Goal: Transaction & Acquisition: Purchase product/service

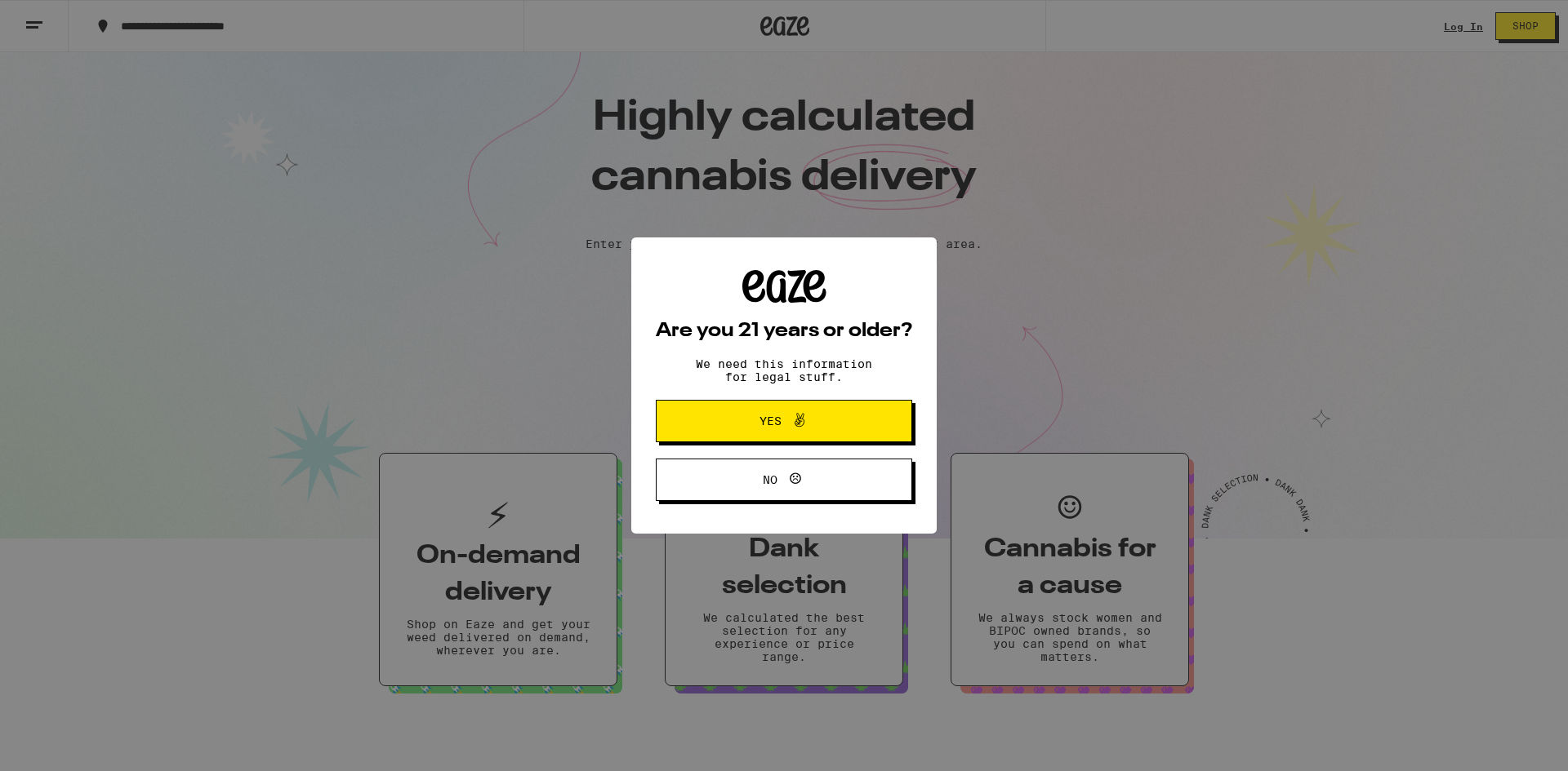
click at [793, 423] on icon at bounding box center [799, 420] width 19 height 19
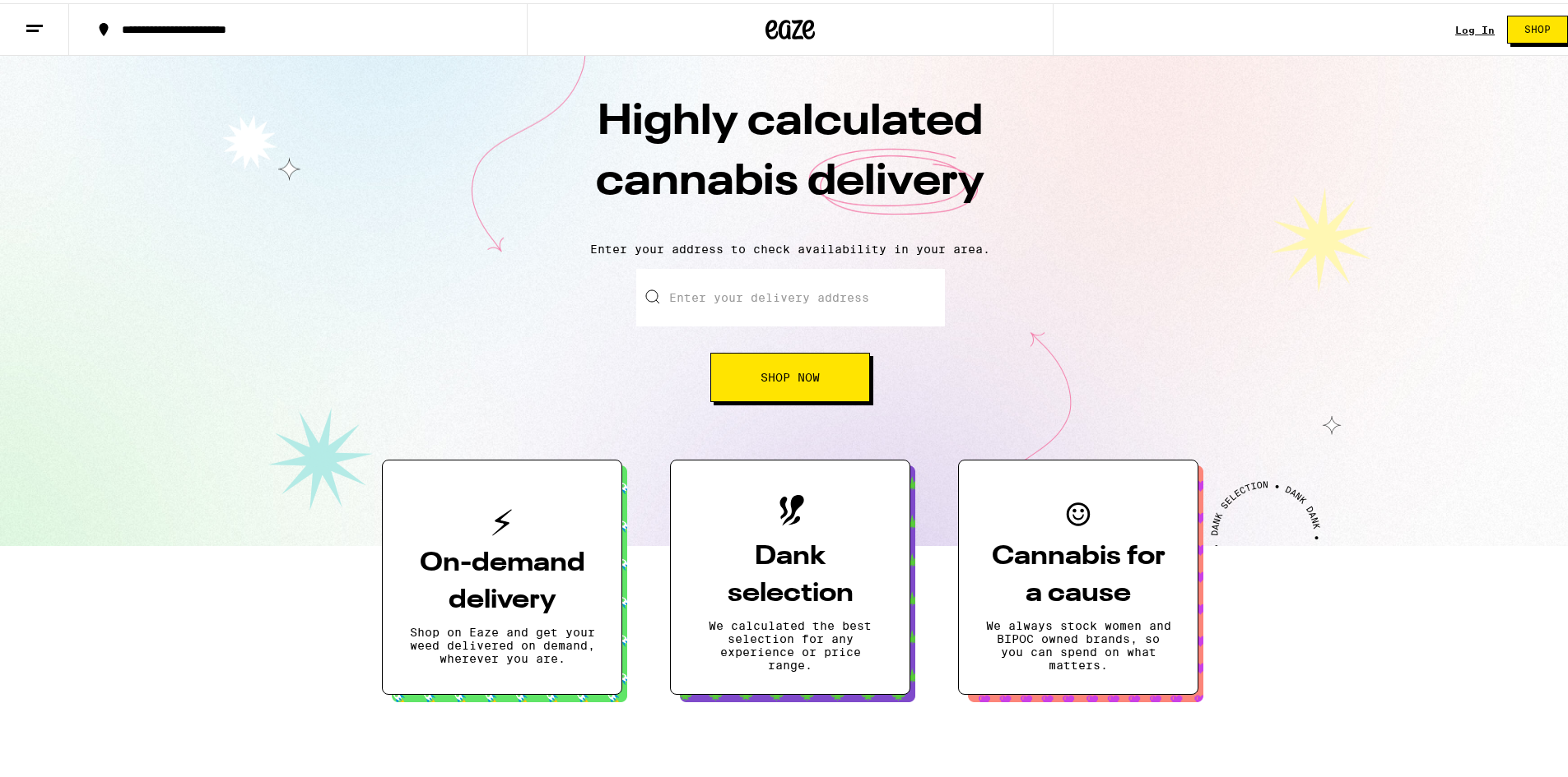
click at [762, 295] on input "Enter your delivery address" at bounding box center [790, 294] width 308 height 58
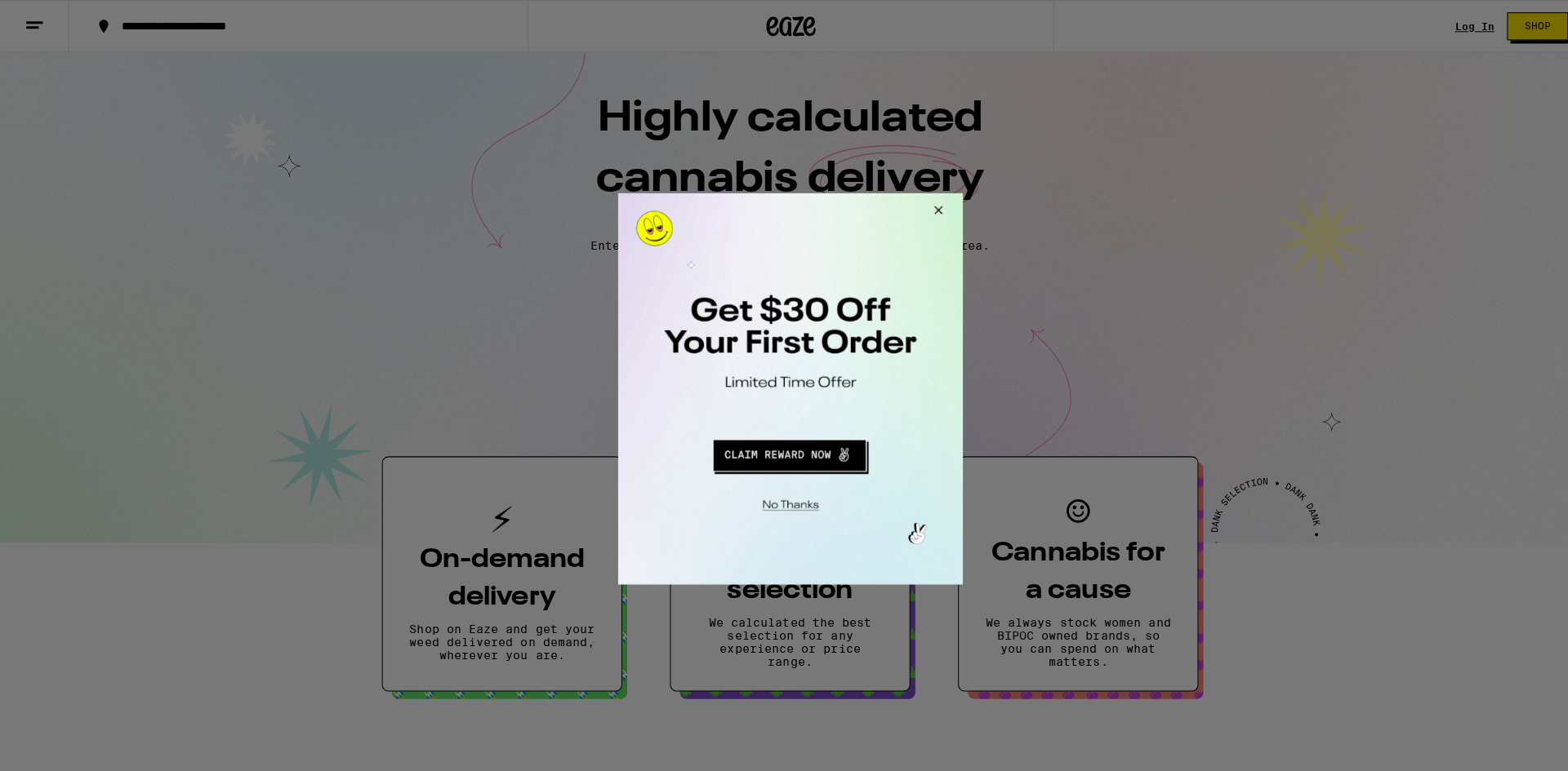
click at [932, 212] on button "Close Modal" at bounding box center [933, 212] width 44 height 39
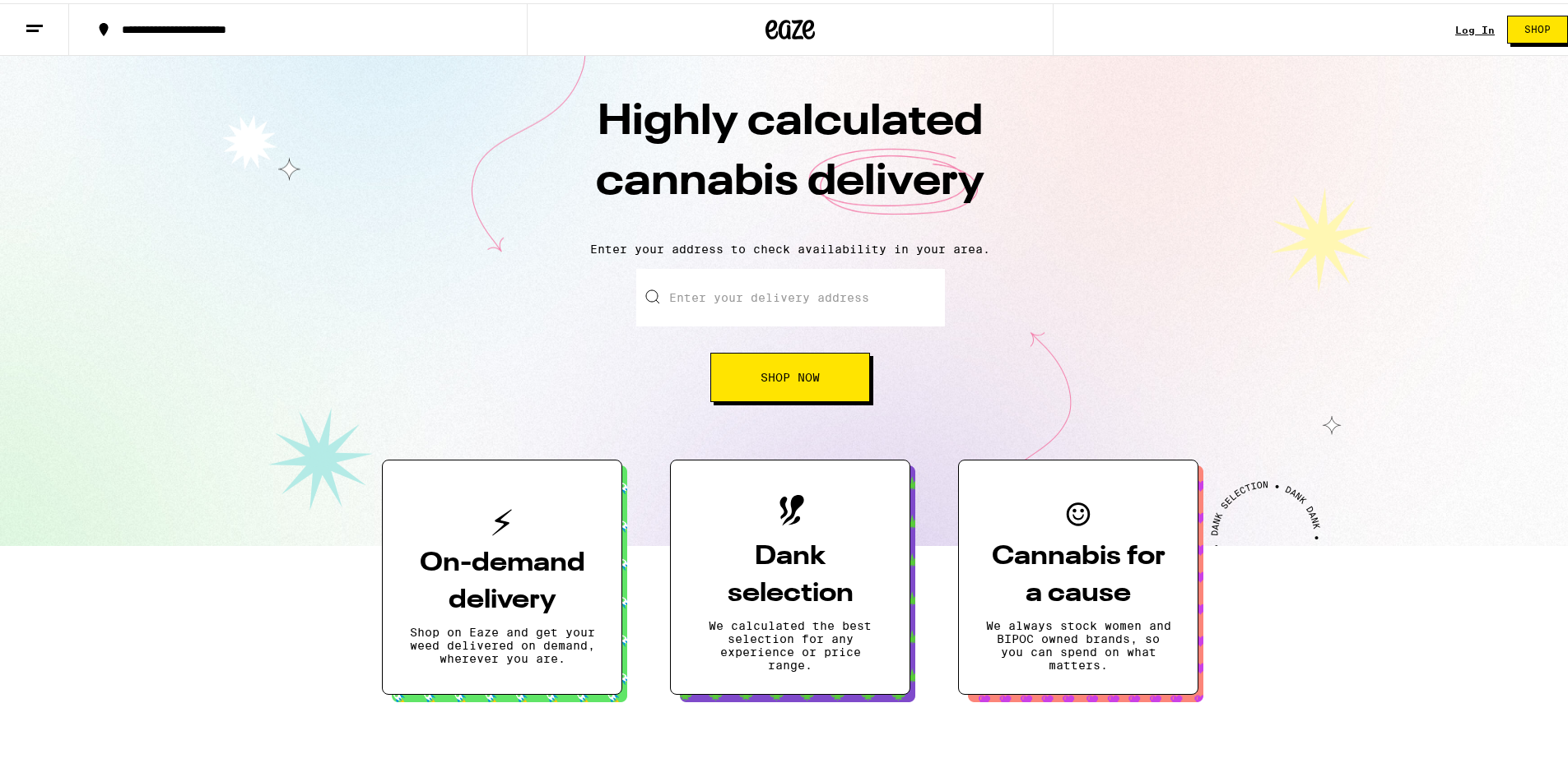
click at [1472, 26] on link "Log In" at bounding box center [1475, 27] width 39 height 11
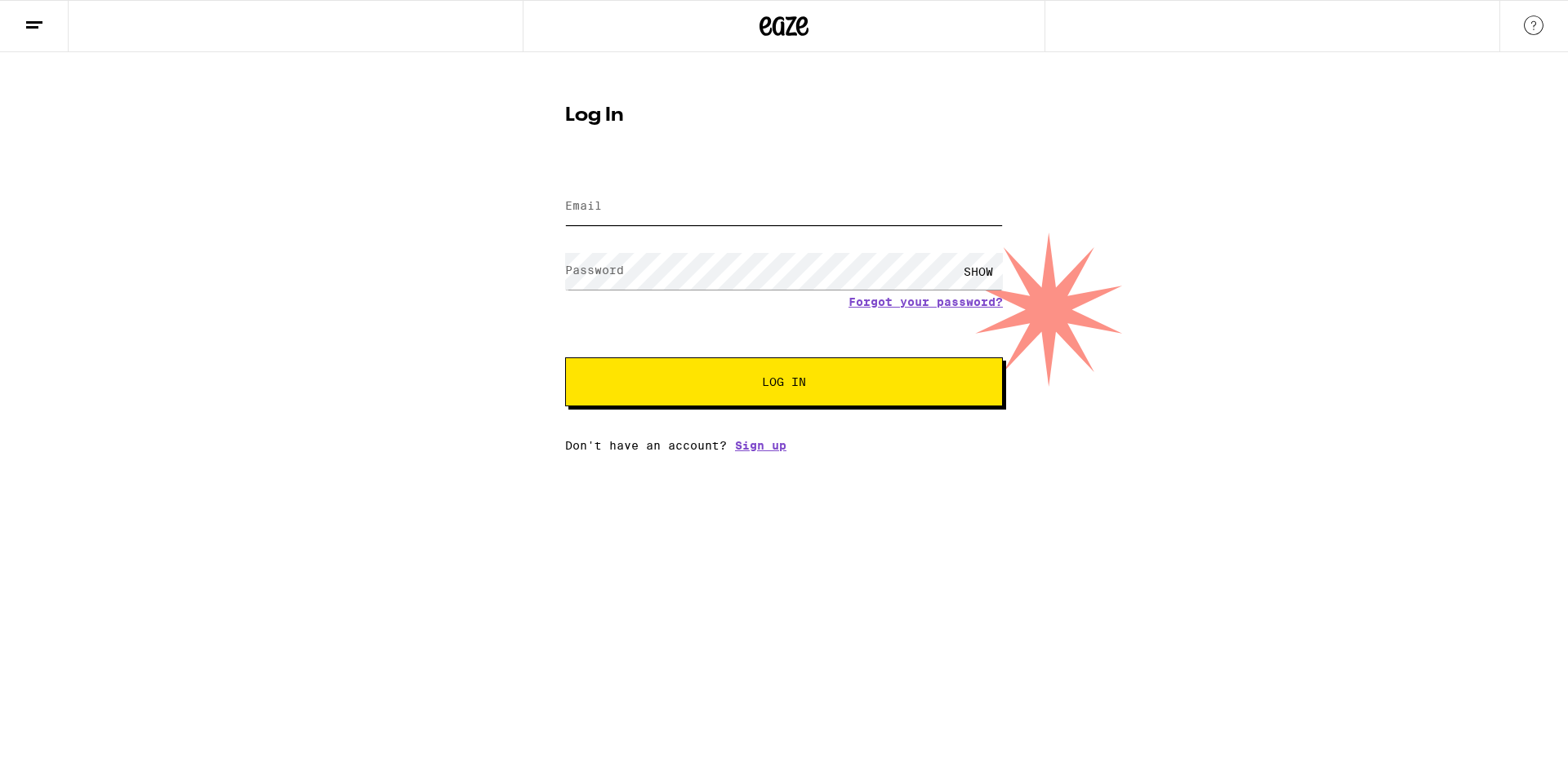
click at [727, 213] on input "Email" at bounding box center [784, 207] width 438 height 37
type input "[EMAIL_ADDRESS][DOMAIN_NAME]"
click at [565, 358] on button "Log In" at bounding box center [784, 382] width 438 height 49
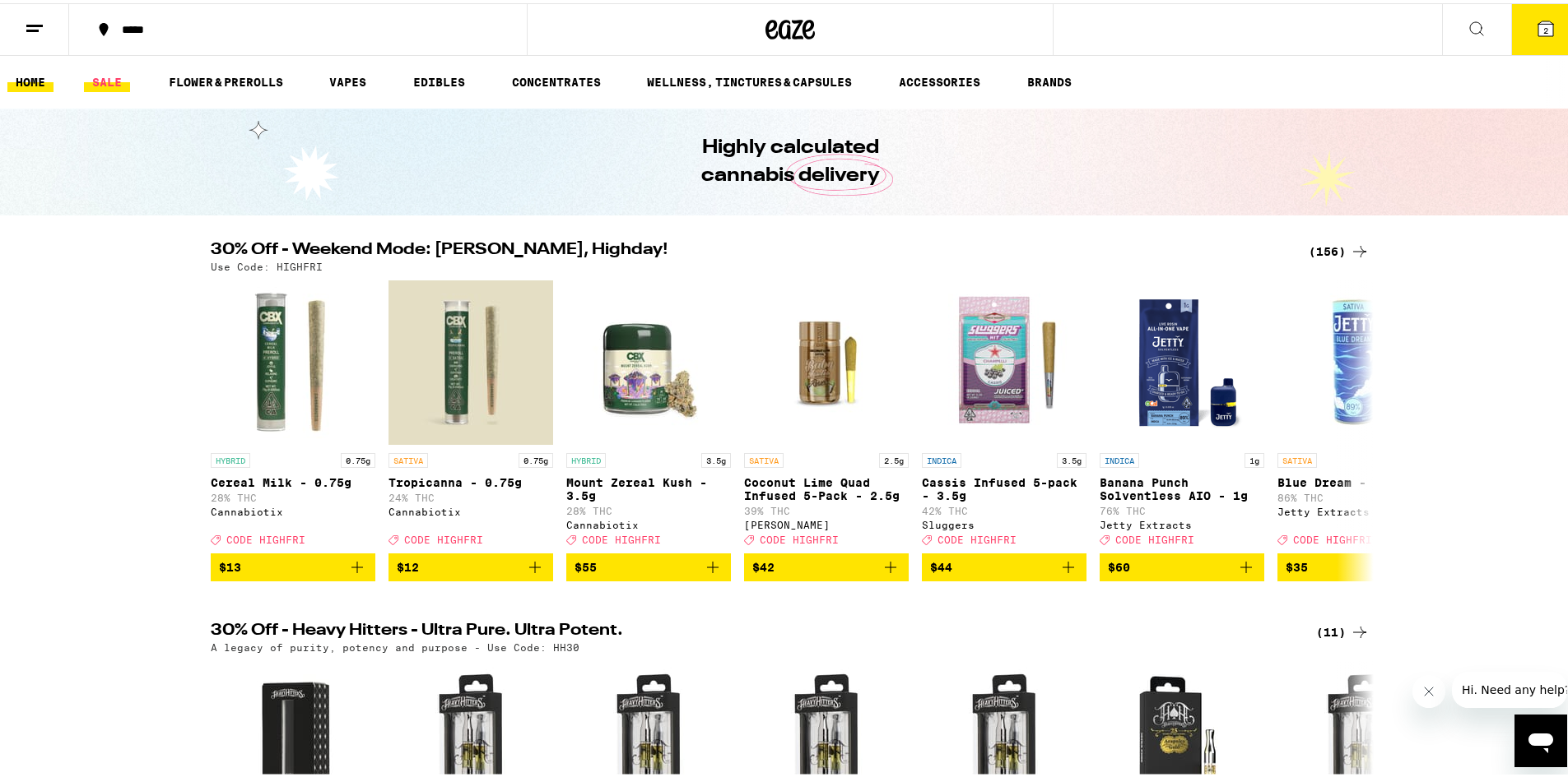
click at [116, 75] on link "SALE" at bounding box center [107, 79] width 46 height 20
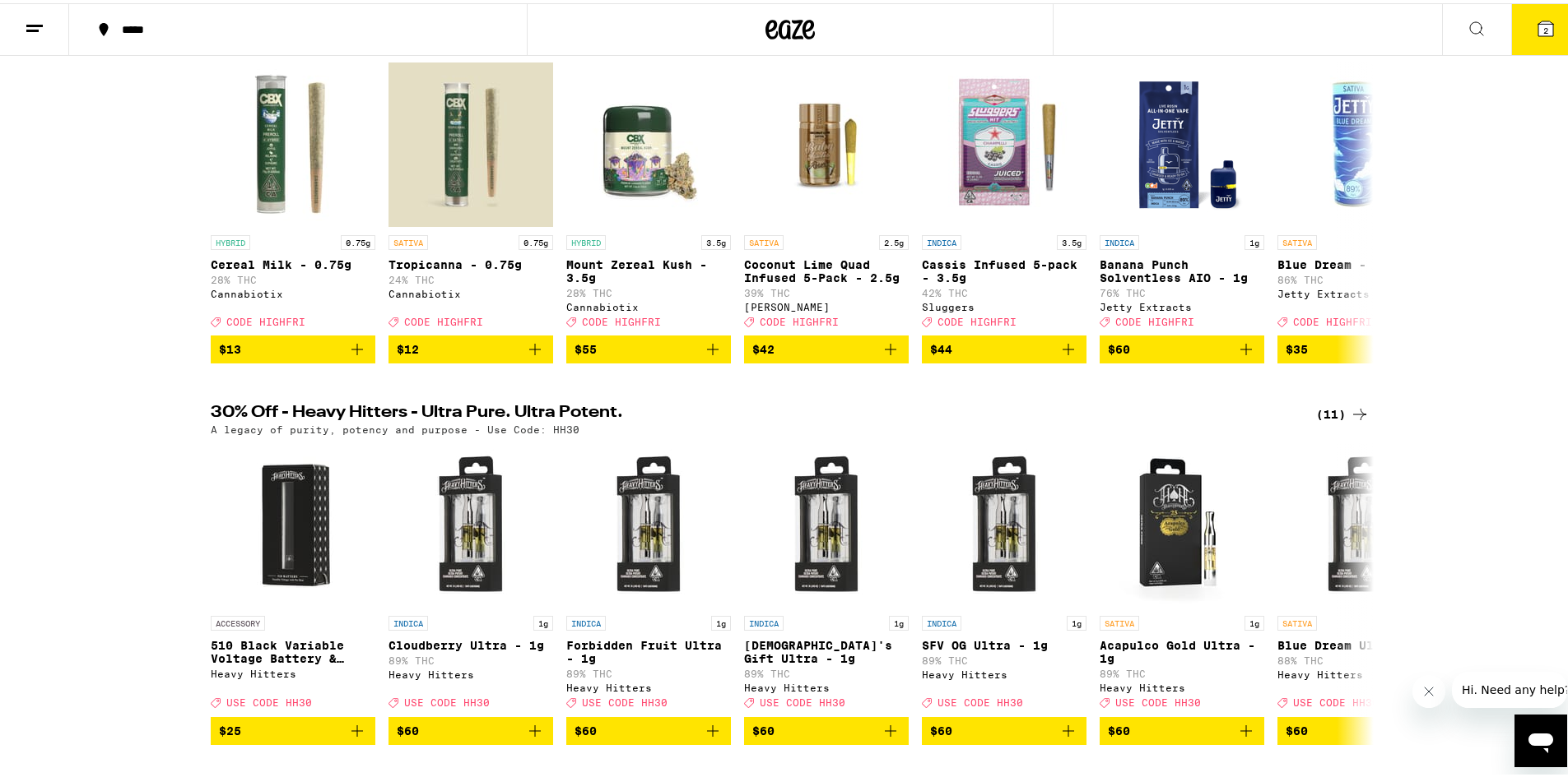
scroll to position [329, 0]
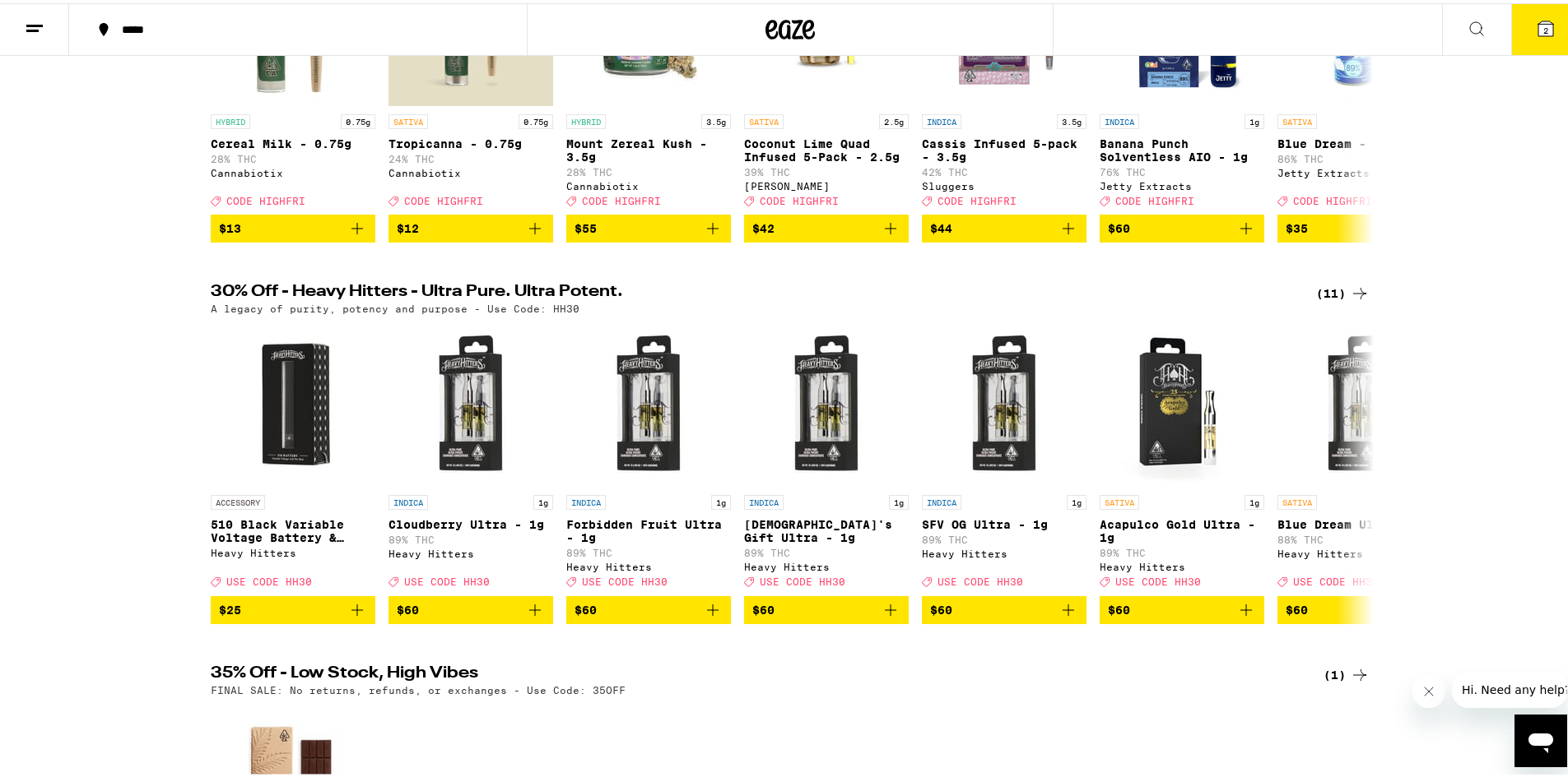
drag, startPoint x: 403, startPoint y: 676, endPoint x: 420, endPoint y: 674, distance: 17.1
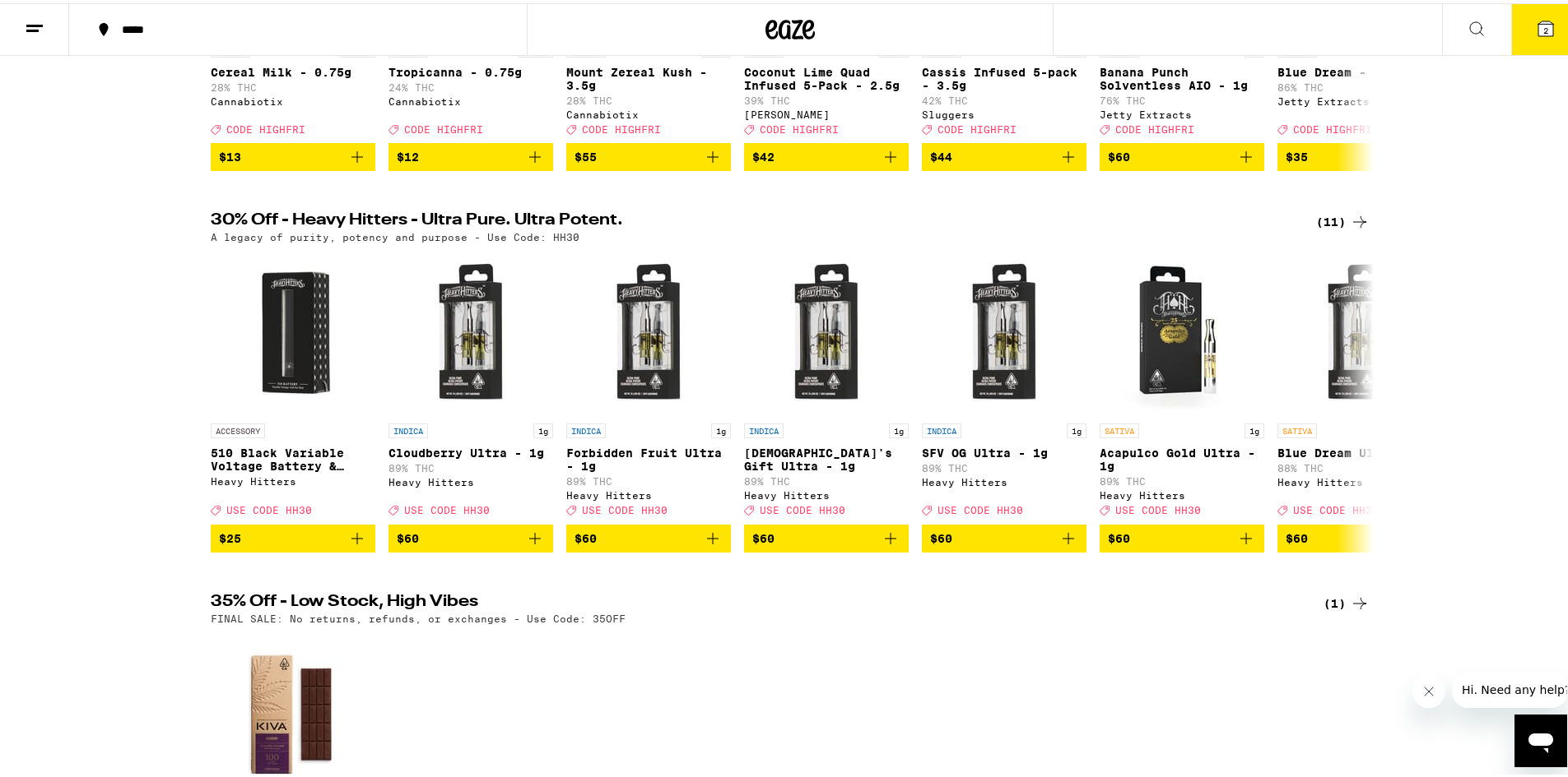
scroll to position [411, 0]
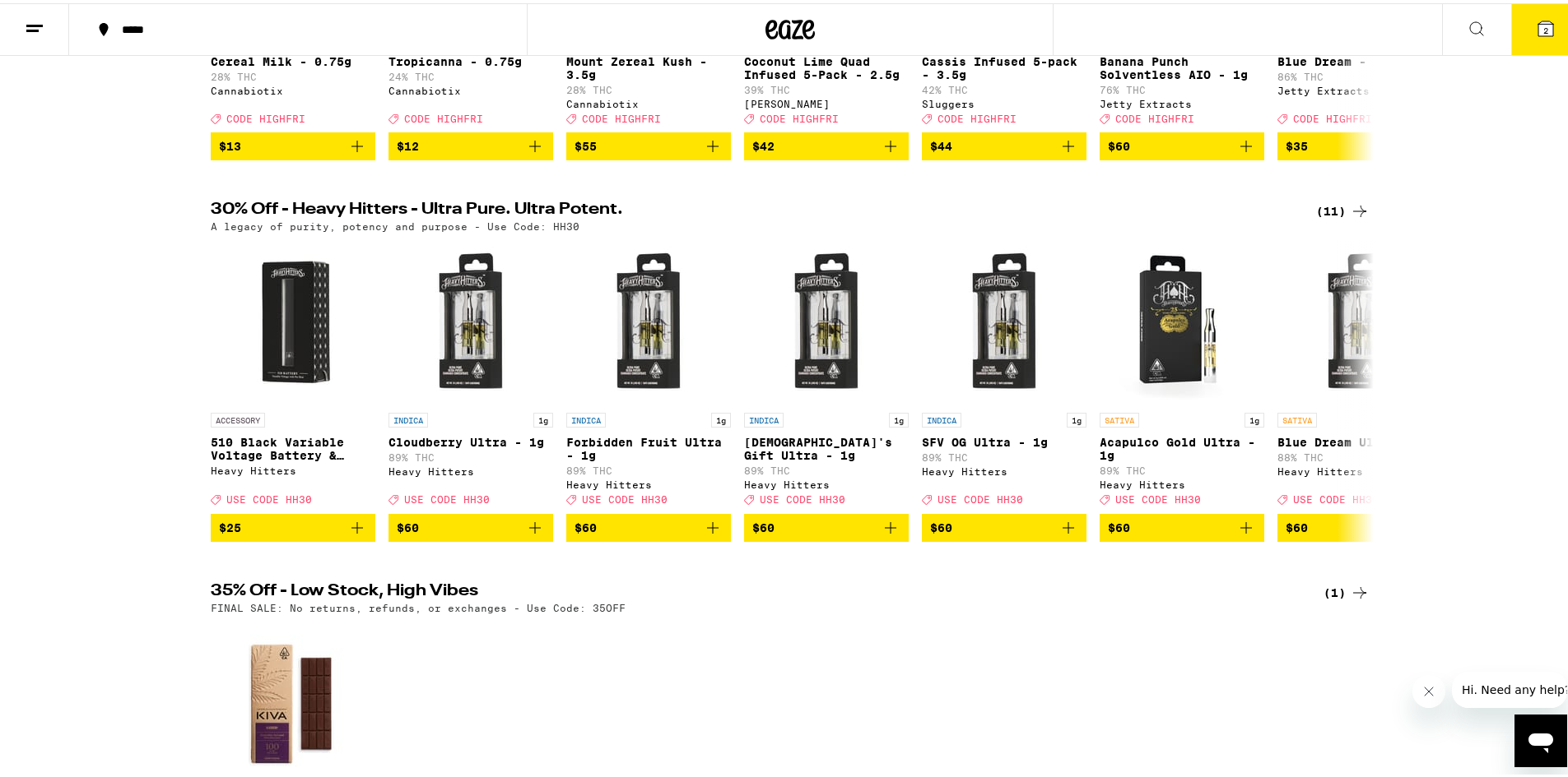
drag, startPoint x: 420, startPoint y: 674, endPoint x: 70, endPoint y: 541, distance: 374.4
click at [67, 538] on div "30% Off - Heavy Hitters - Ultra Pure. Ultra Potent. (11) A legacy of purity, po…" at bounding box center [790, 368] width 1580 height 340
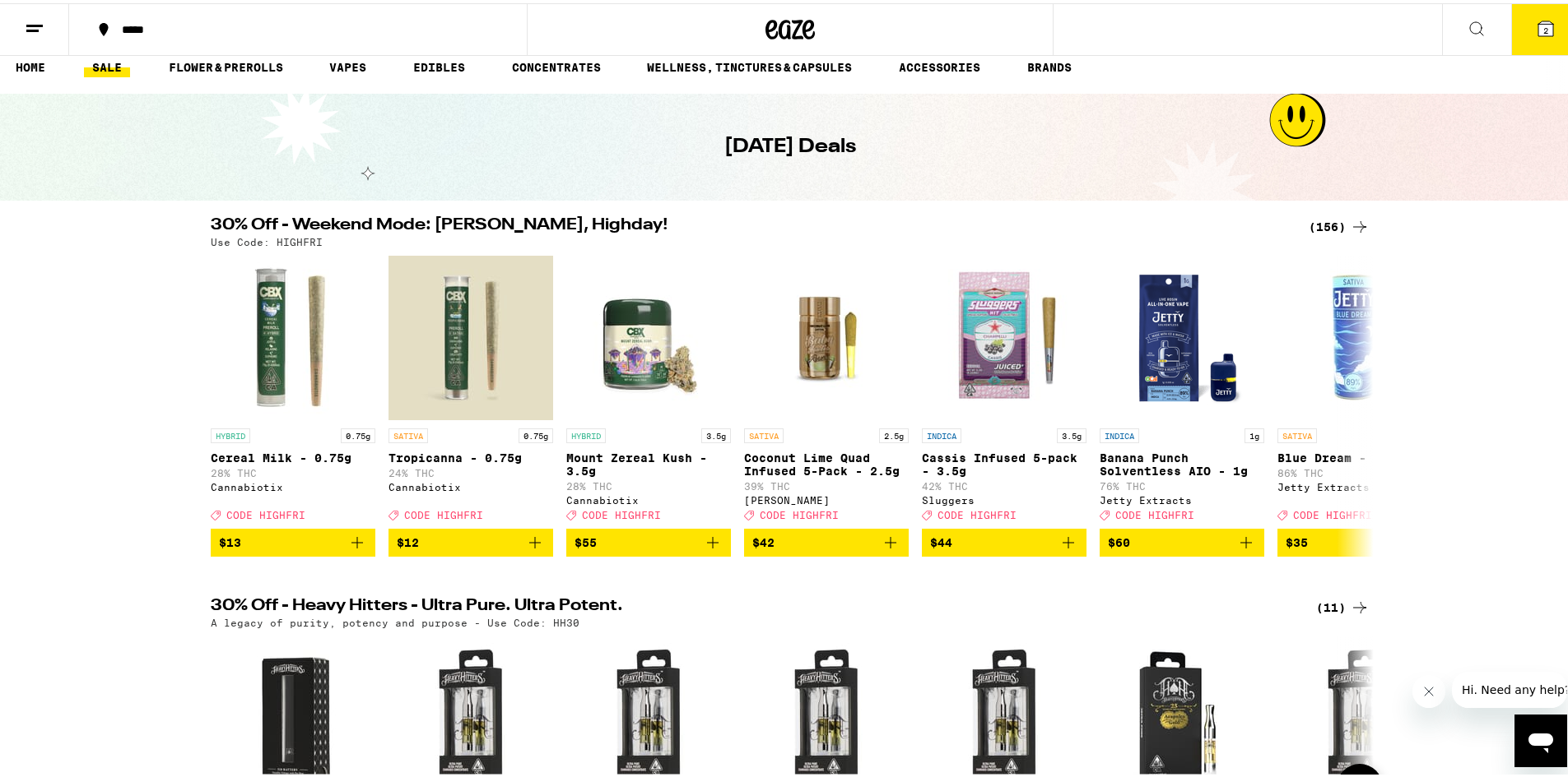
scroll to position [0, 0]
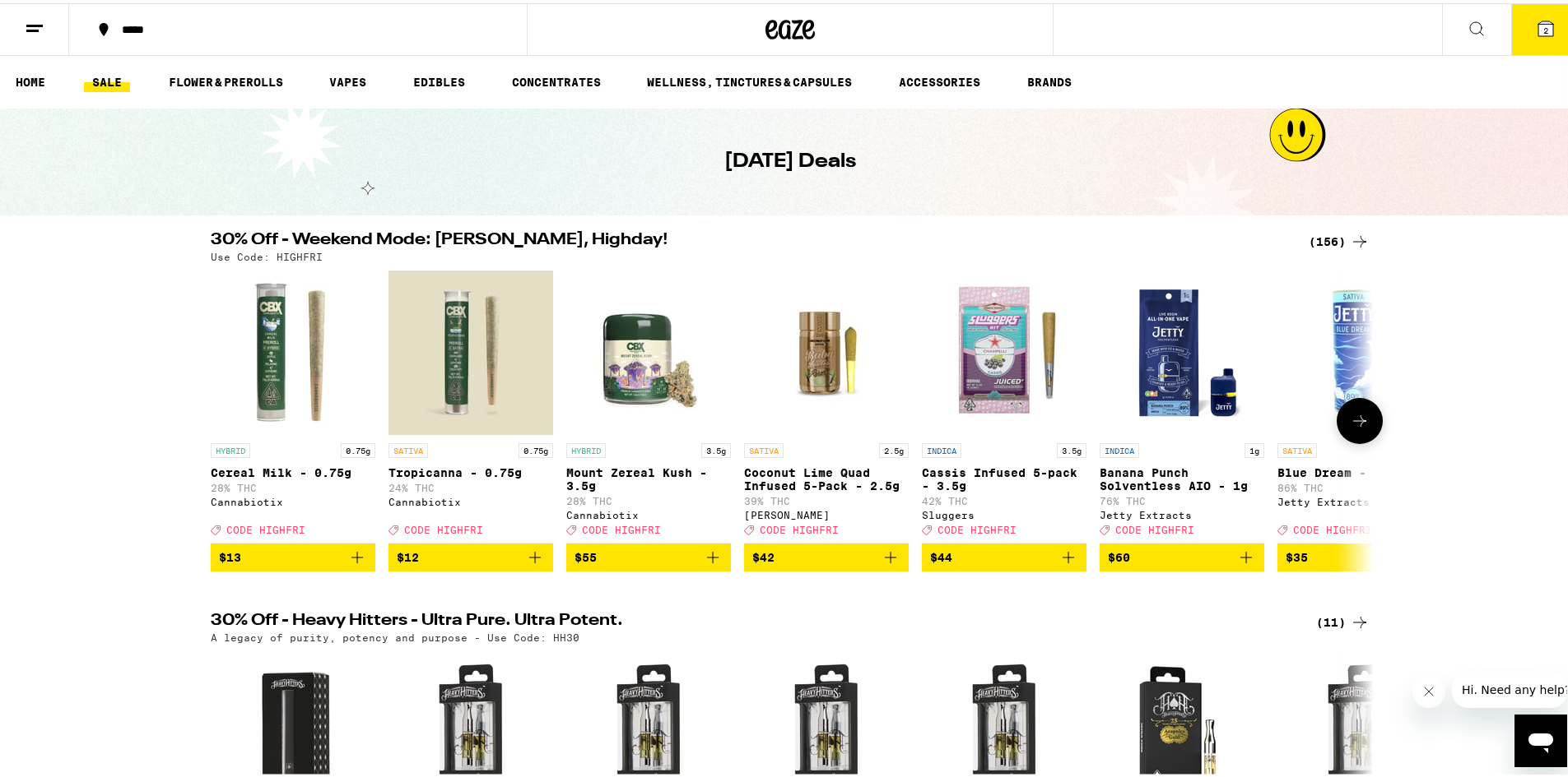
click at [1341, 416] on button at bounding box center [1359, 418] width 46 height 46
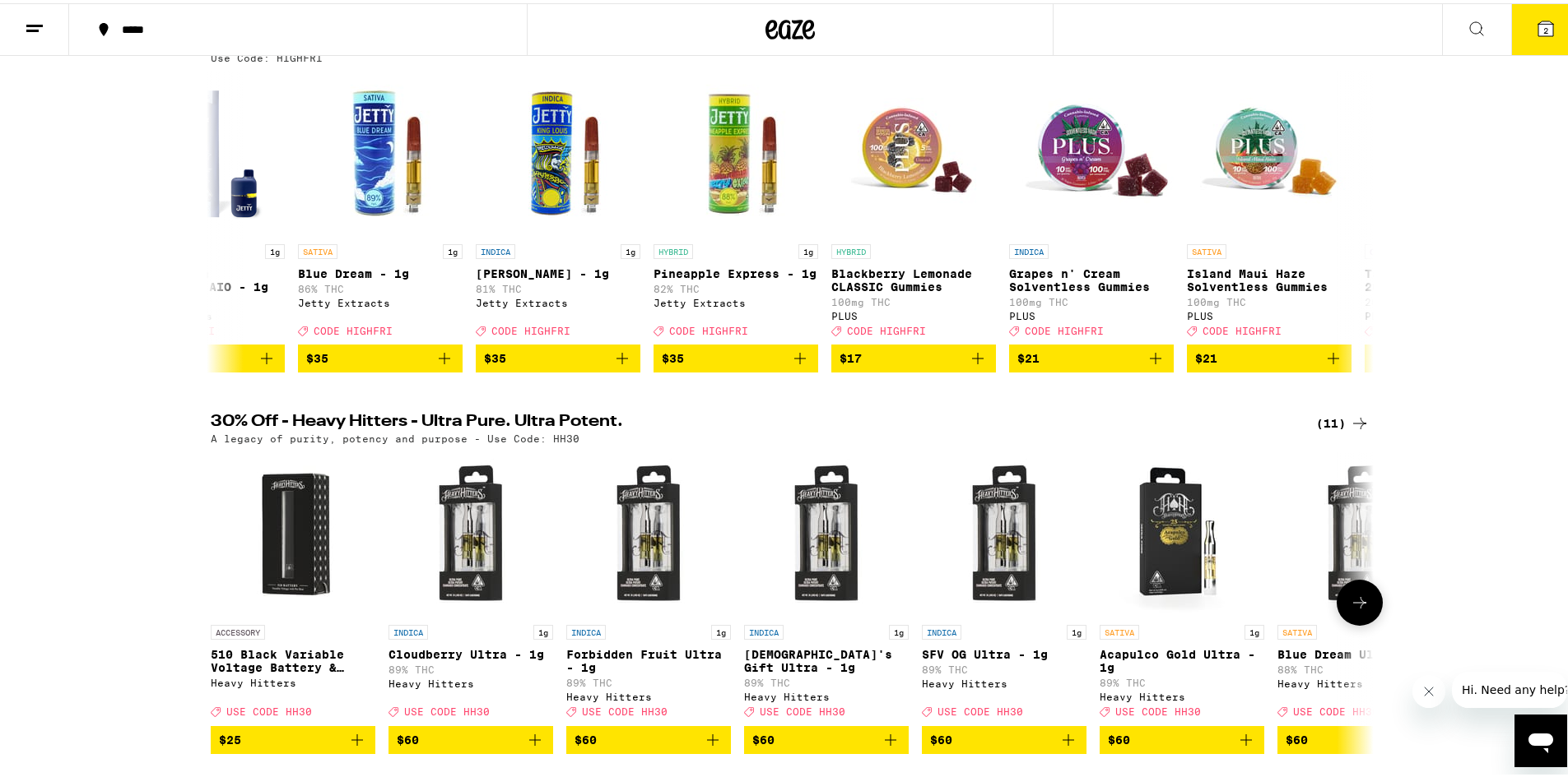
scroll to position [247, 0]
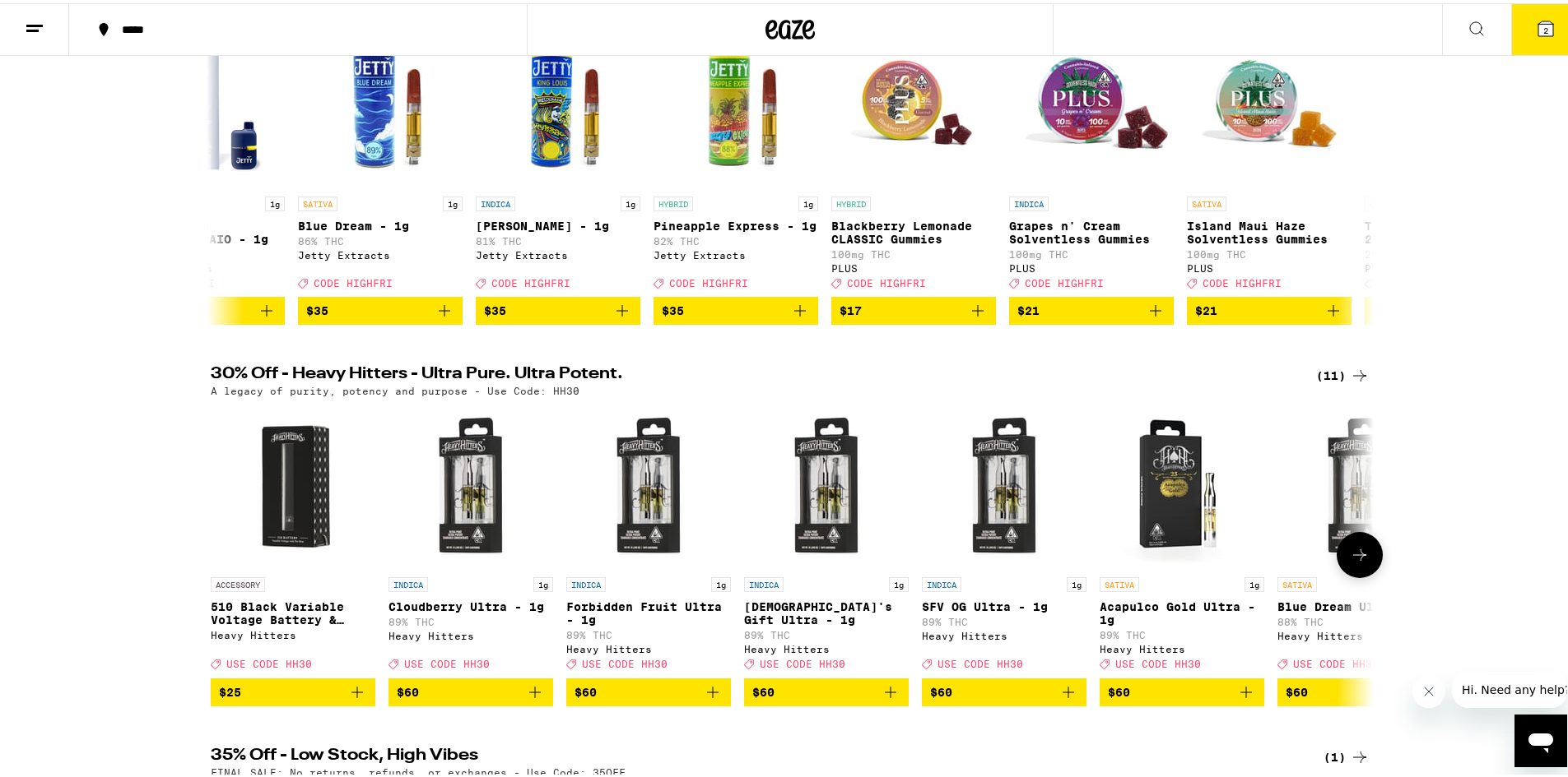
click at [1357, 562] on icon at bounding box center [1359, 551] width 20 height 20
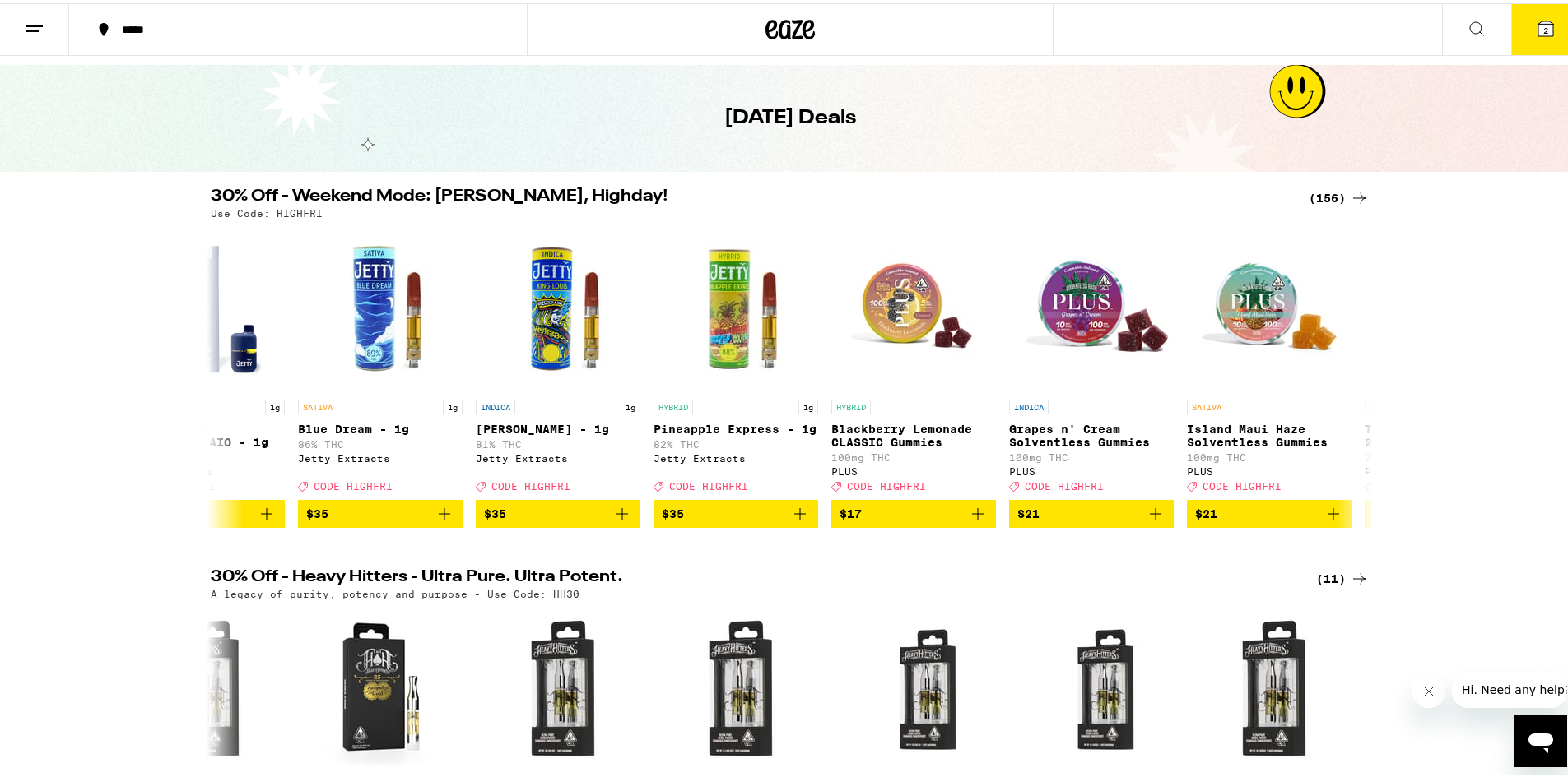
scroll to position [0, 0]
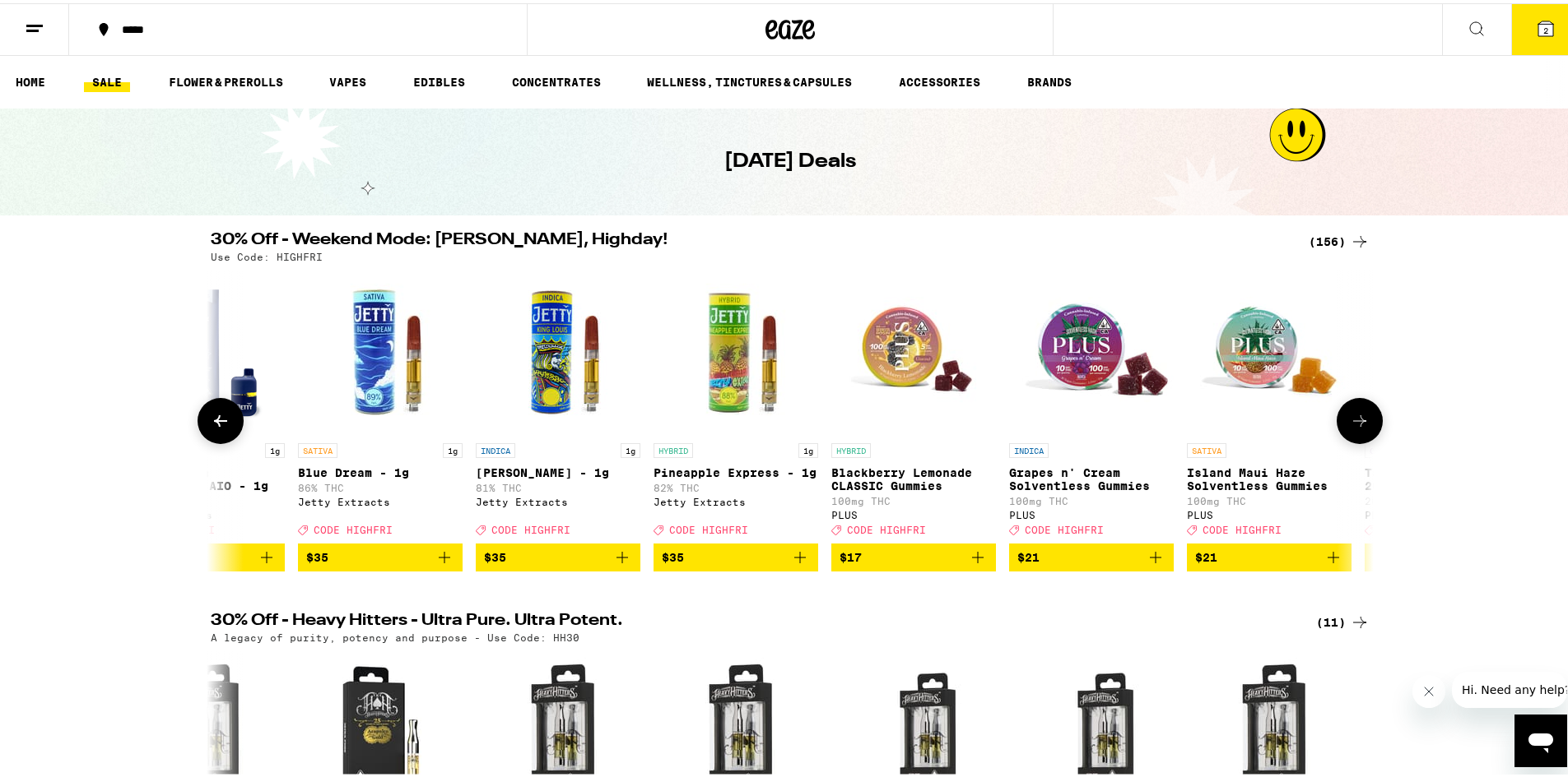
click at [203, 419] on button at bounding box center [220, 418] width 46 height 46
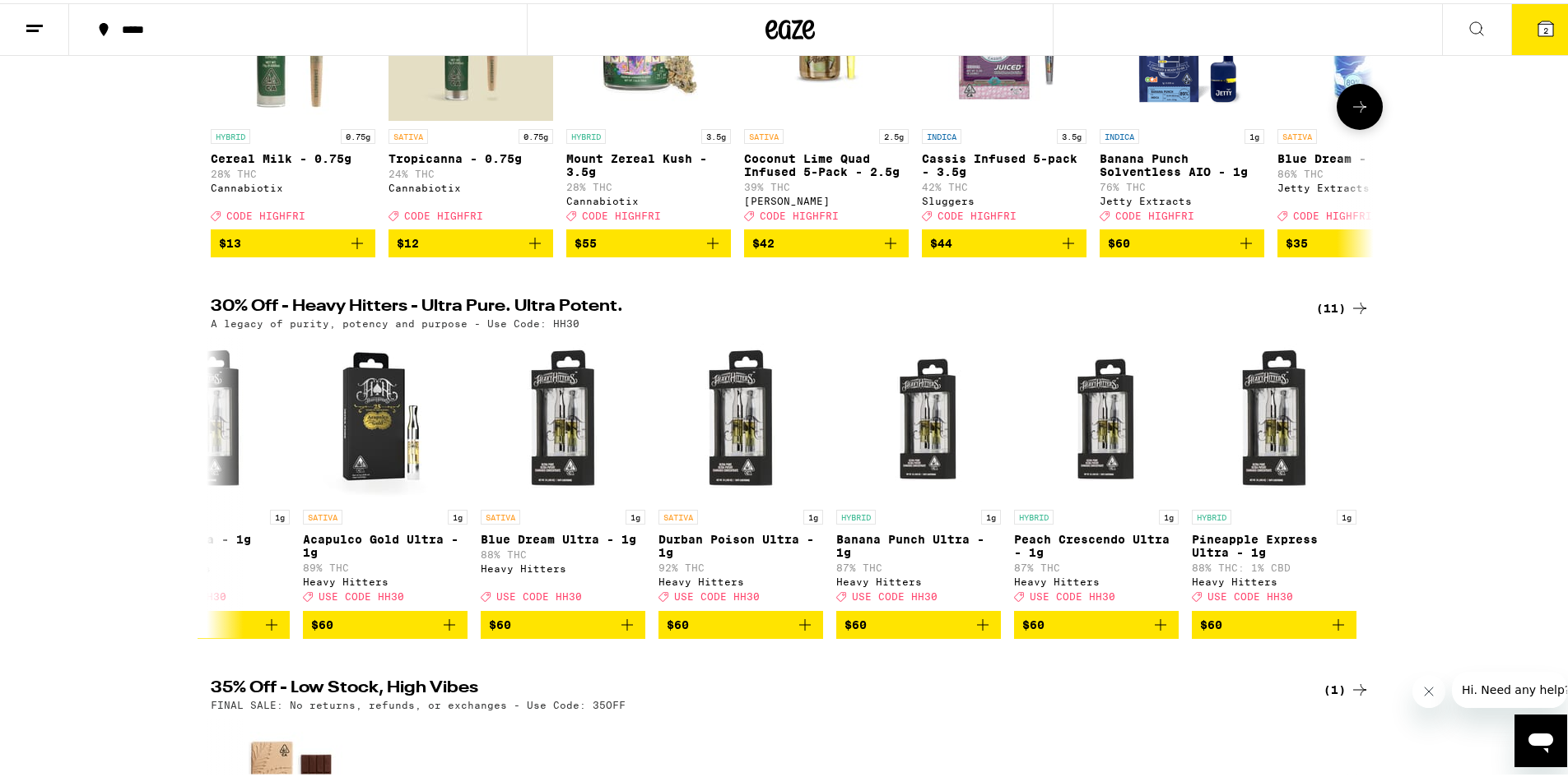
scroll to position [329, 0]
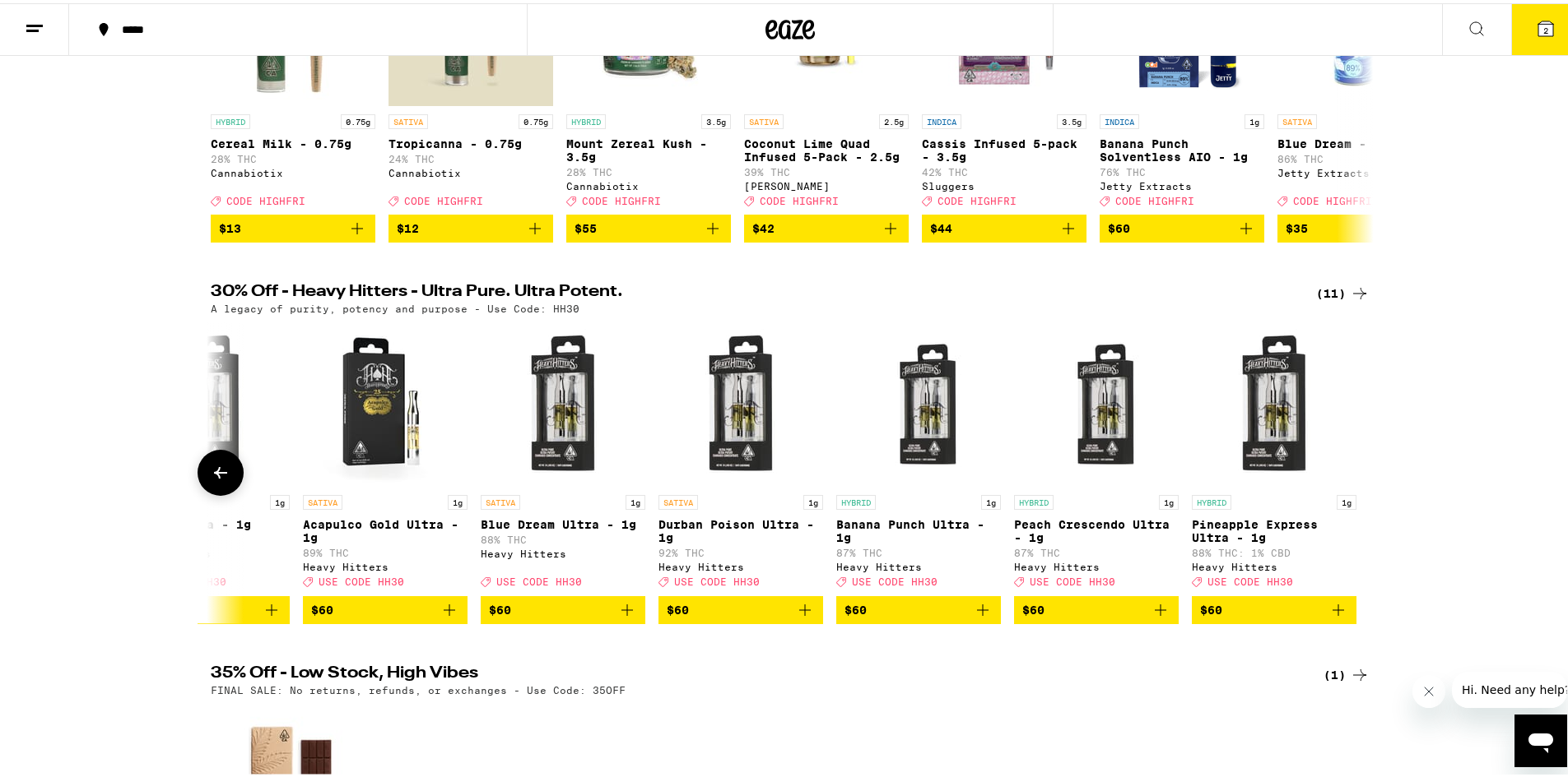
click at [211, 480] on icon at bounding box center [220, 470] width 20 height 20
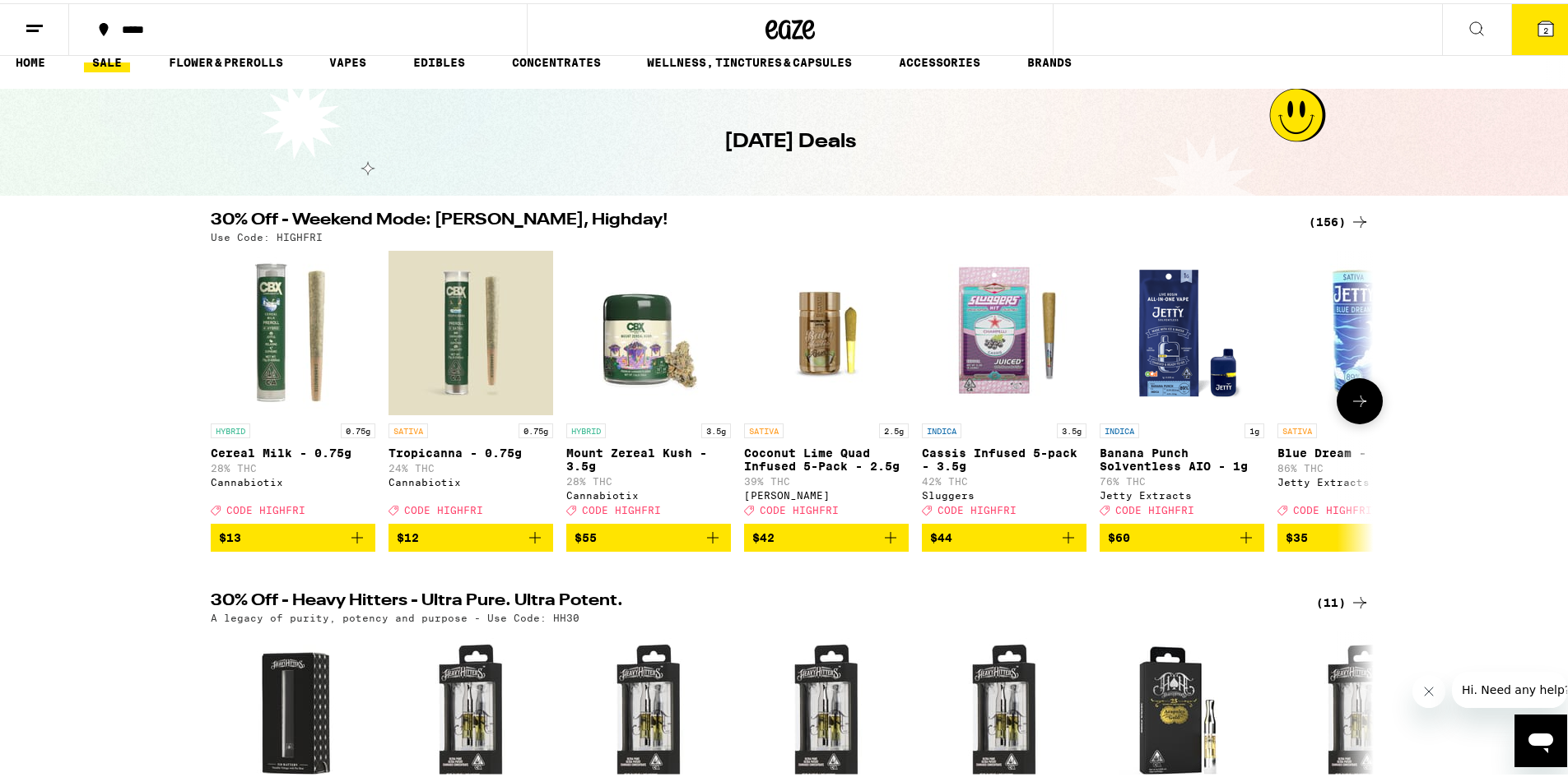
scroll to position [0, 0]
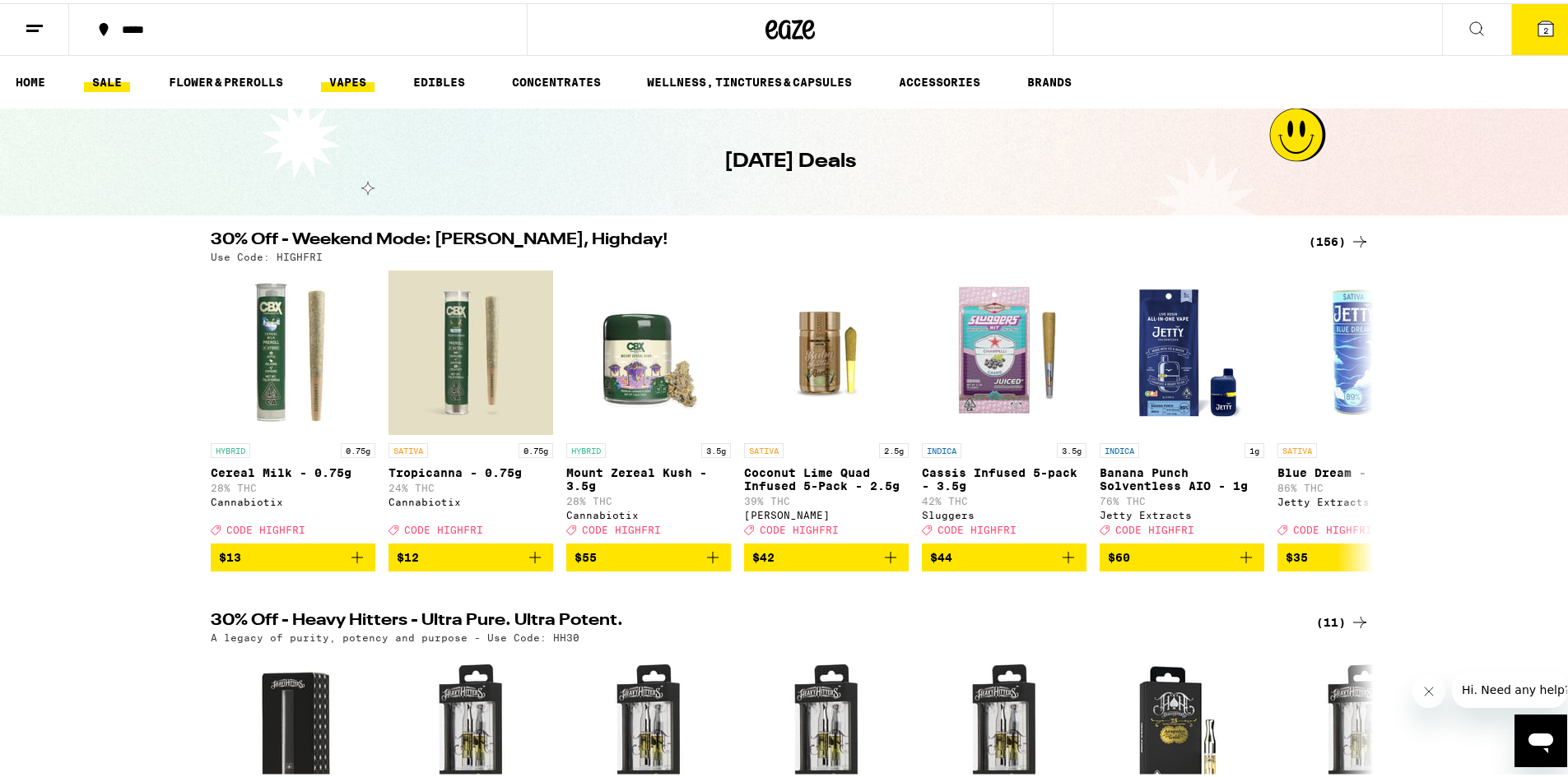
drag, startPoint x: 343, startPoint y: 75, endPoint x: 352, endPoint y: 87, distance: 15.0
click at [346, 75] on link "VAPES" at bounding box center [347, 79] width 53 height 20
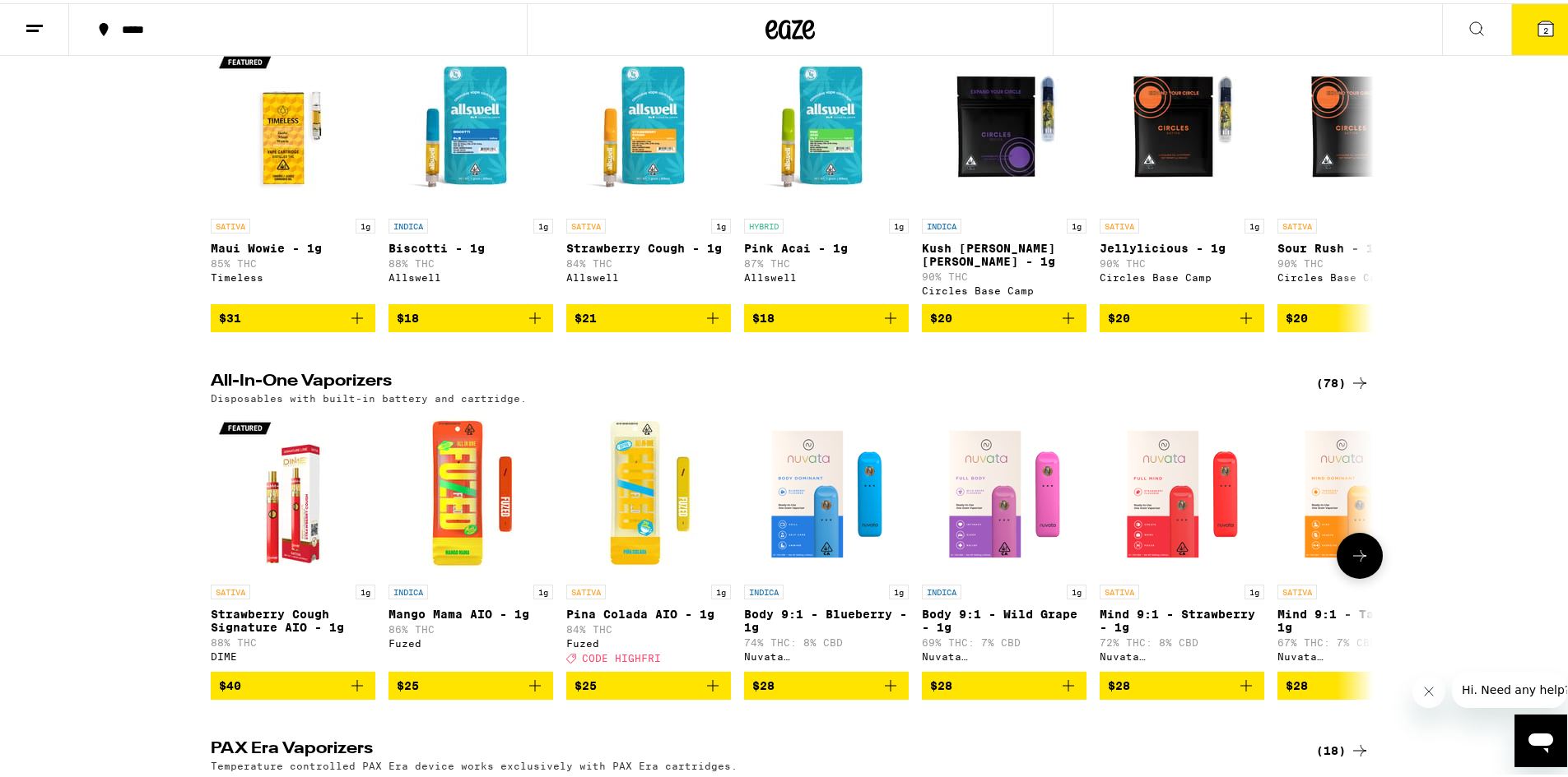
scroll to position [575, 0]
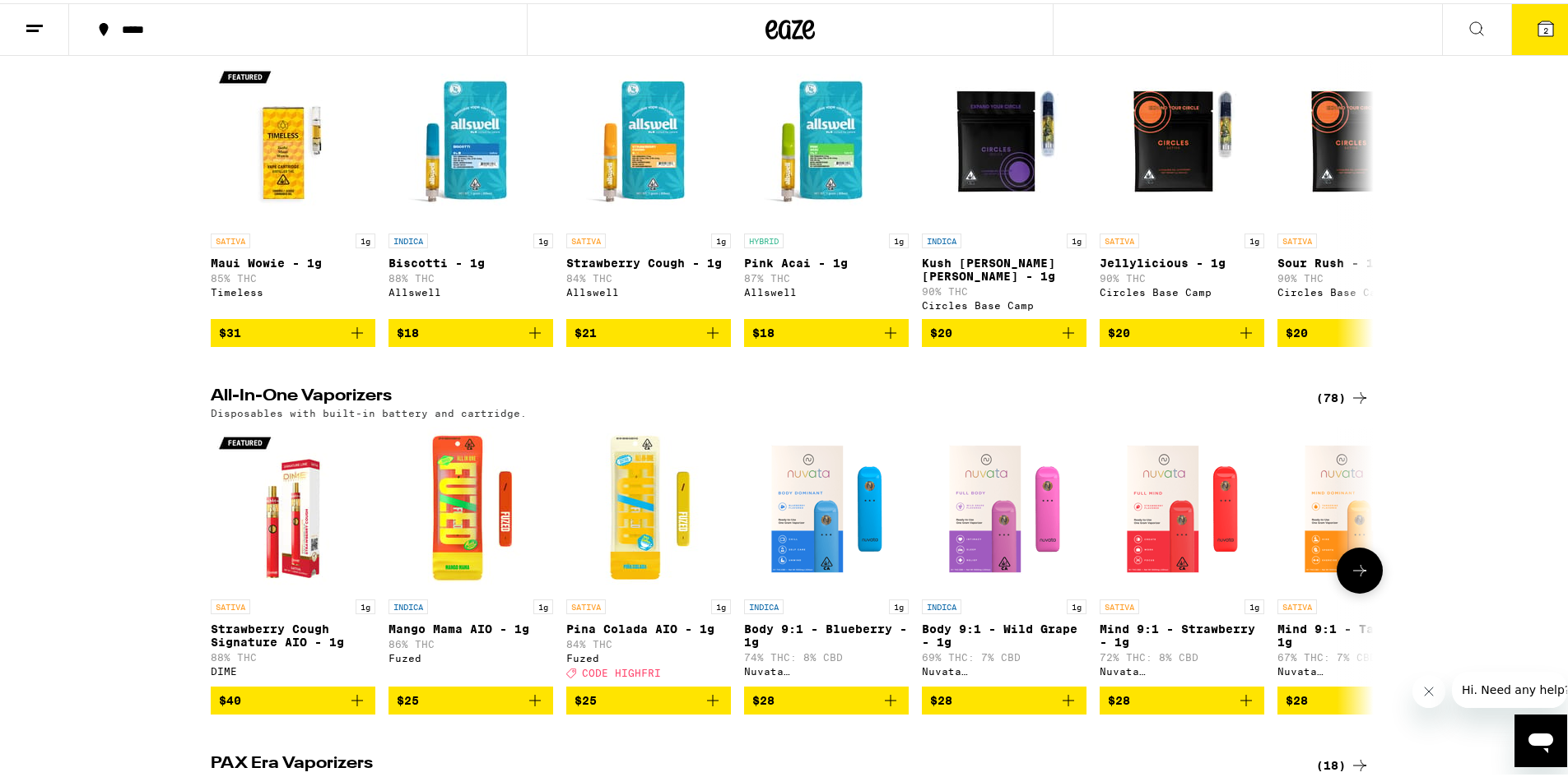
click at [1361, 577] on icon at bounding box center [1359, 567] width 20 height 20
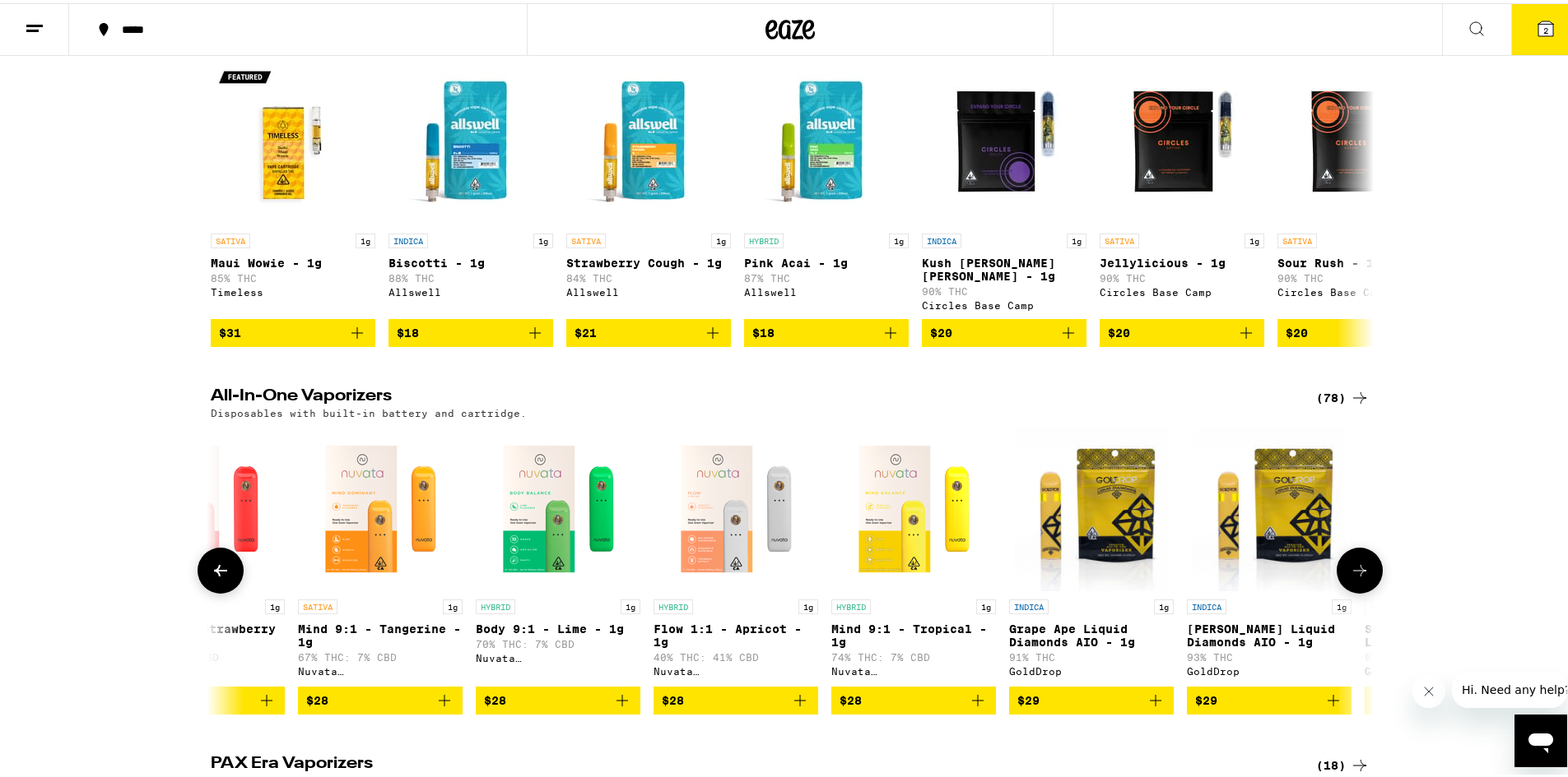
click at [1360, 577] on icon at bounding box center [1359, 567] width 20 height 20
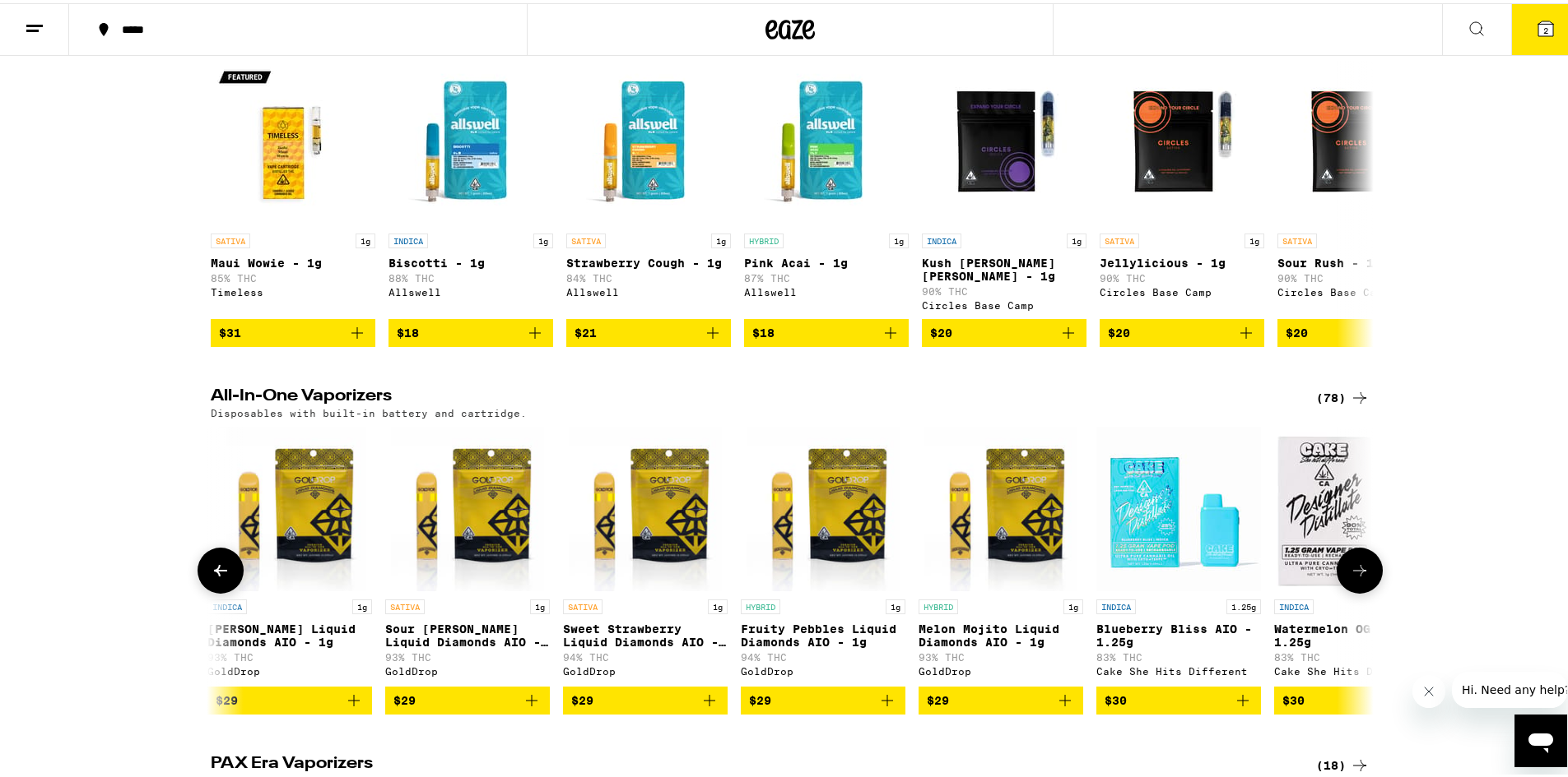
click at [1362, 577] on icon at bounding box center [1359, 567] width 20 height 20
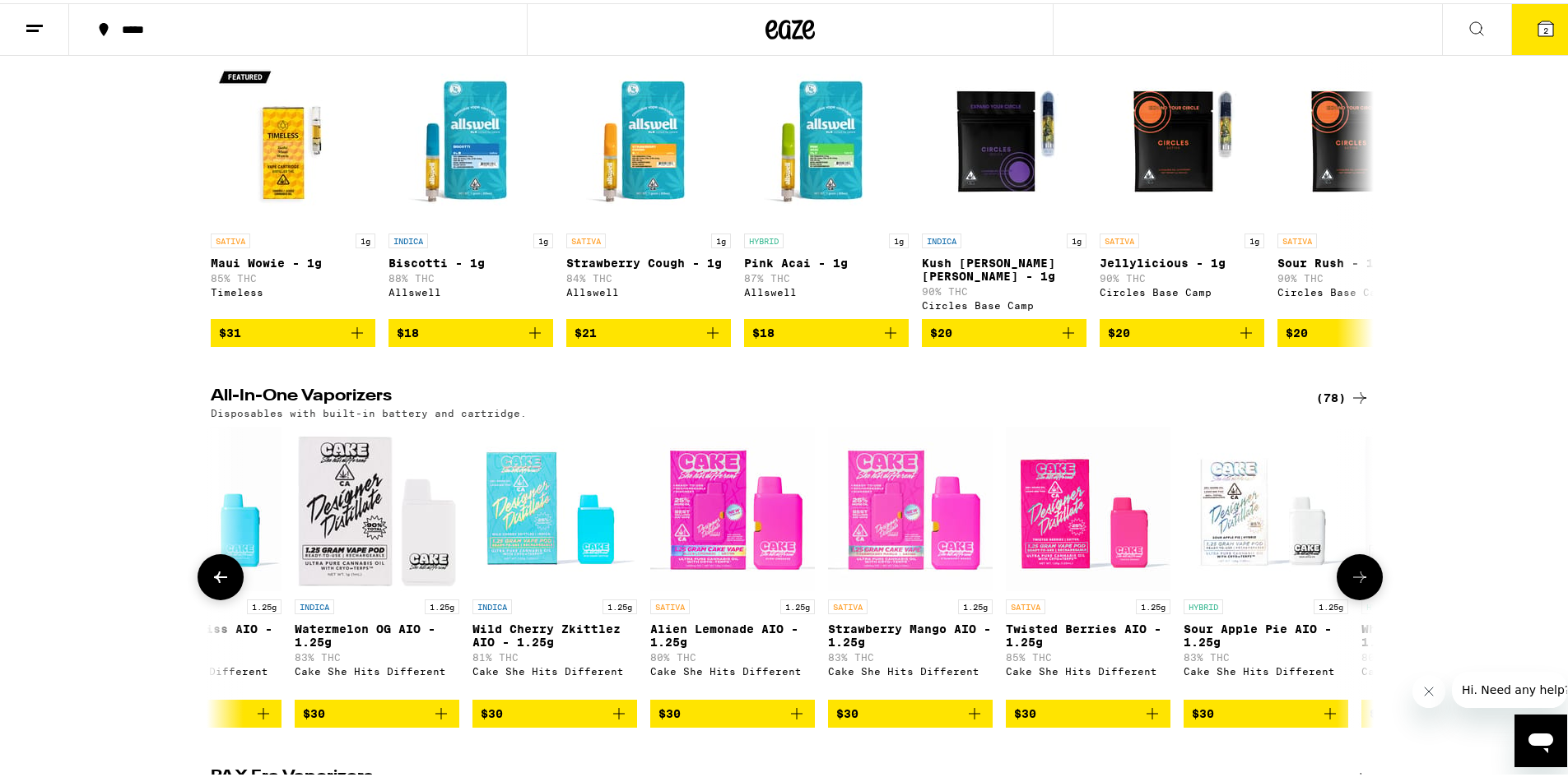
click at [1362, 584] on icon at bounding box center [1359, 574] width 20 height 20
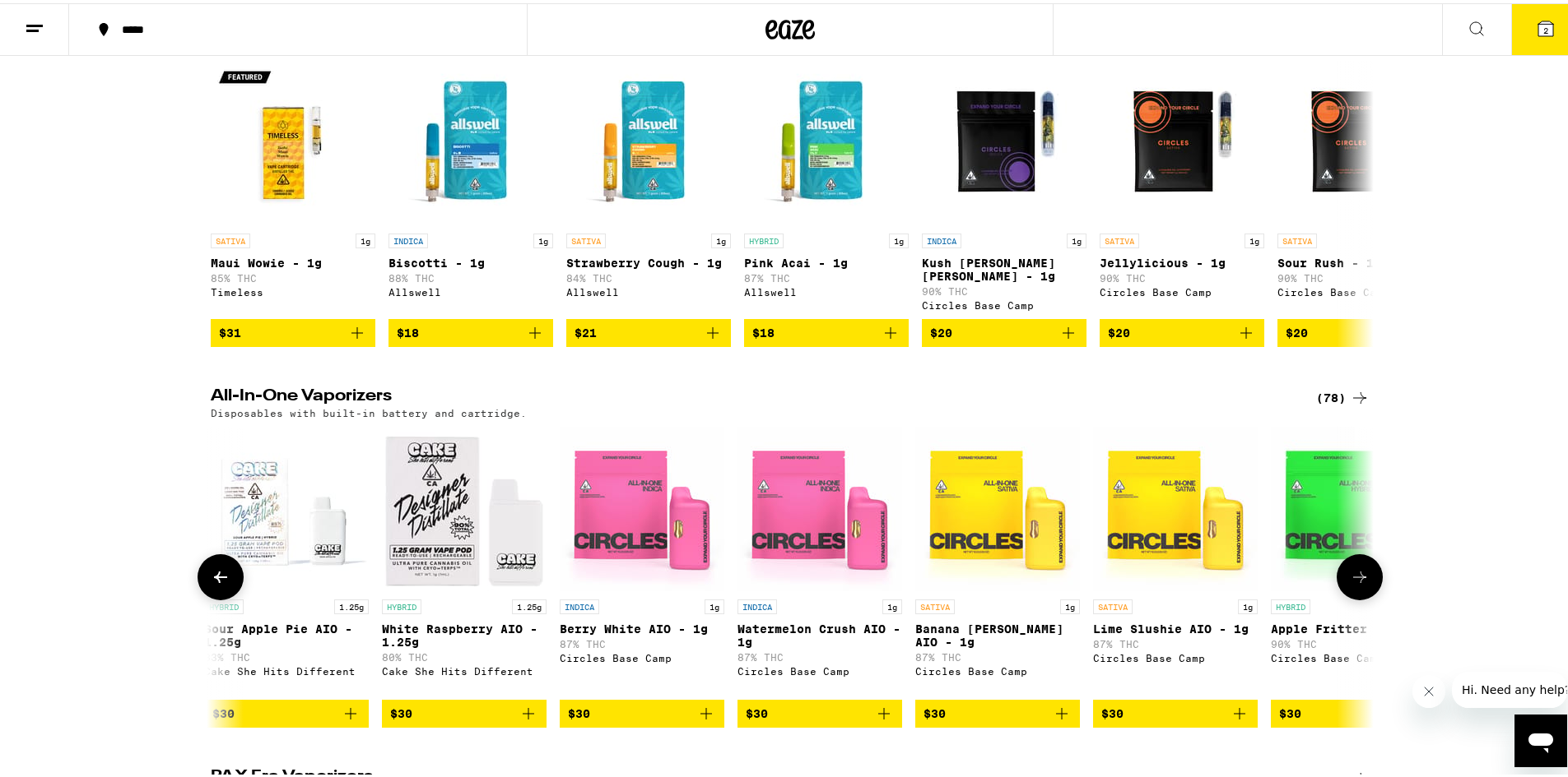
click at [1362, 584] on icon at bounding box center [1359, 574] width 20 height 20
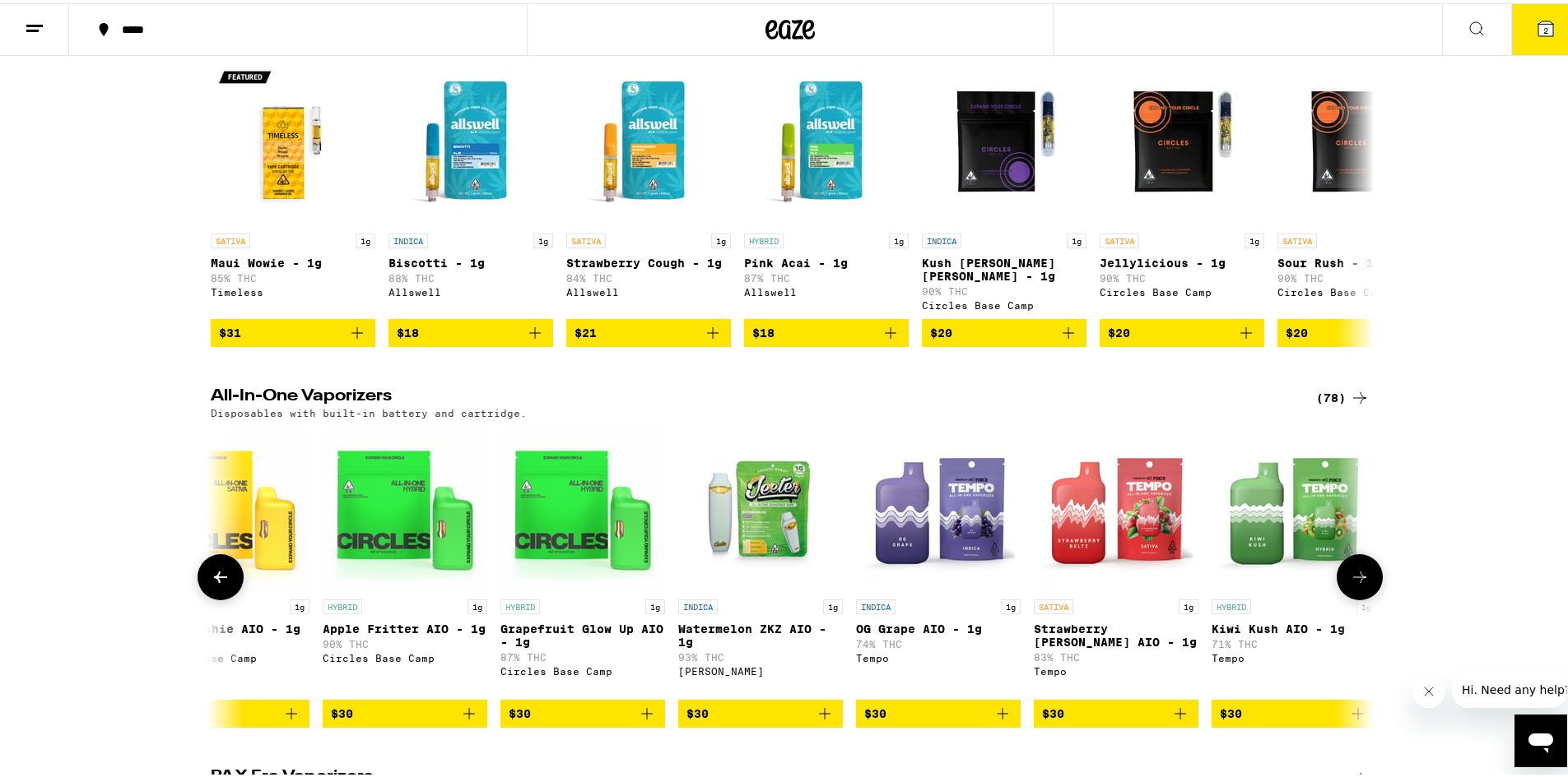
scroll to position [0, 4897]
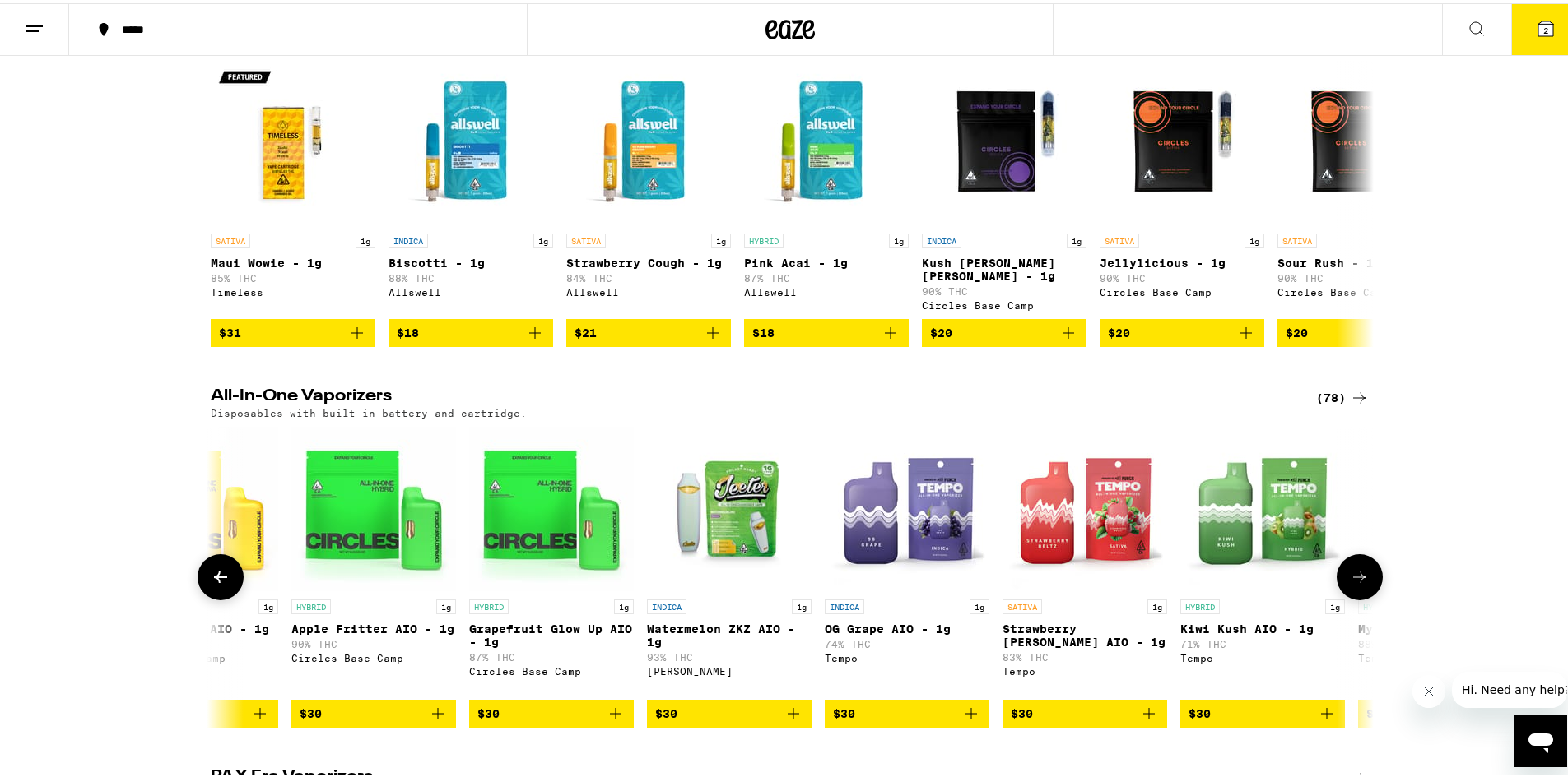
click at [1358, 584] on icon at bounding box center [1359, 574] width 20 height 20
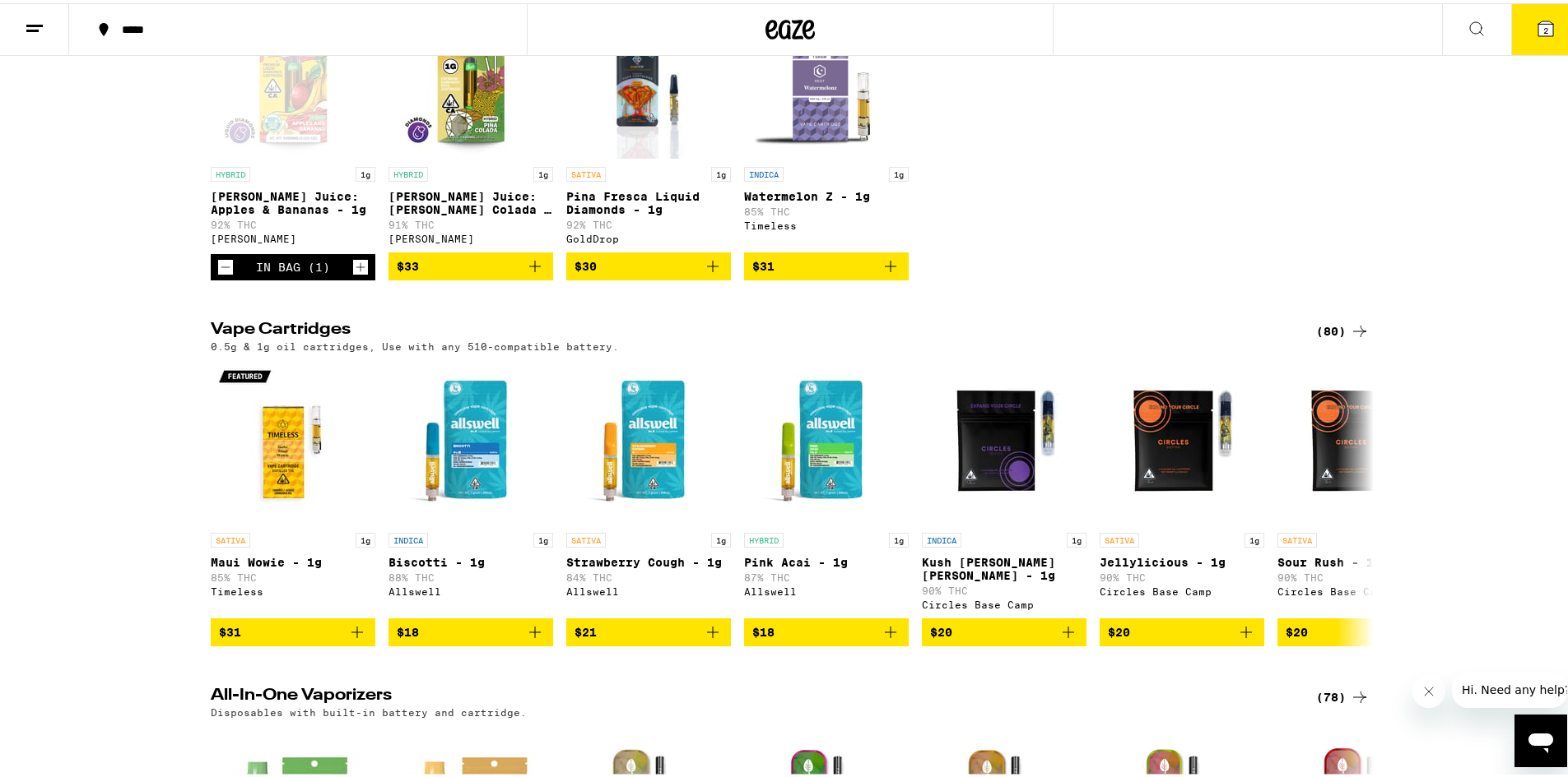
scroll to position [247, 0]
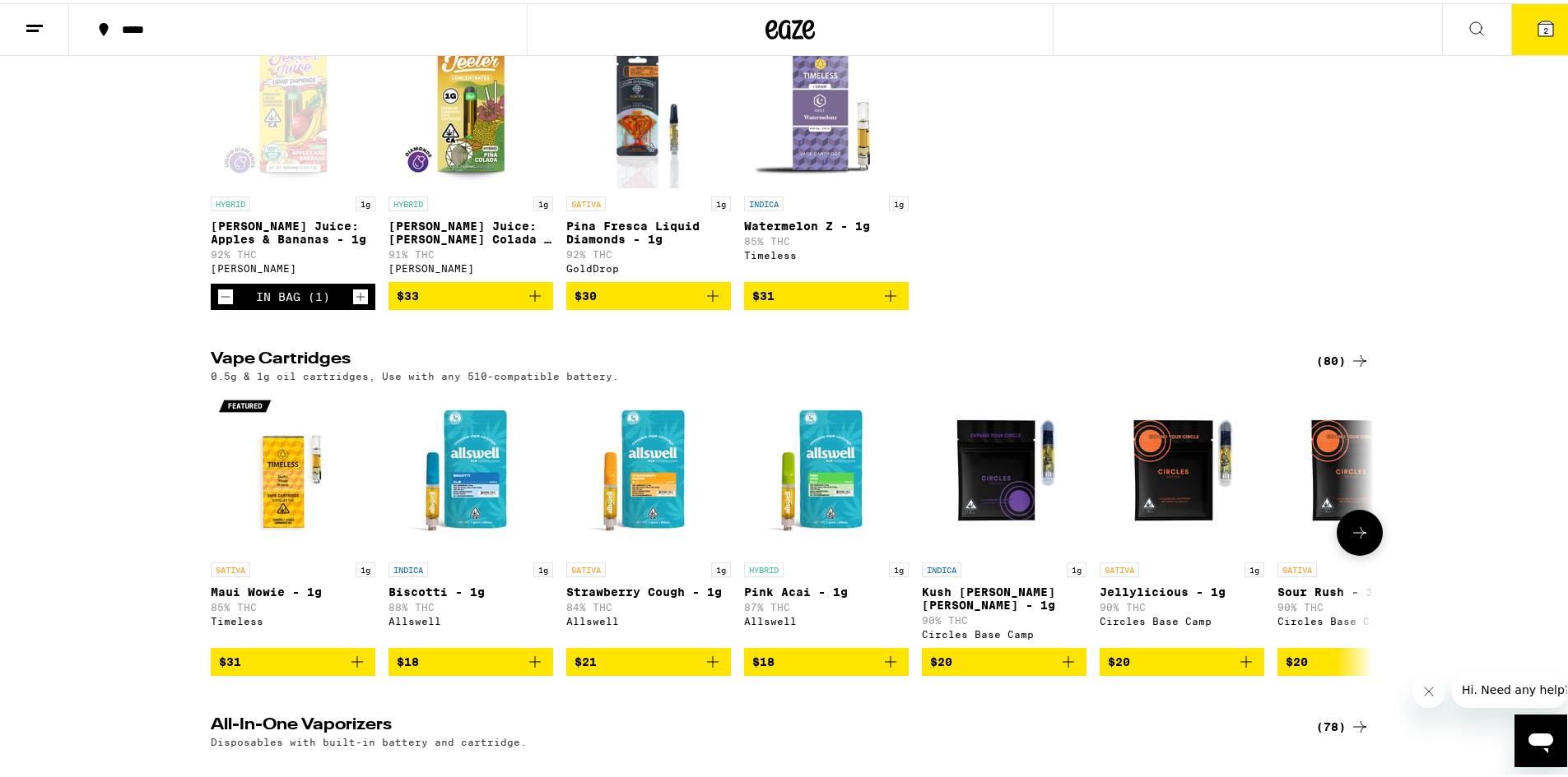
click at [1336, 533] on button at bounding box center [1359, 530] width 46 height 46
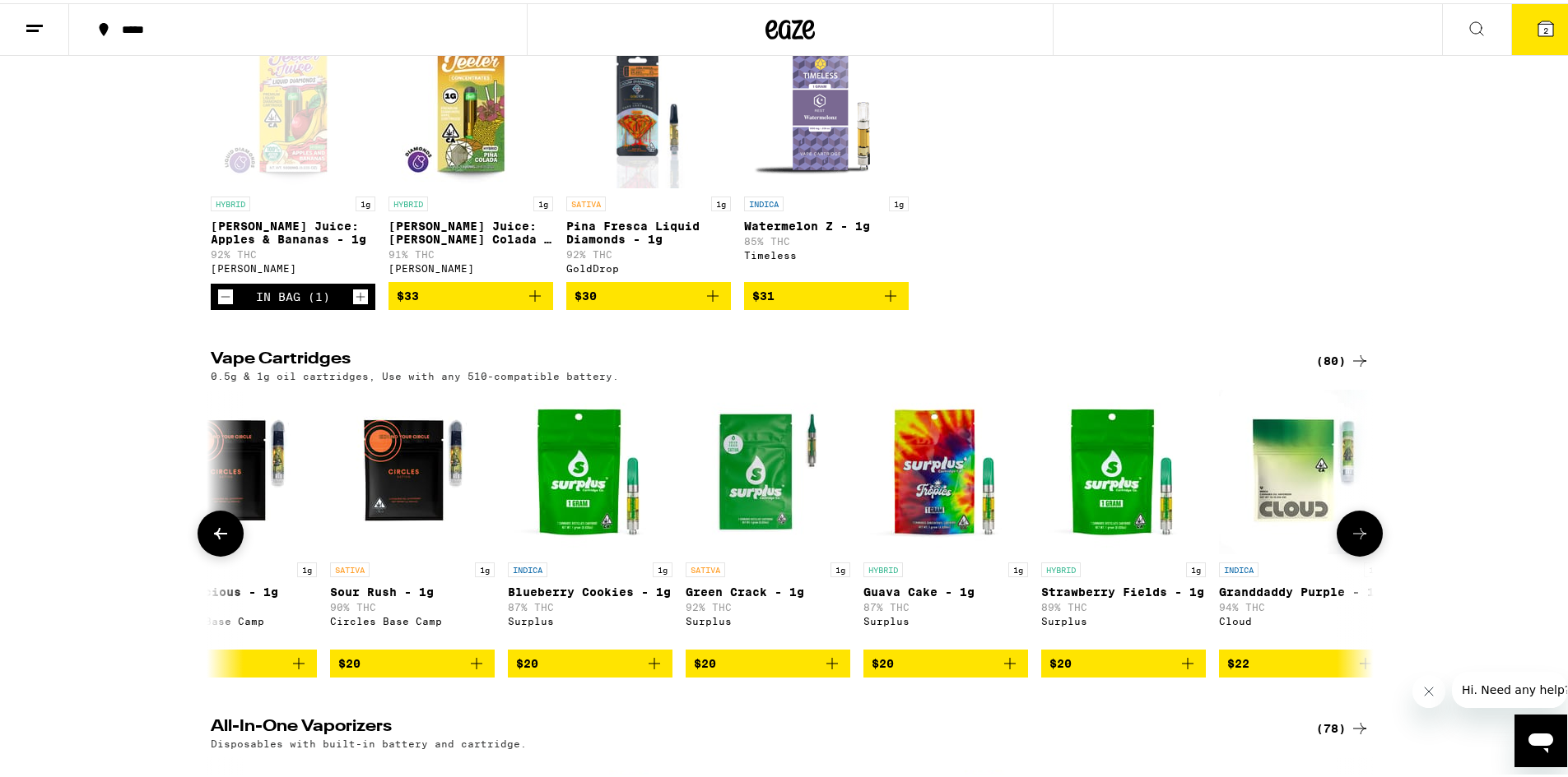
scroll to position [0, 979]
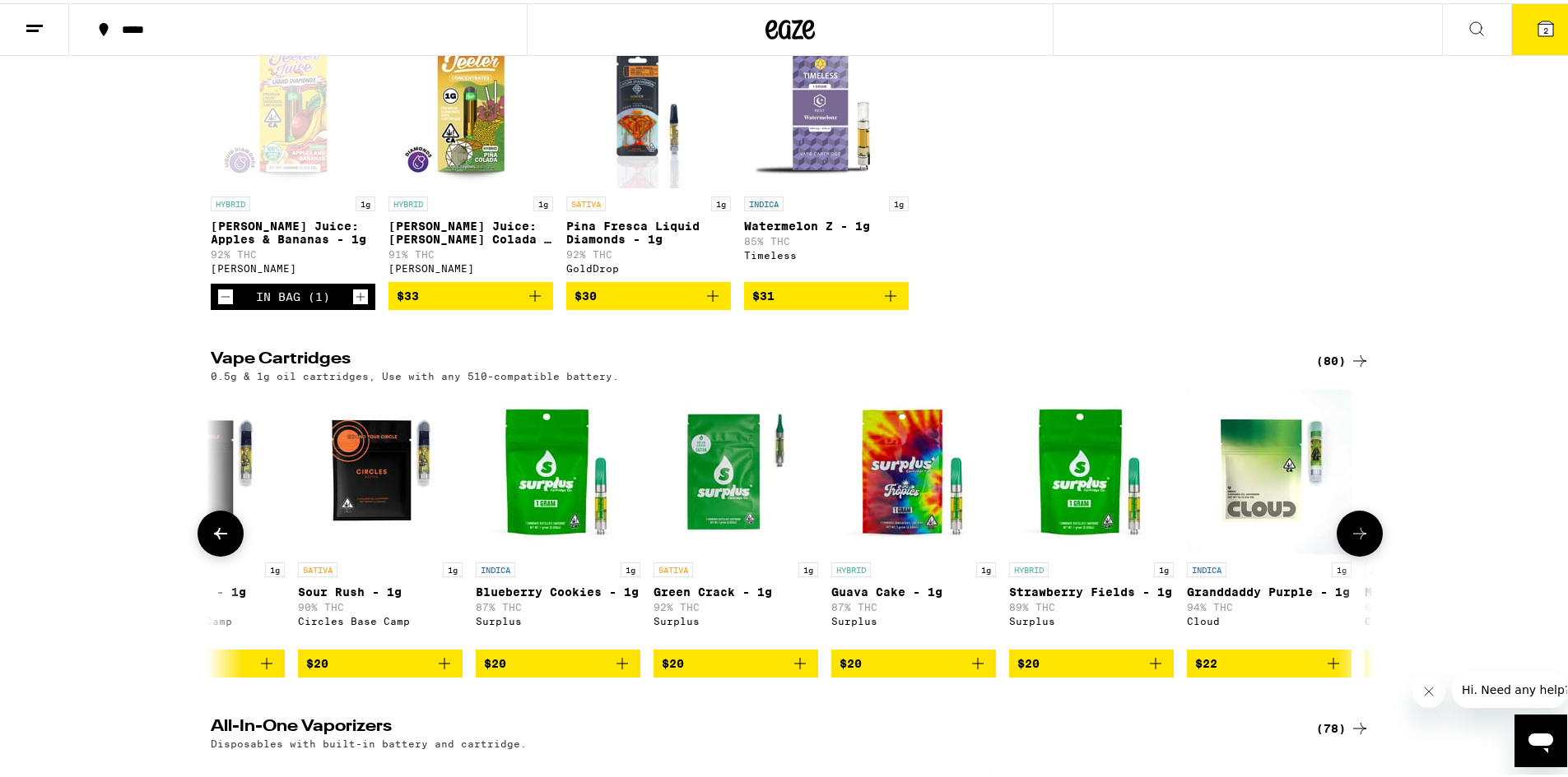
click at [1360, 541] on icon at bounding box center [1359, 530] width 20 height 20
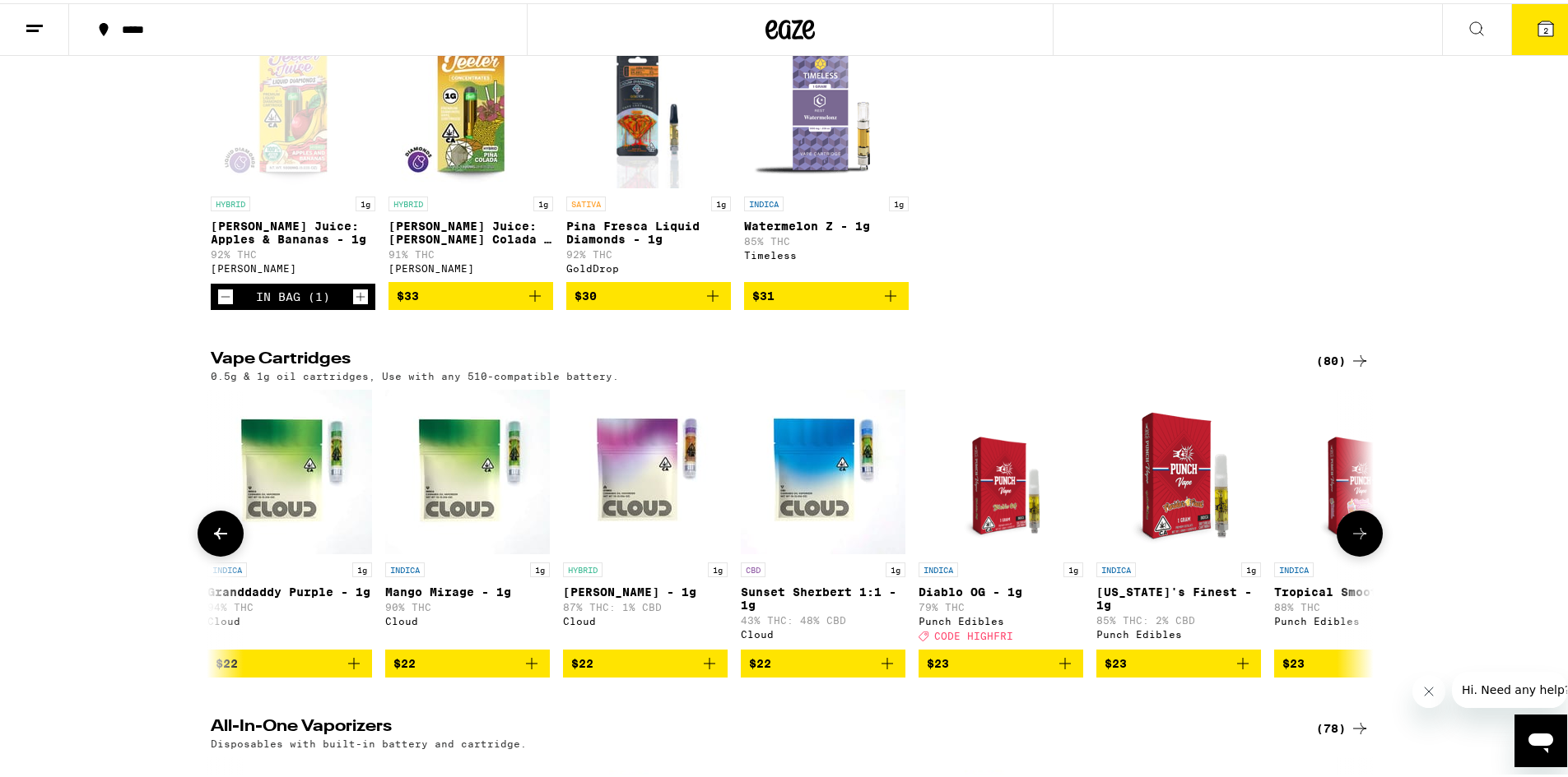
click at [1355, 536] on icon at bounding box center [1359, 530] width 13 height 12
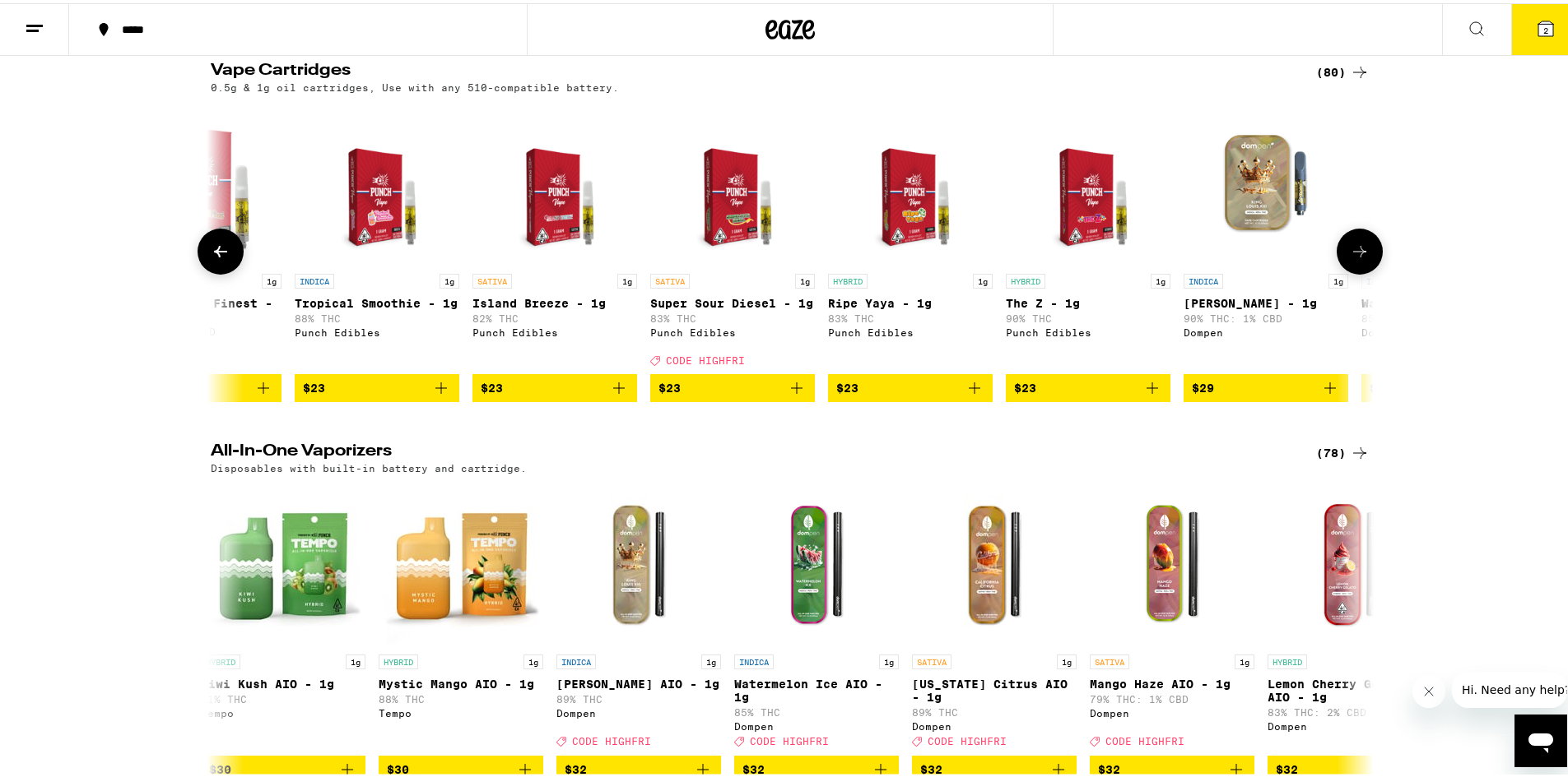
scroll to position [411, 0]
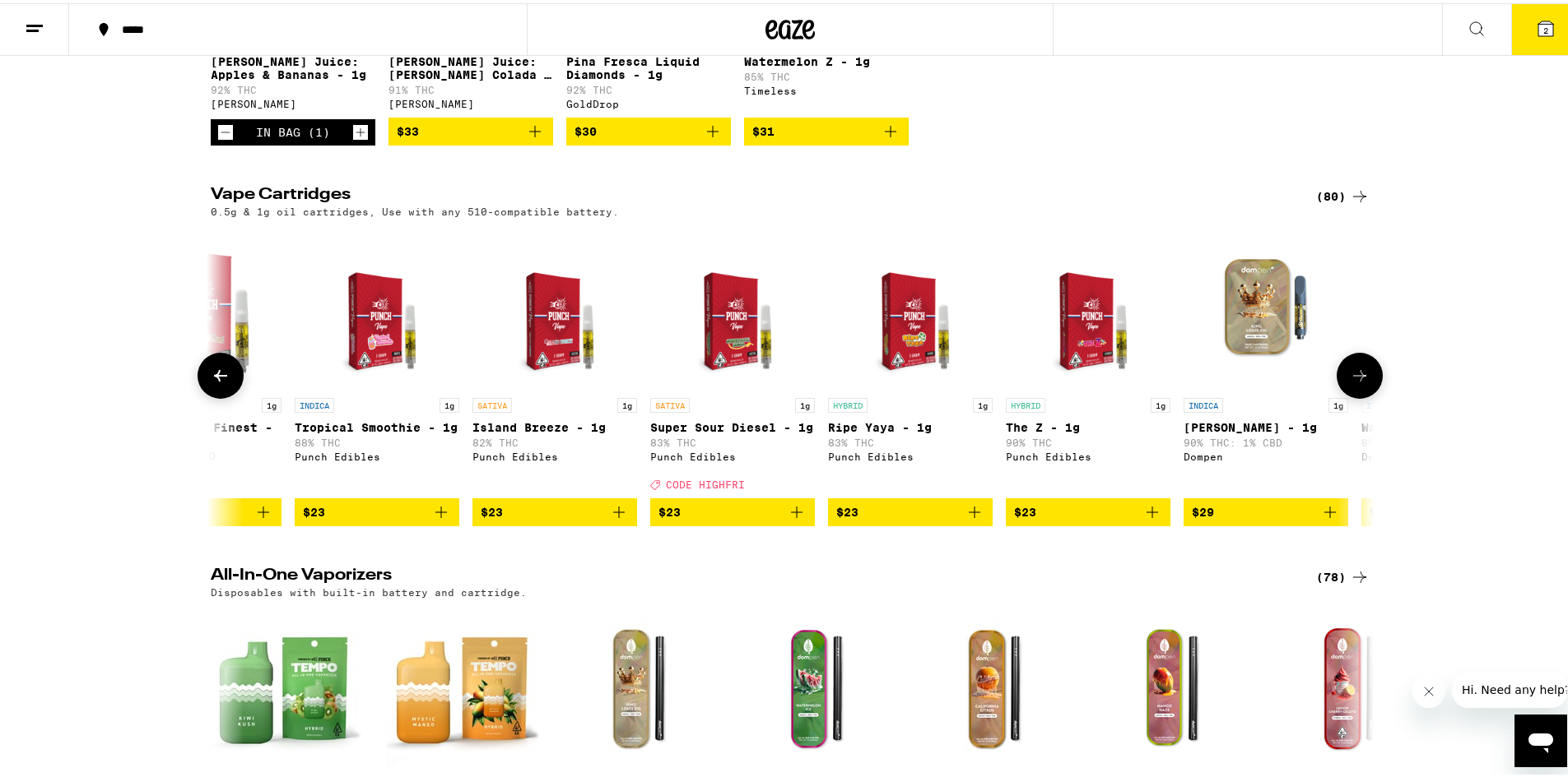
click at [1373, 391] on button at bounding box center [1359, 373] width 46 height 46
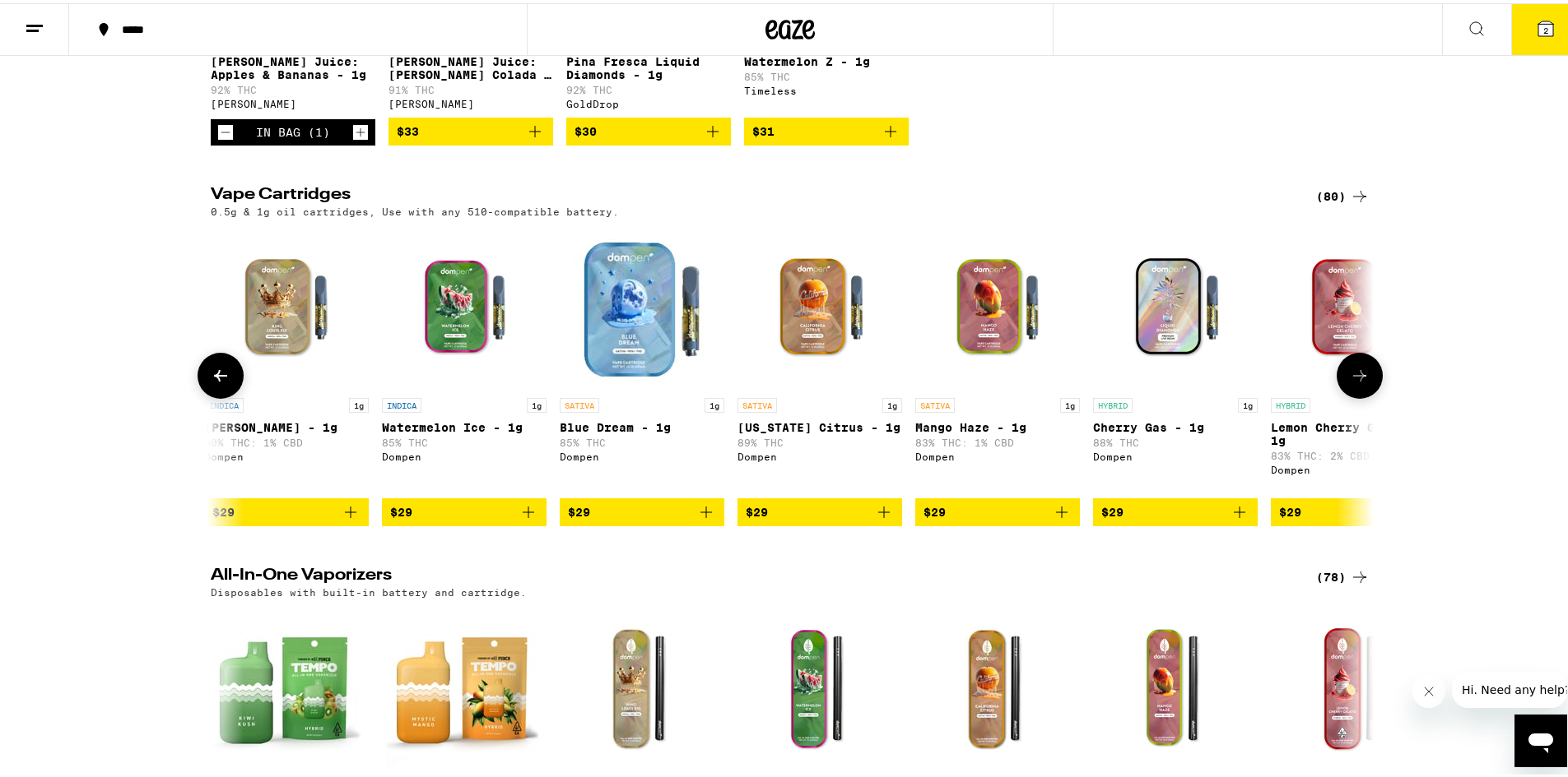
click at [1369, 392] on button at bounding box center [1359, 373] width 46 height 46
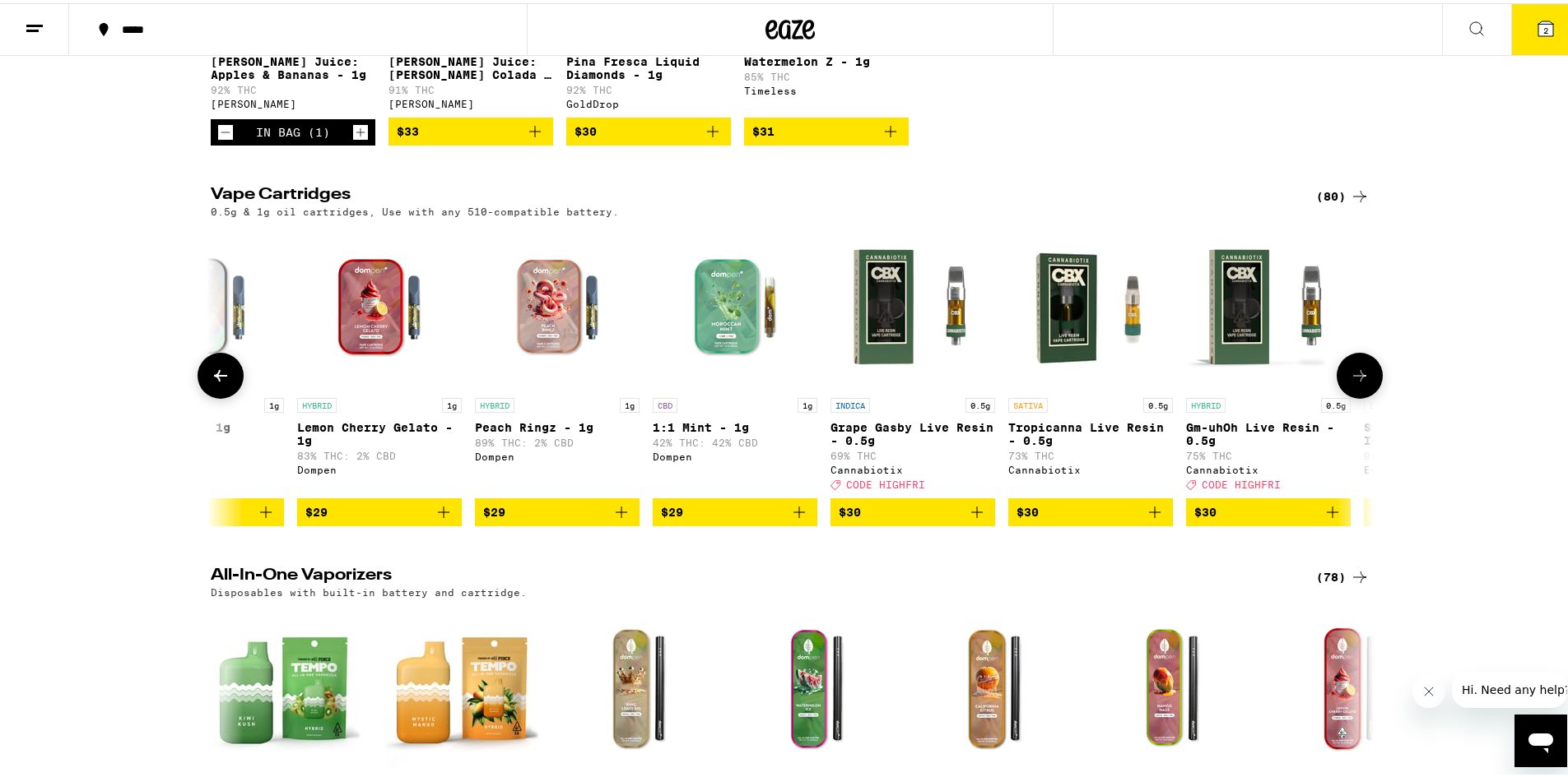
scroll to position [0, 4897]
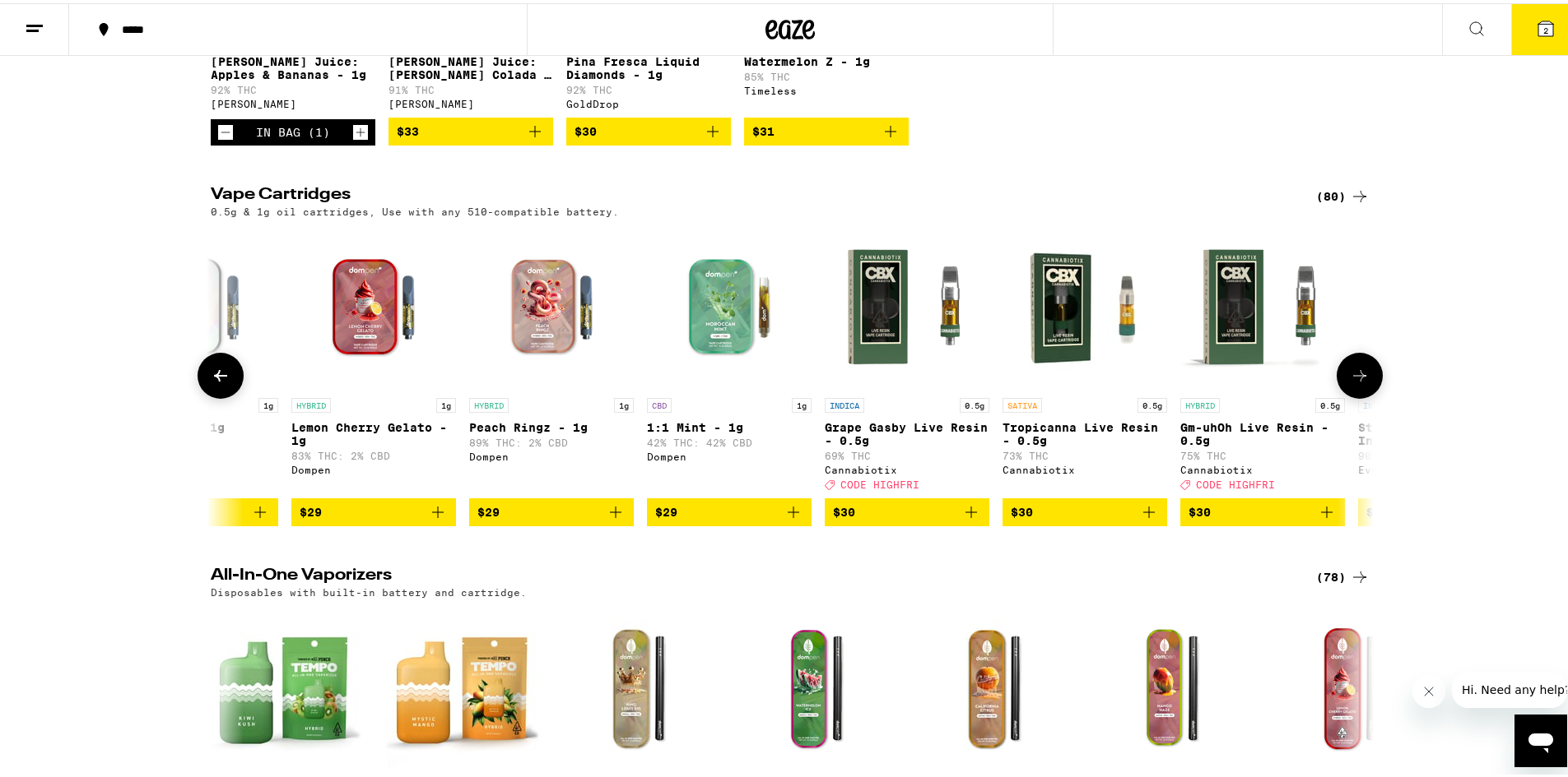
click at [1360, 383] on icon at bounding box center [1359, 373] width 20 height 20
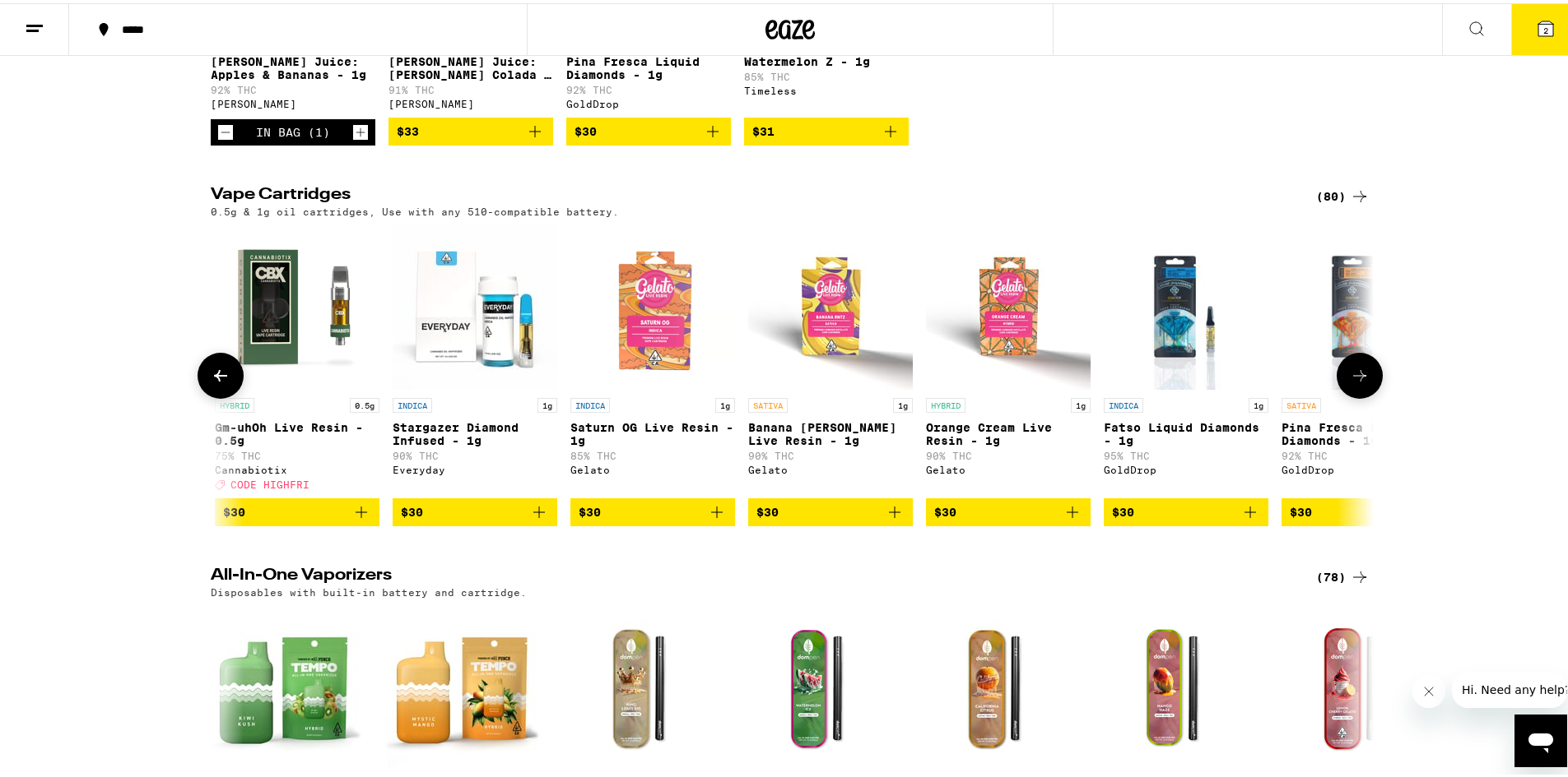
scroll to position [0, 5876]
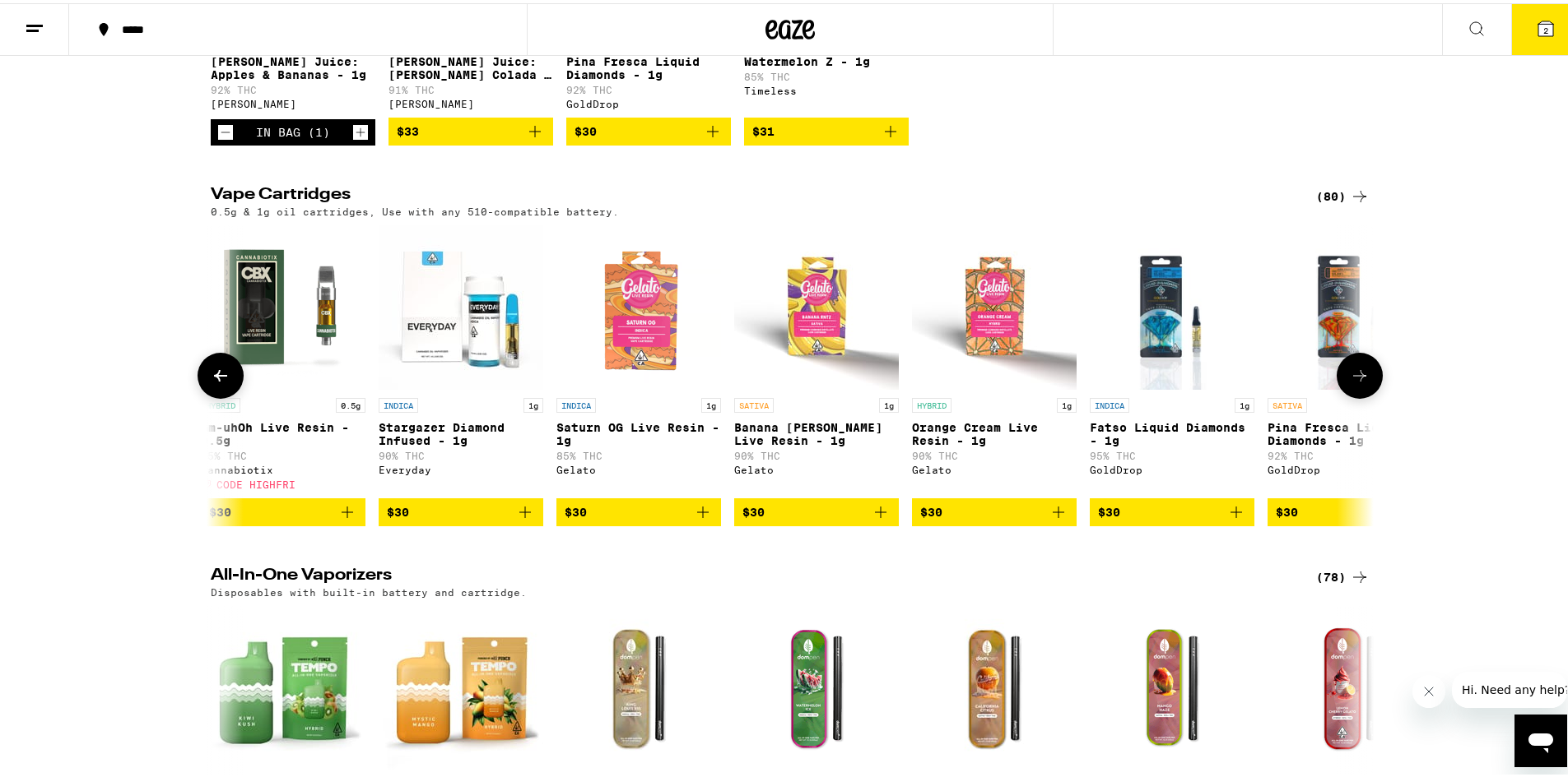
click at [1356, 383] on icon at bounding box center [1359, 373] width 20 height 20
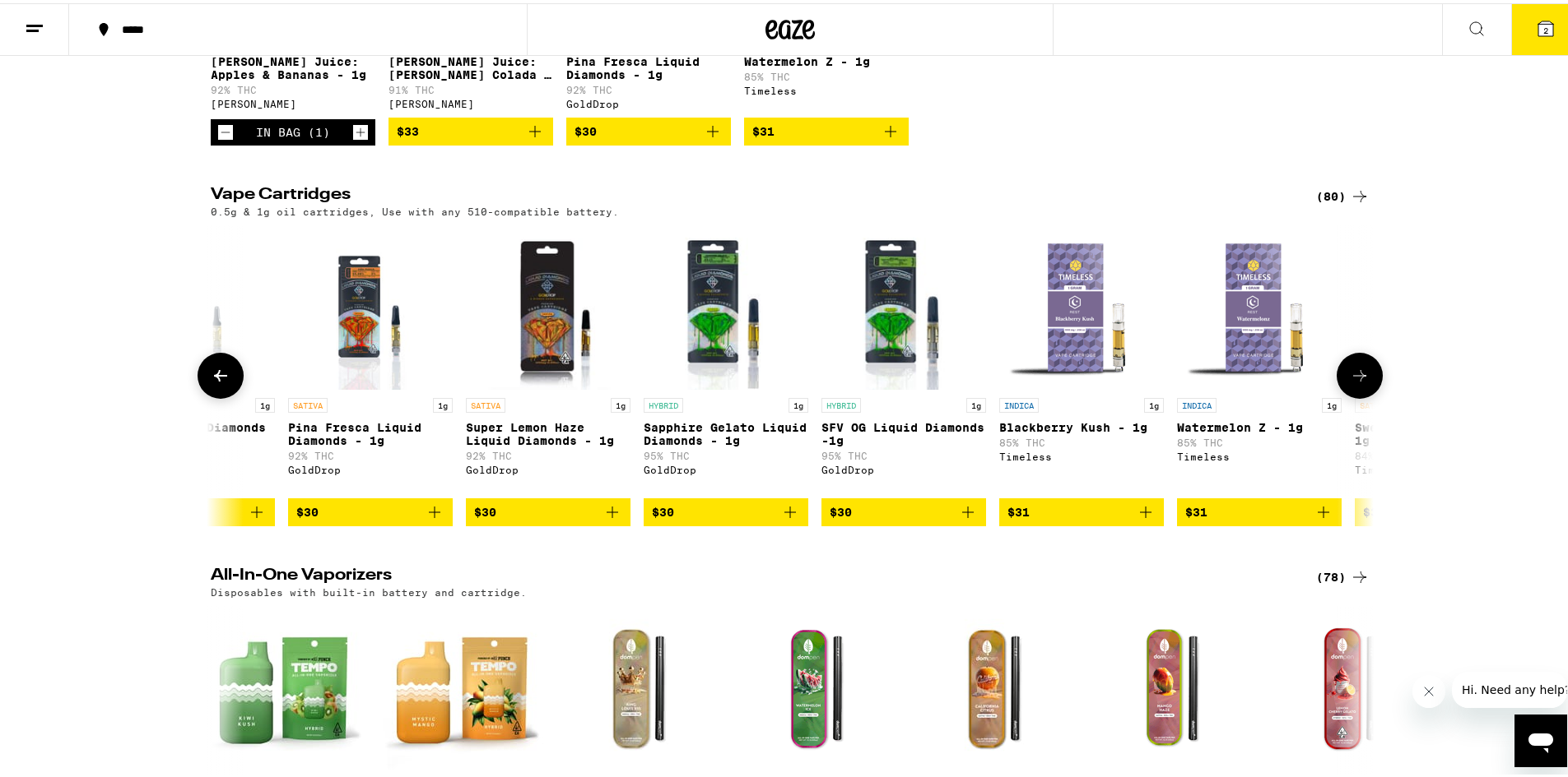
click at [1349, 383] on icon at bounding box center [1359, 373] width 20 height 20
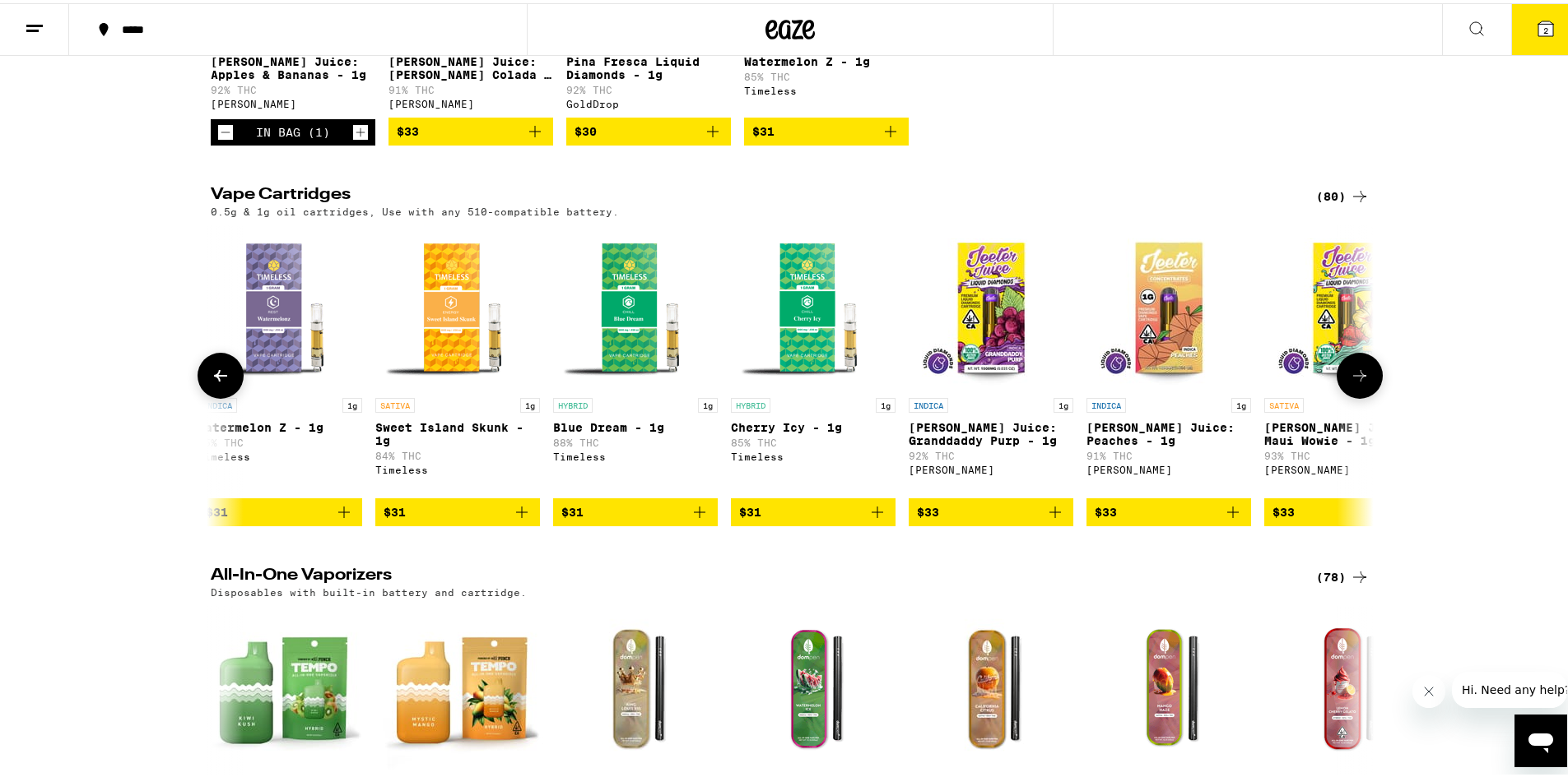
click at [1349, 383] on icon at bounding box center [1359, 373] width 20 height 20
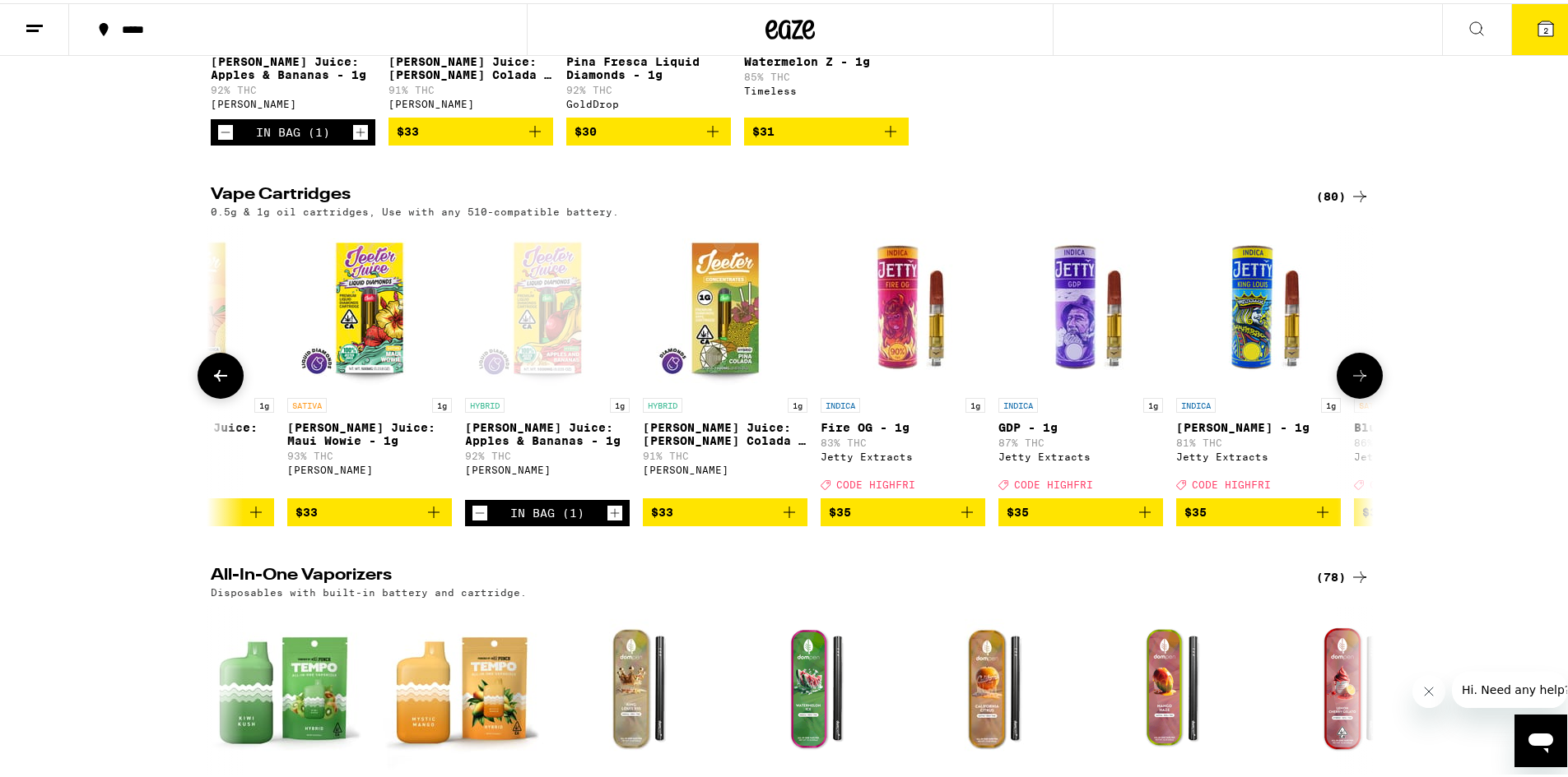
scroll to position [0, 8814]
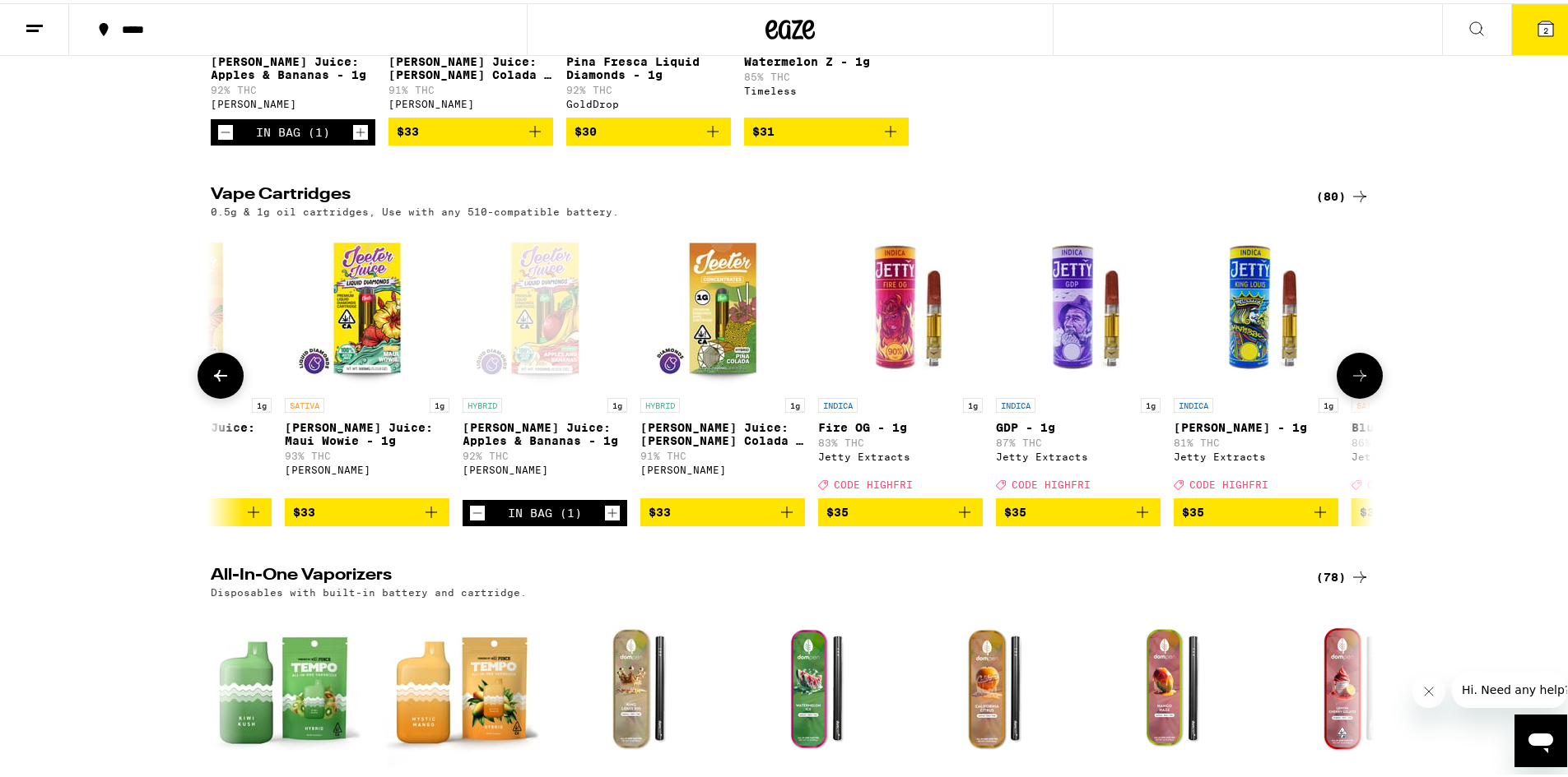
click at [1358, 383] on icon at bounding box center [1359, 373] width 20 height 20
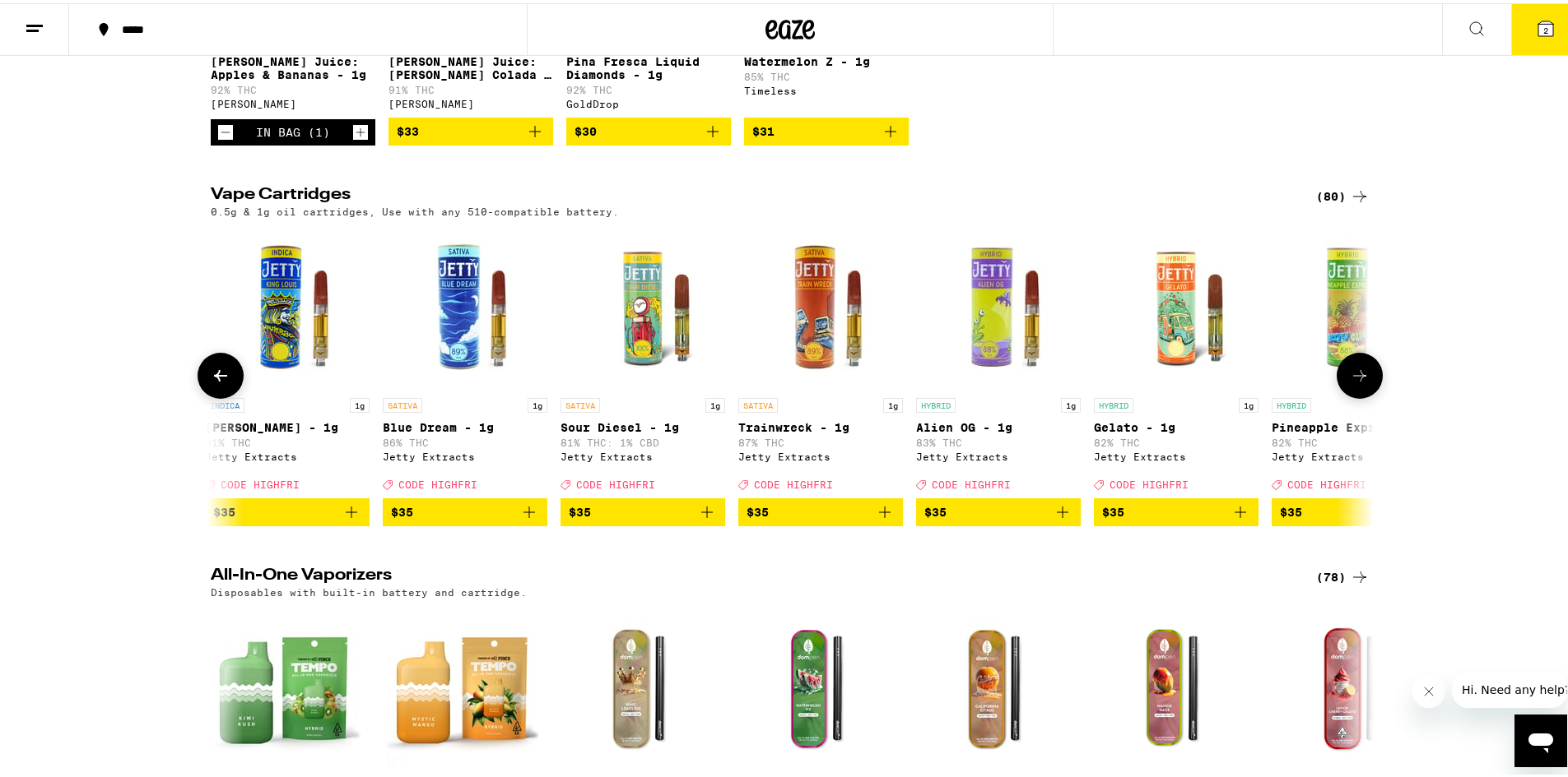
scroll to position [0, 9793]
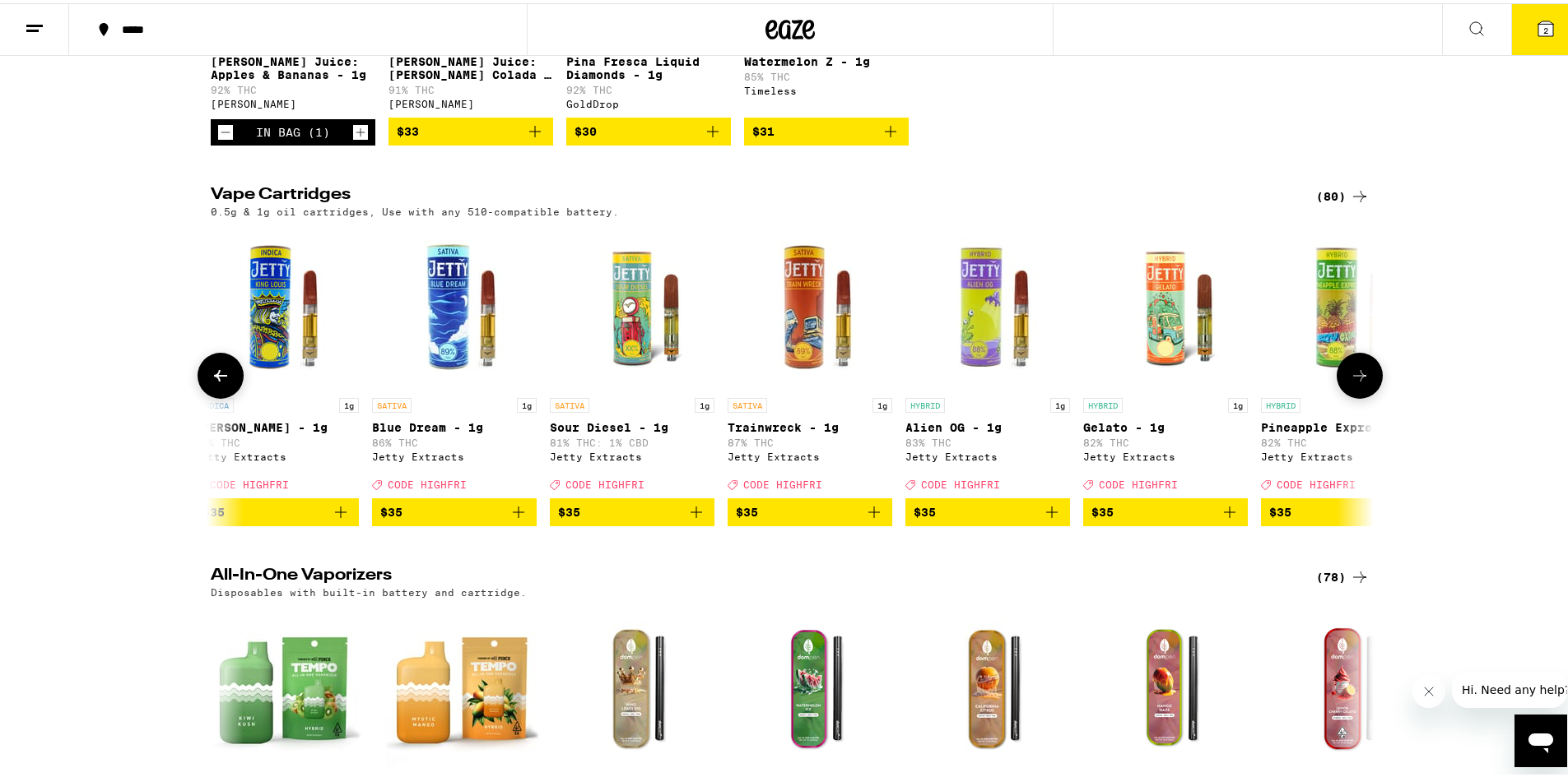
click at [1356, 383] on icon at bounding box center [1359, 373] width 20 height 20
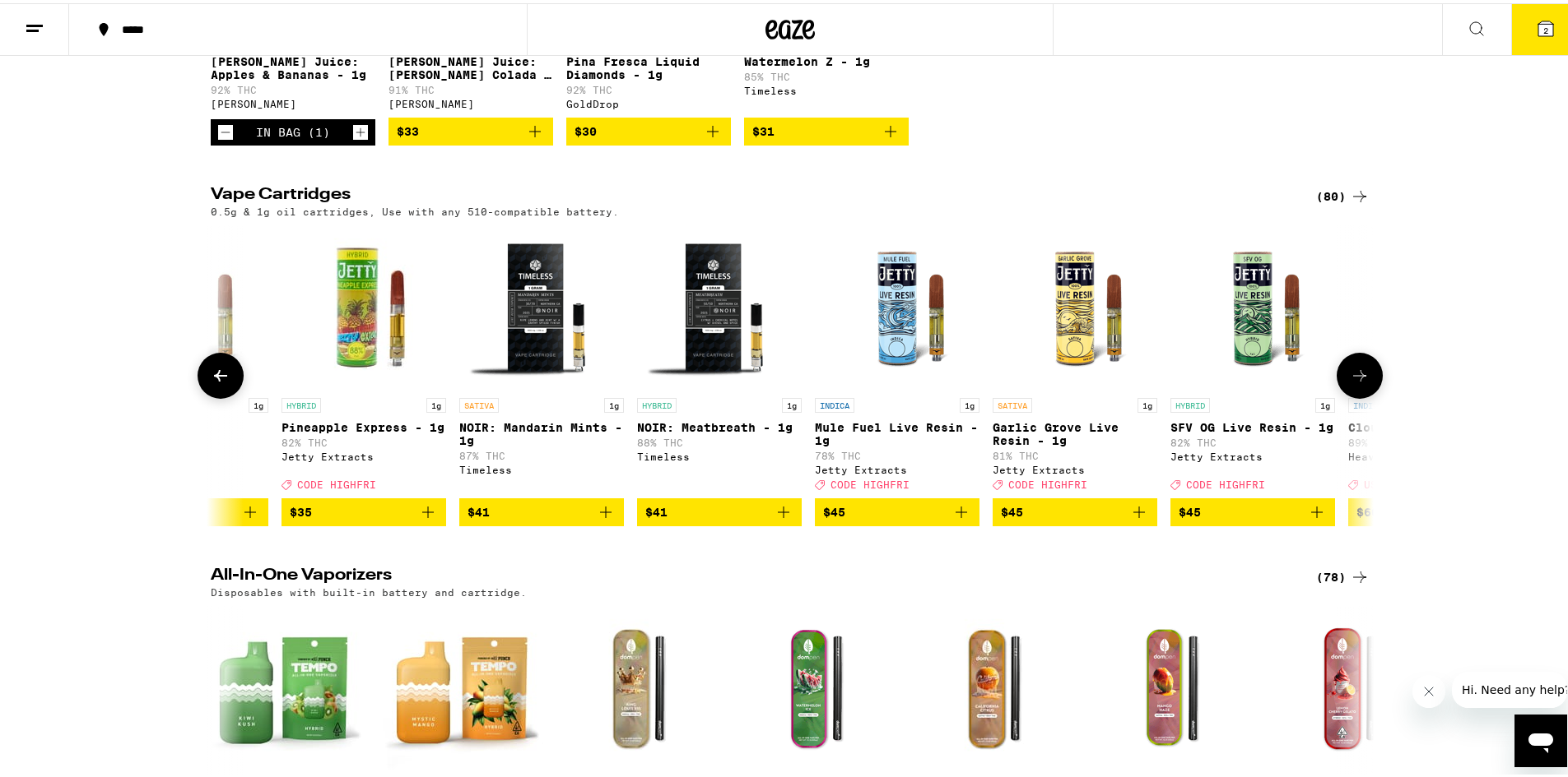
click at [1355, 383] on icon at bounding box center [1359, 373] width 20 height 20
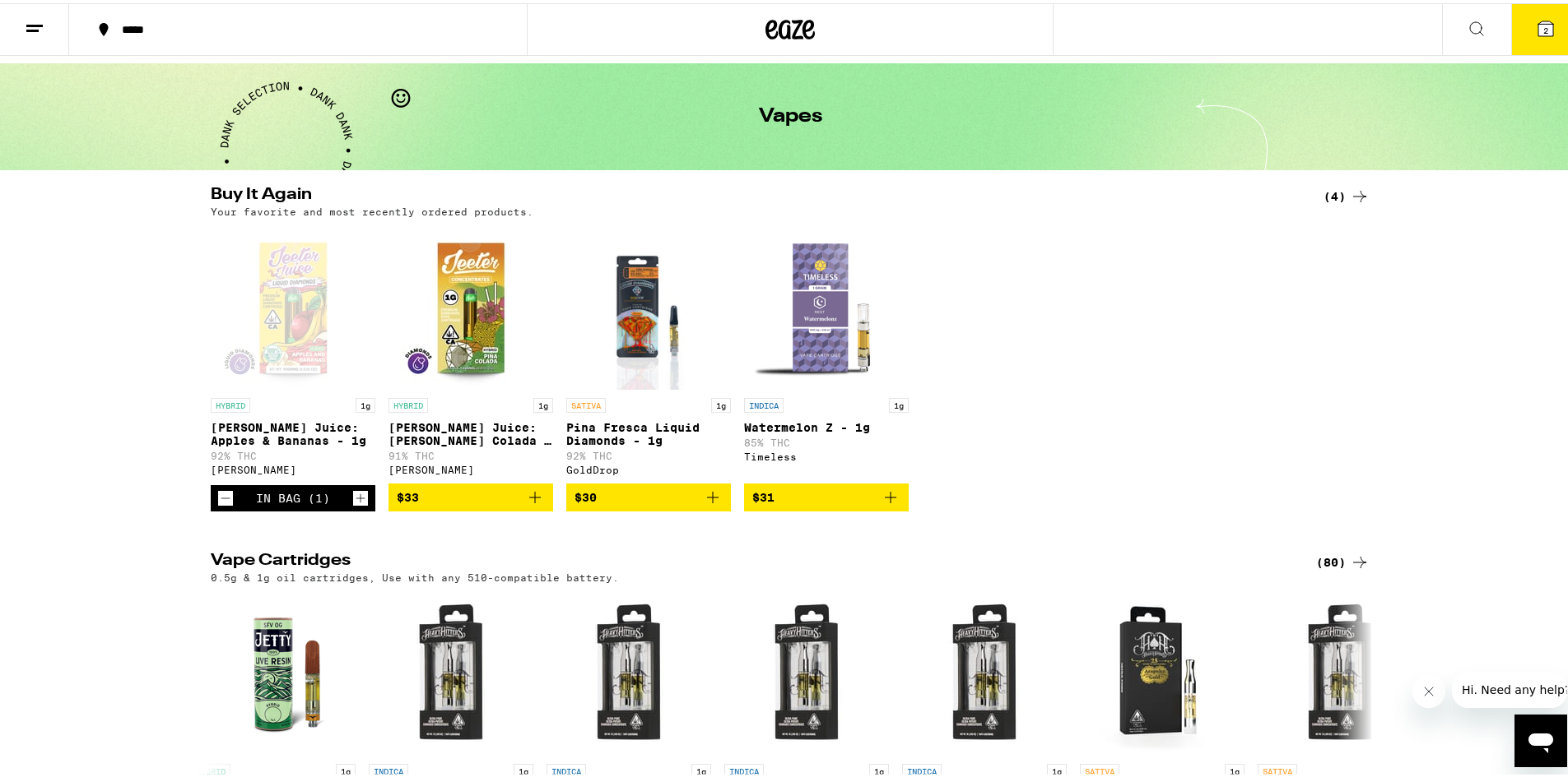
scroll to position [329, 0]
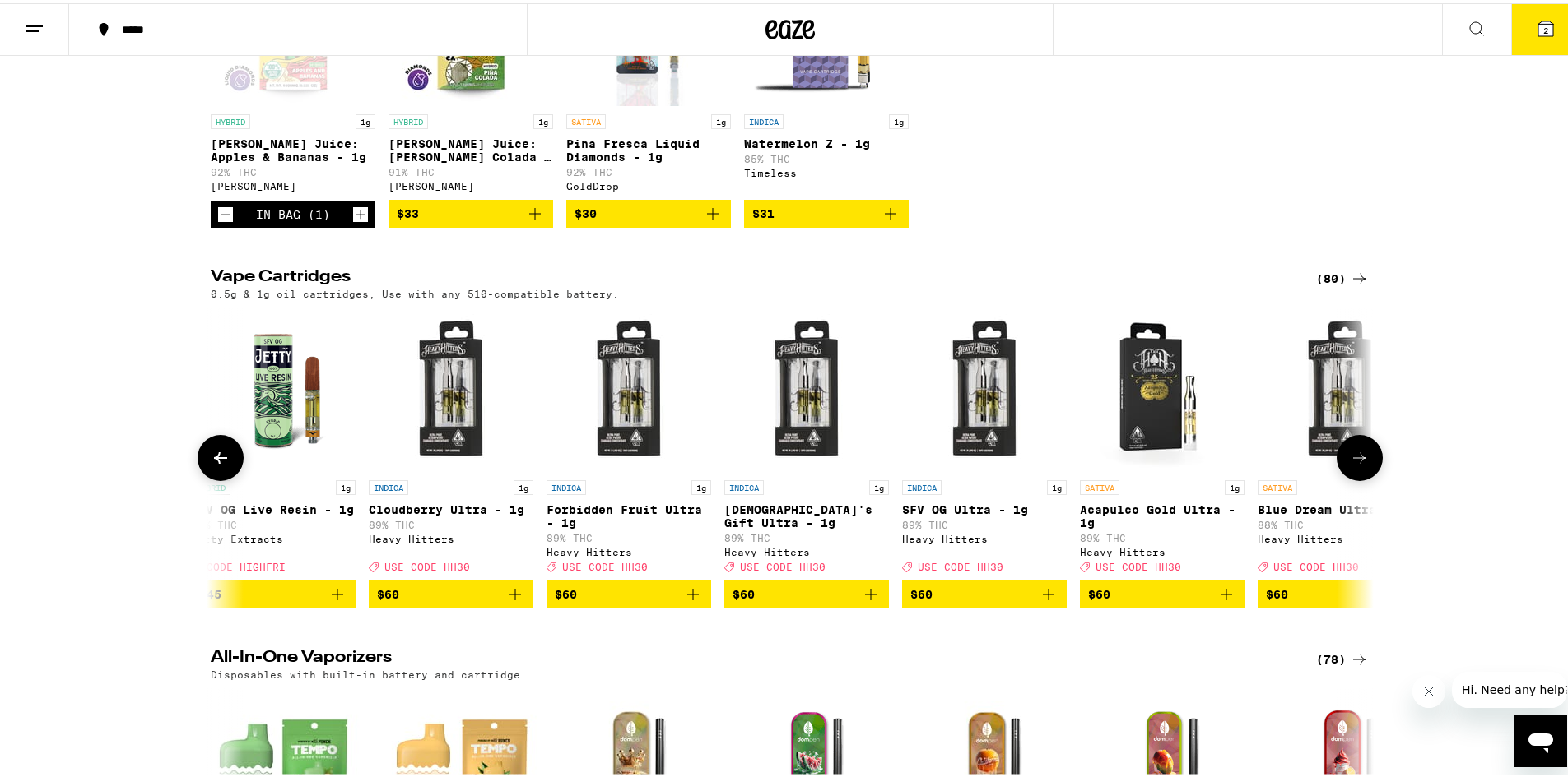
click at [1349, 464] on icon at bounding box center [1359, 455] width 20 height 20
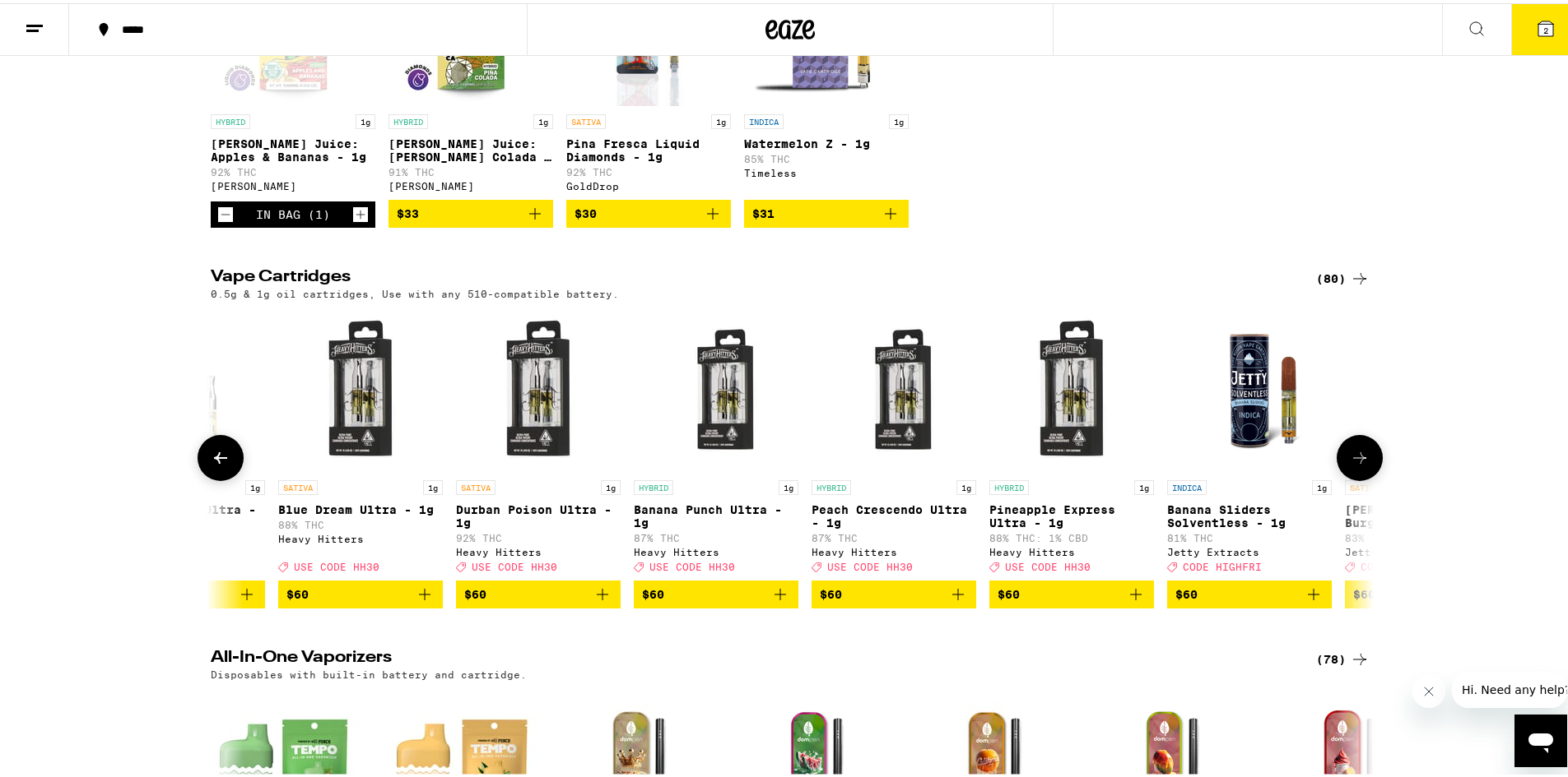
click at [1349, 464] on icon at bounding box center [1359, 455] width 20 height 20
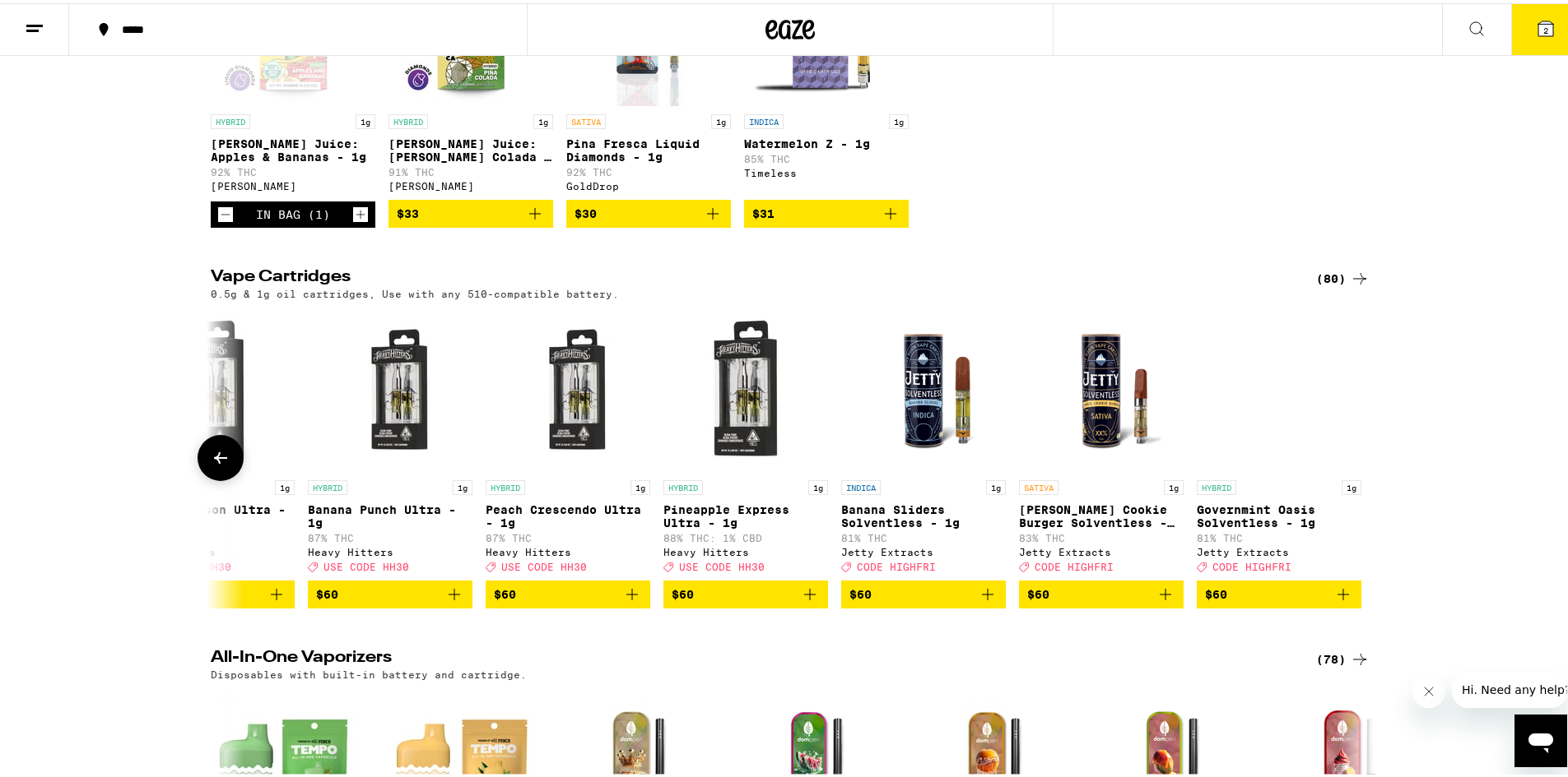
scroll to position [0, 13062]
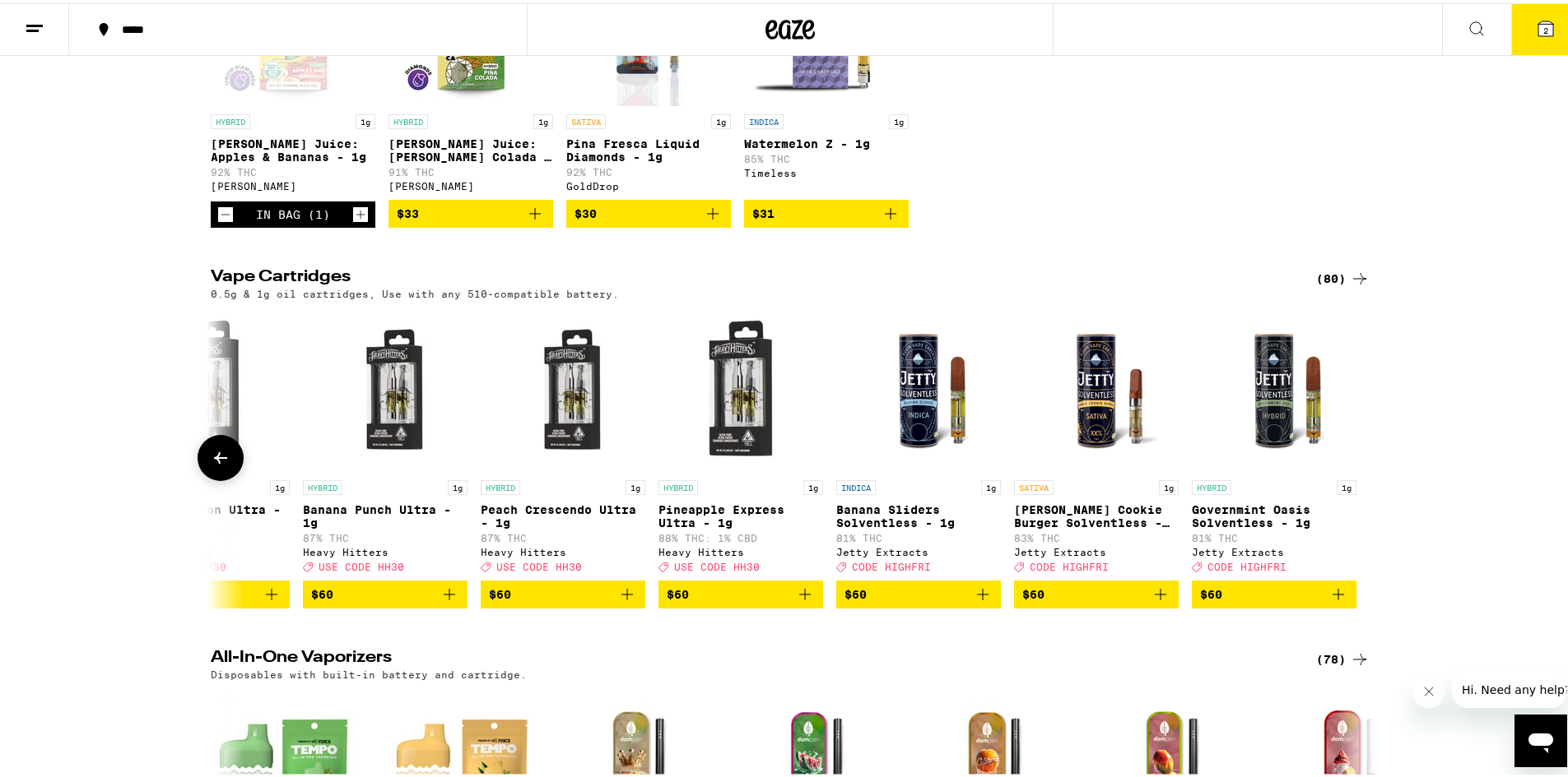
click at [1353, 478] on div at bounding box center [1359, 455] width 46 height 46
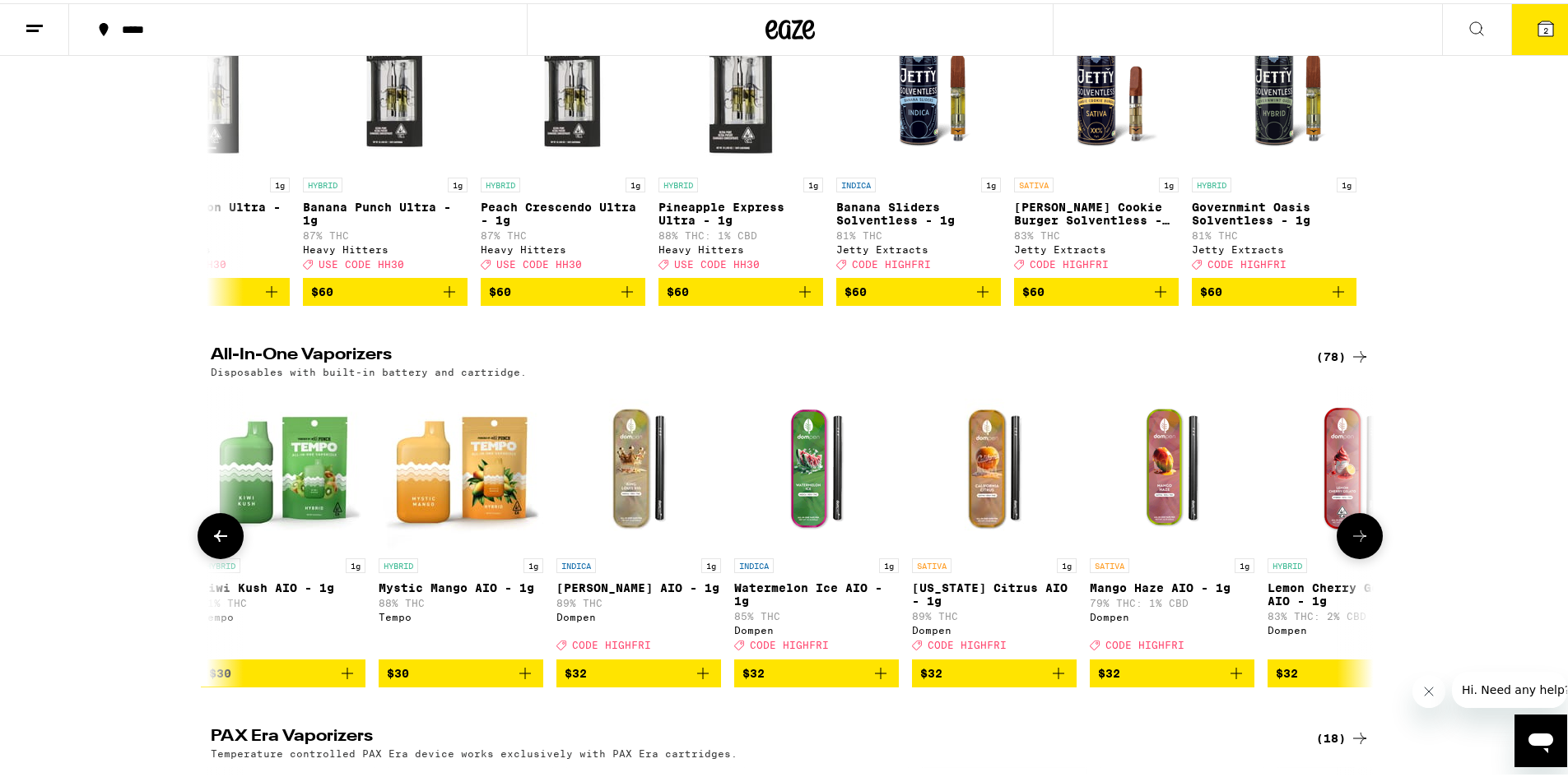
scroll to position [658, 0]
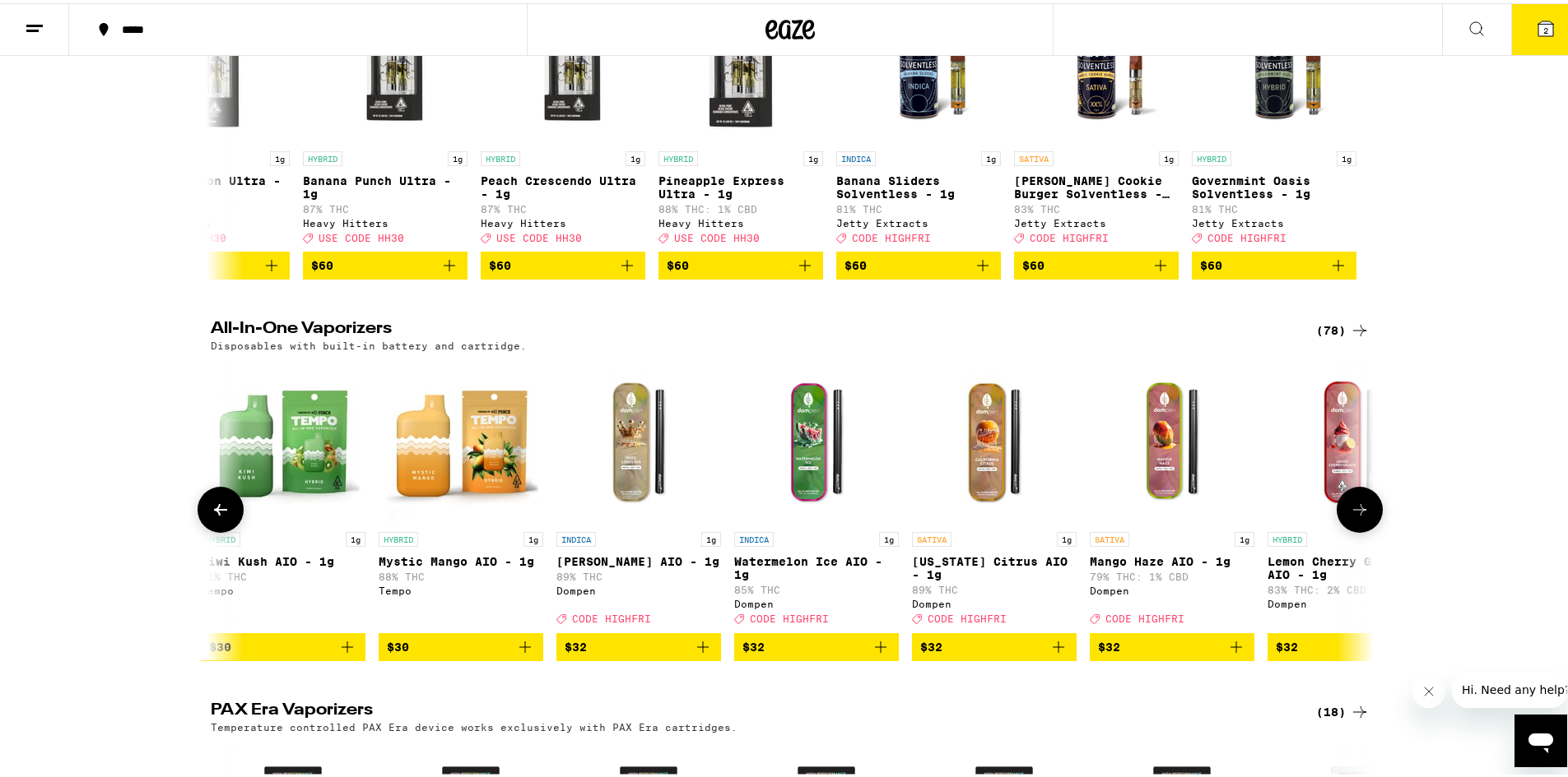
click at [211, 517] on icon at bounding box center [220, 507] width 20 height 20
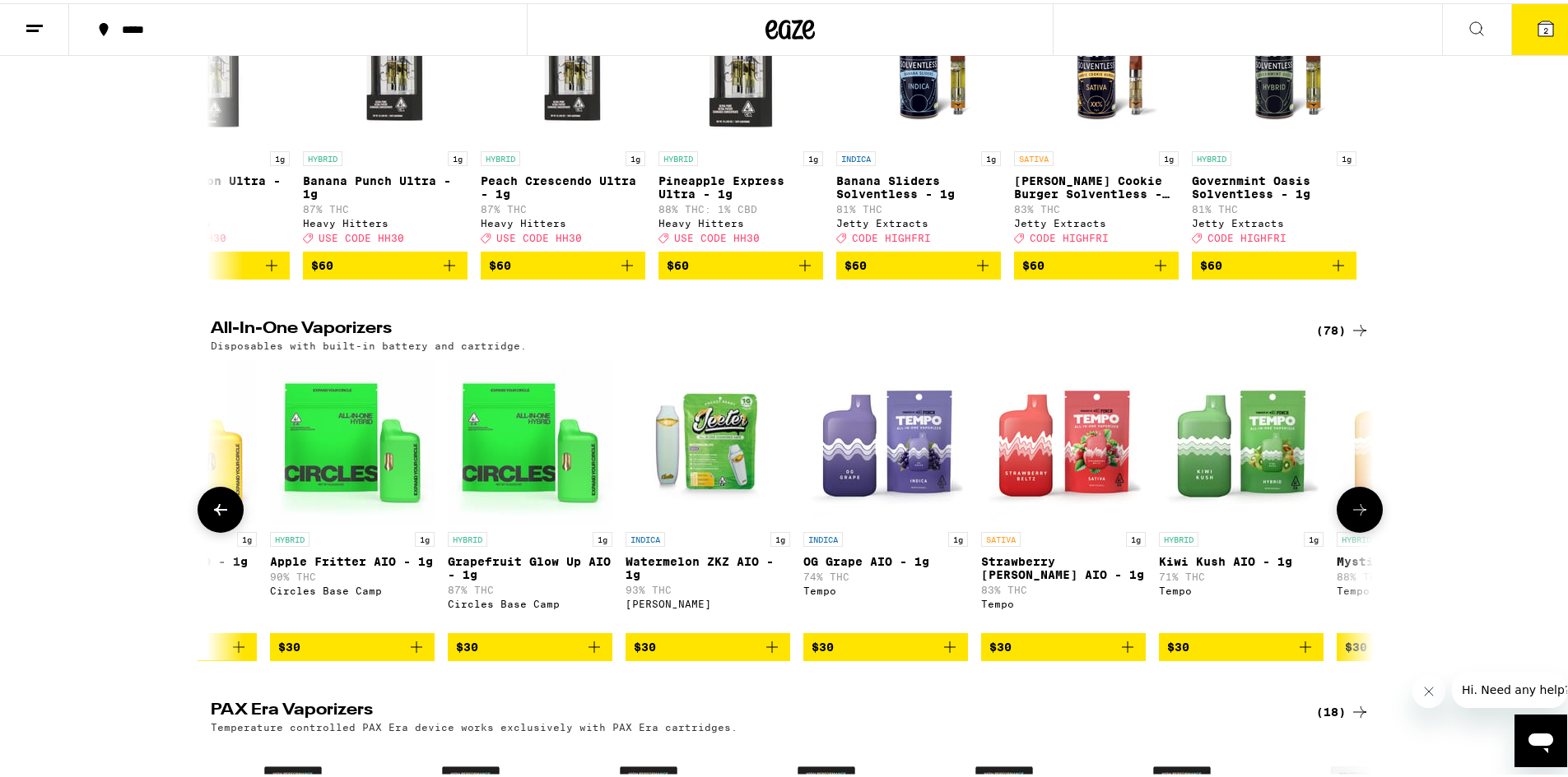
click at [211, 517] on icon at bounding box center [220, 507] width 20 height 20
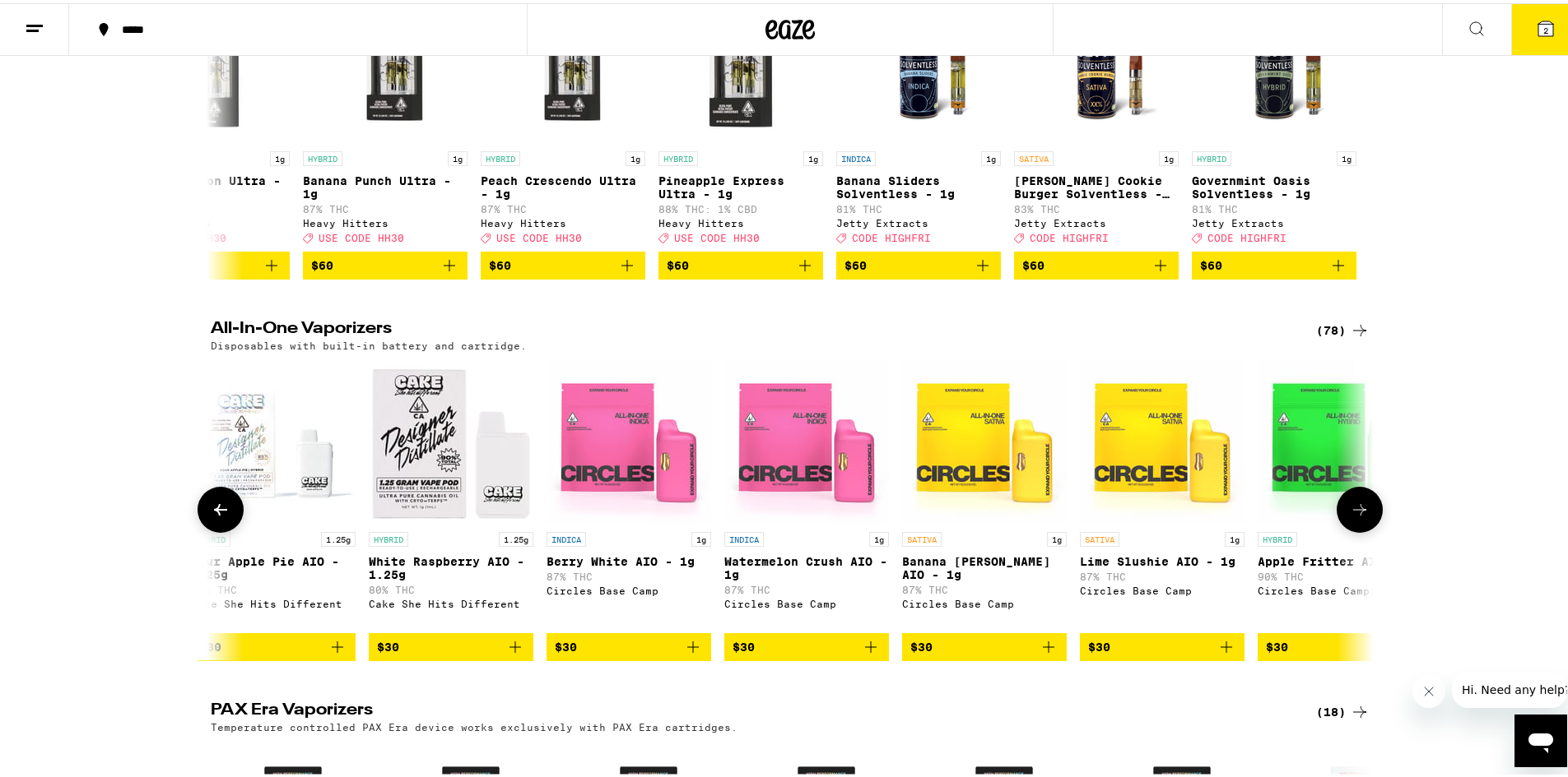
click at [211, 517] on icon at bounding box center [220, 507] width 20 height 20
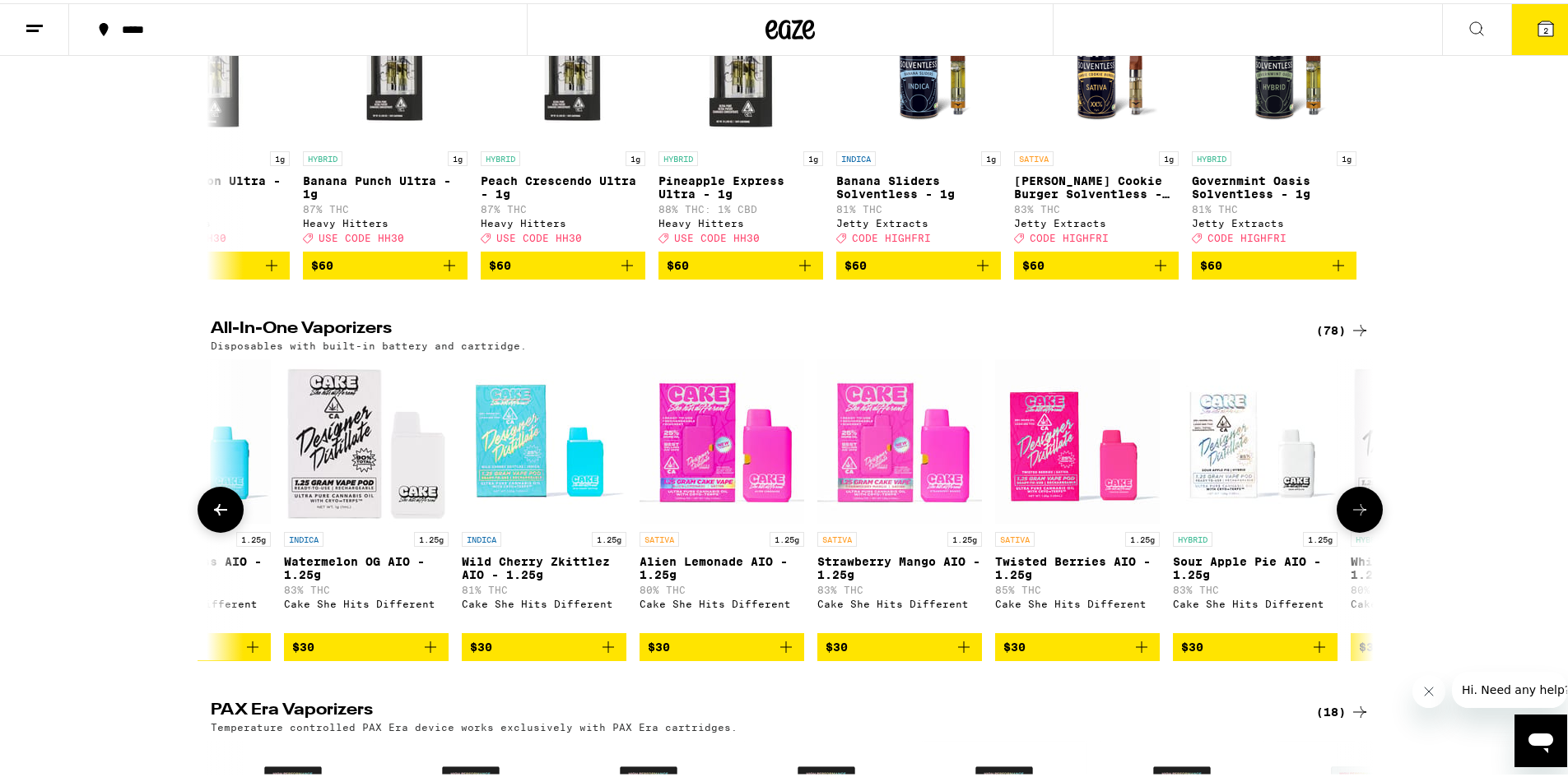
click at [211, 517] on icon at bounding box center [220, 507] width 20 height 20
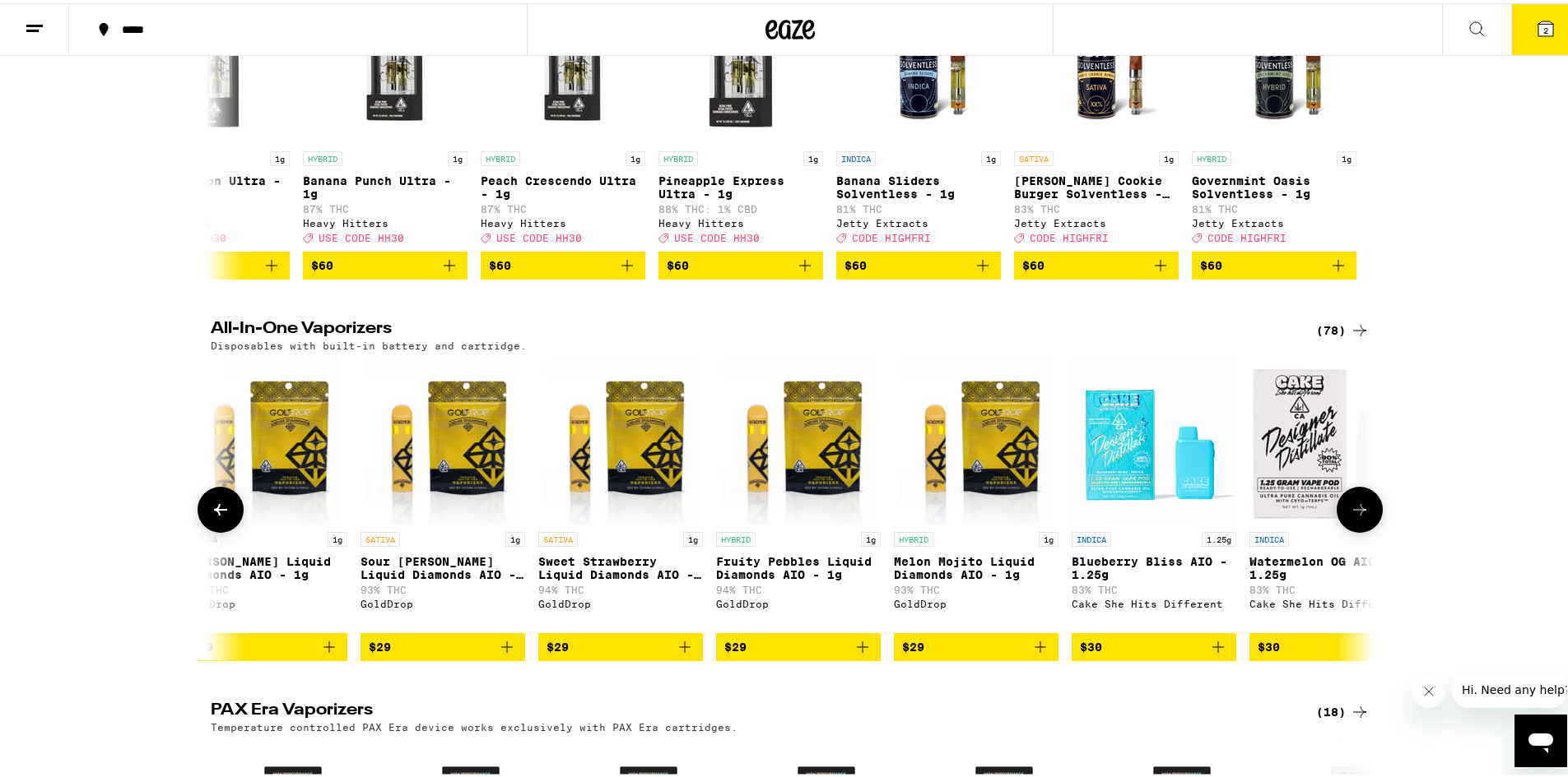
click at [211, 517] on icon at bounding box center [220, 507] width 20 height 20
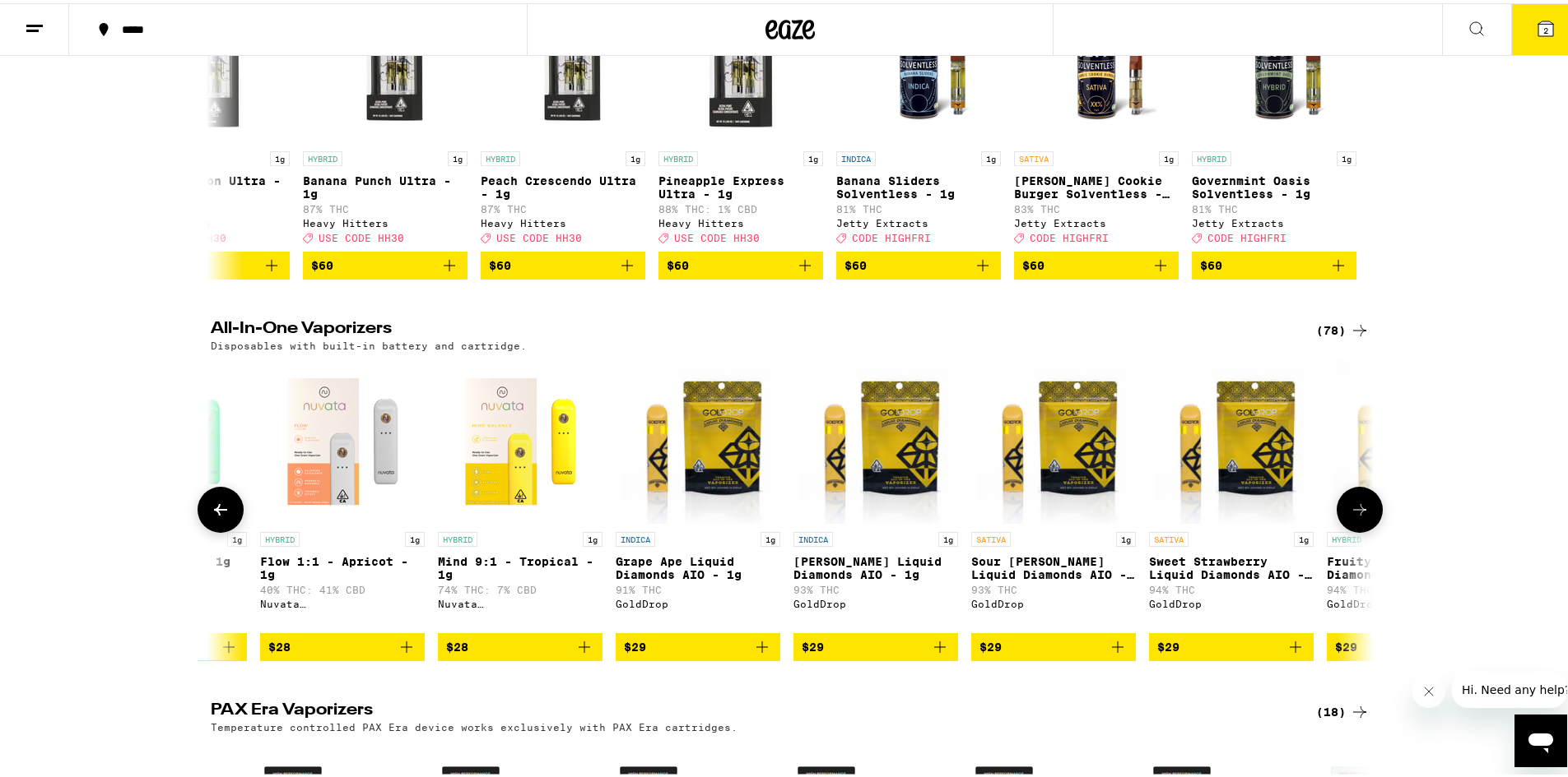
click at [211, 517] on icon at bounding box center [220, 507] width 20 height 20
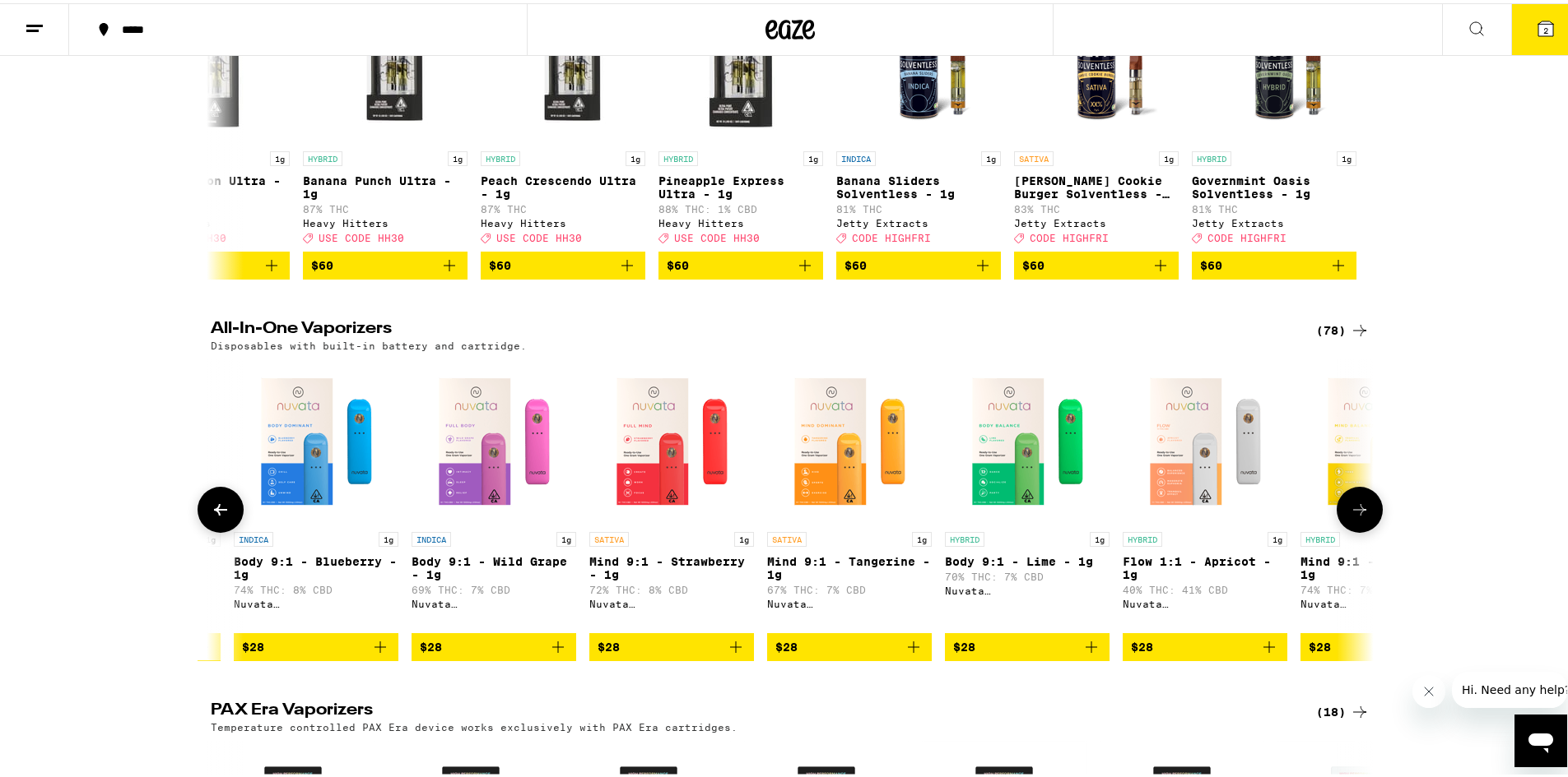
click at [211, 517] on icon at bounding box center [220, 507] width 20 height 20
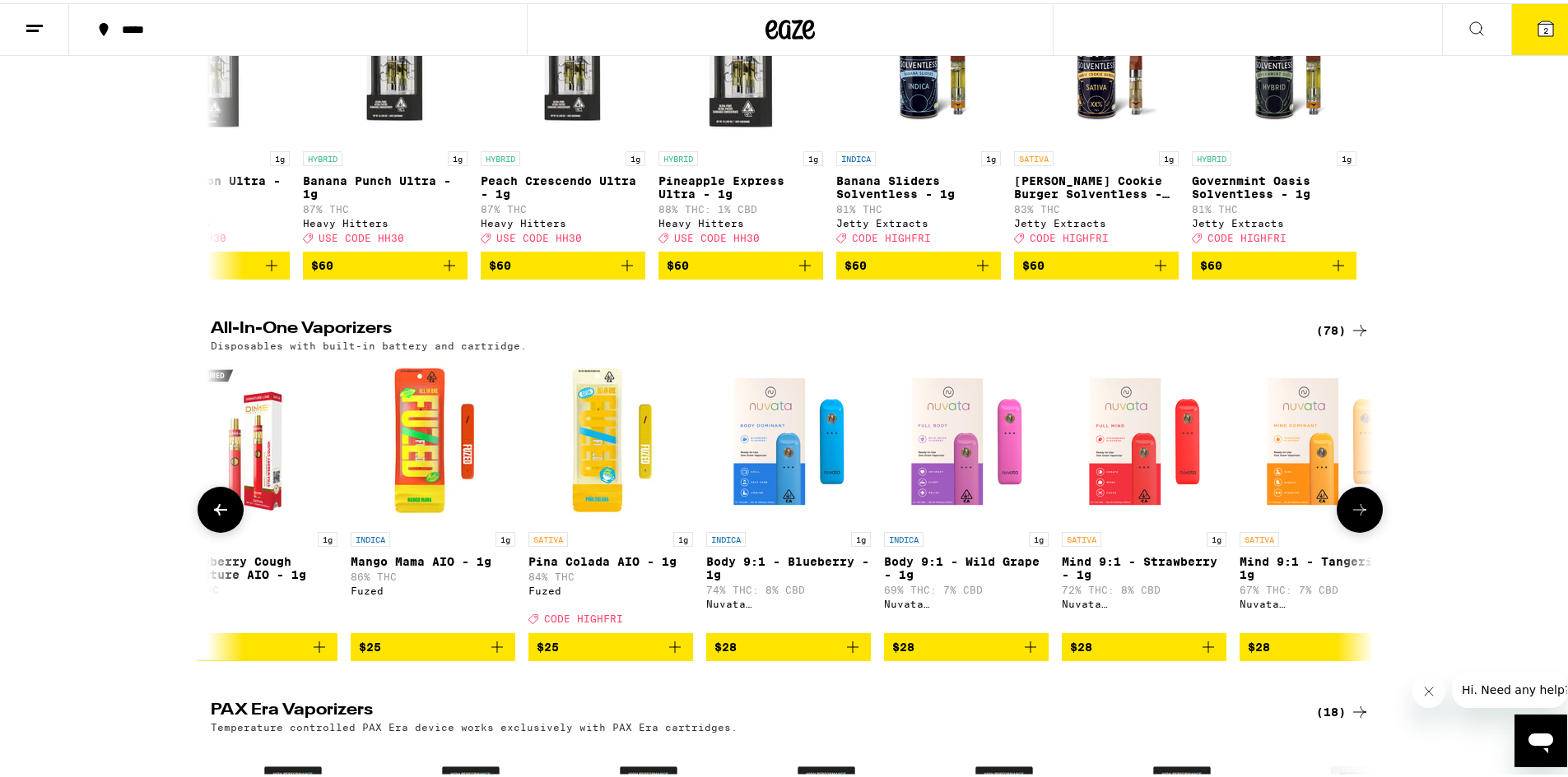
click at [211, 517] on icon at bounding box center [220, 507] width 20 height 20
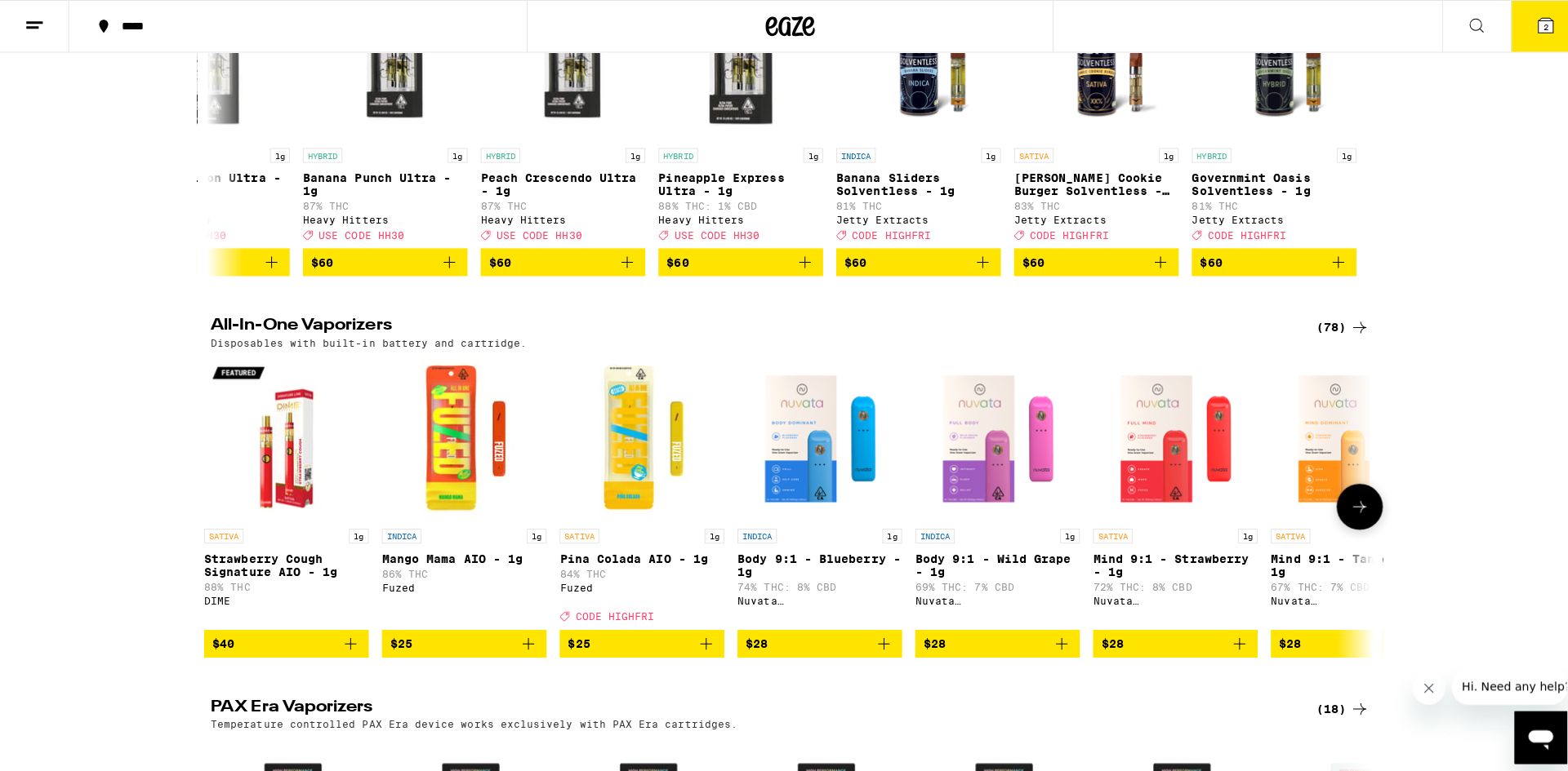
scroll to position [0, 0]
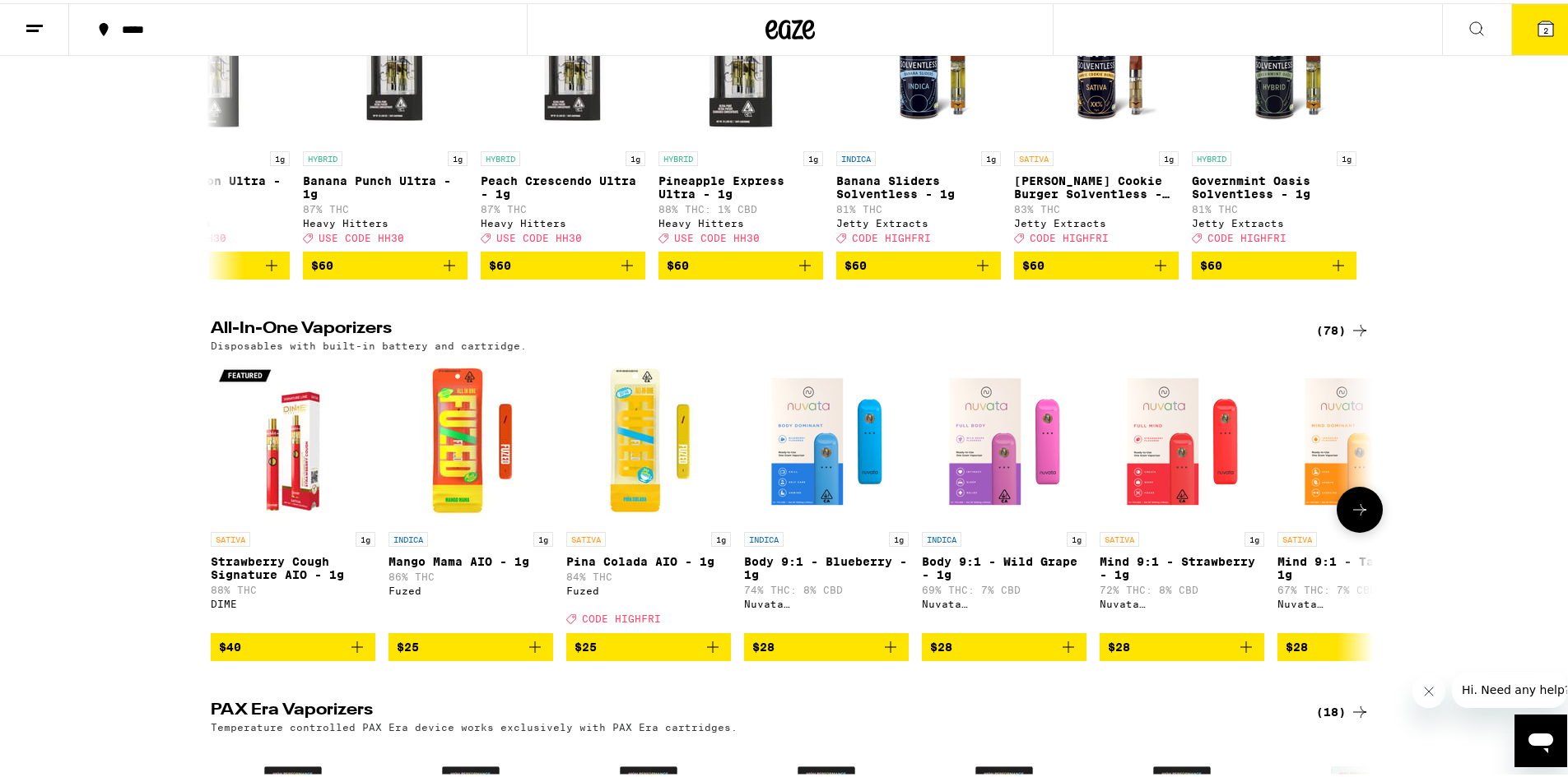
click at [209, 530] on div at bounding box center [220, 507] width 46 height 46
click at [284, 472] on img "Open page for Strawberry Cough Signature AIO - 1g from DIME" at bounding box center [292, 438] width 164 height 164
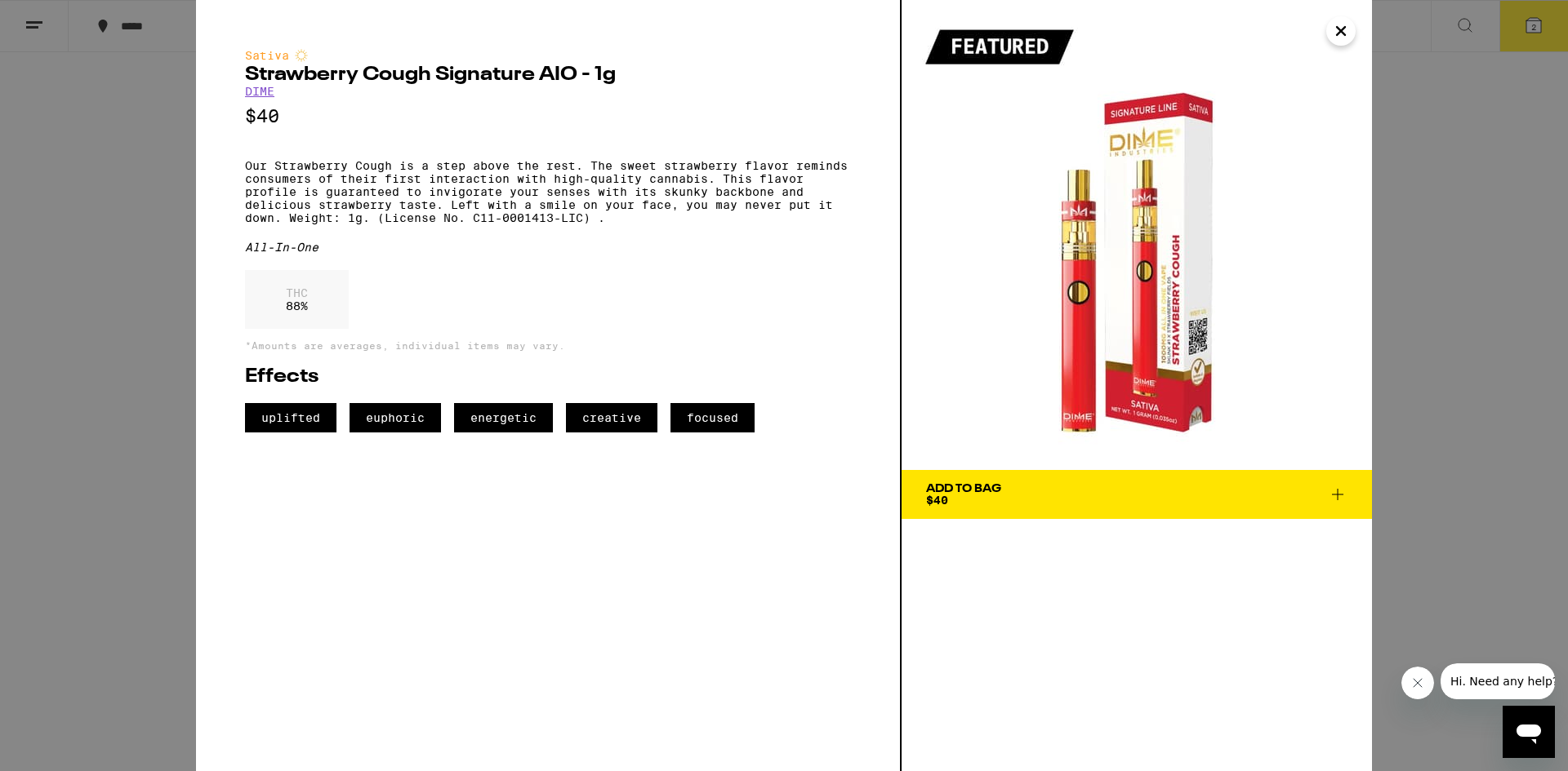
drag, startPoint x: 1336, startPoint y: 493, endPoint x: 1328, endPoint y: 493, distance: 8.0
click at [1330, 493] on icon at bounding box center [1337, 494] width 19 height 19
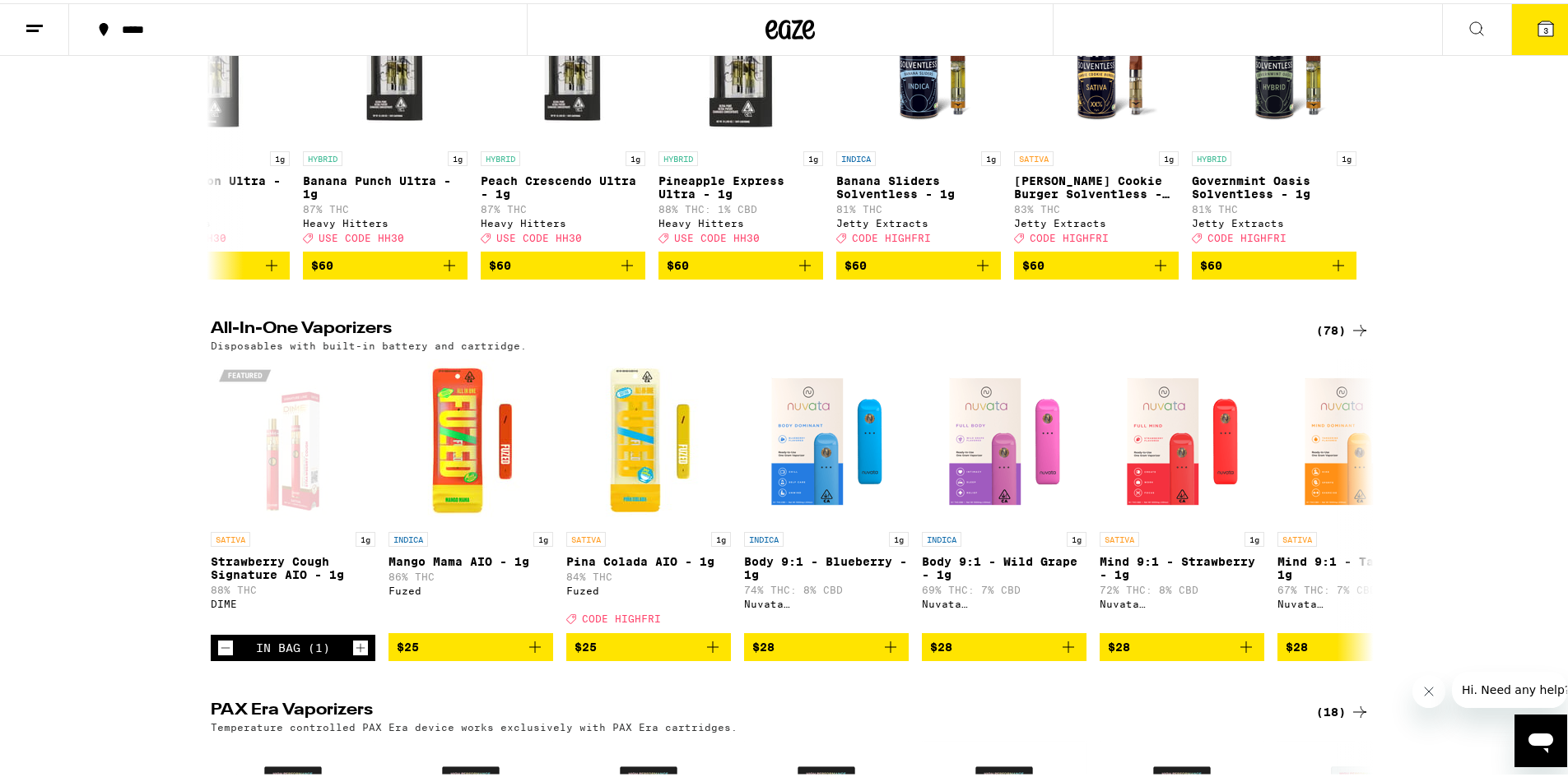
click at [1543, 28] on span "3" at bounding box center [1546, 27] width 5 height 10
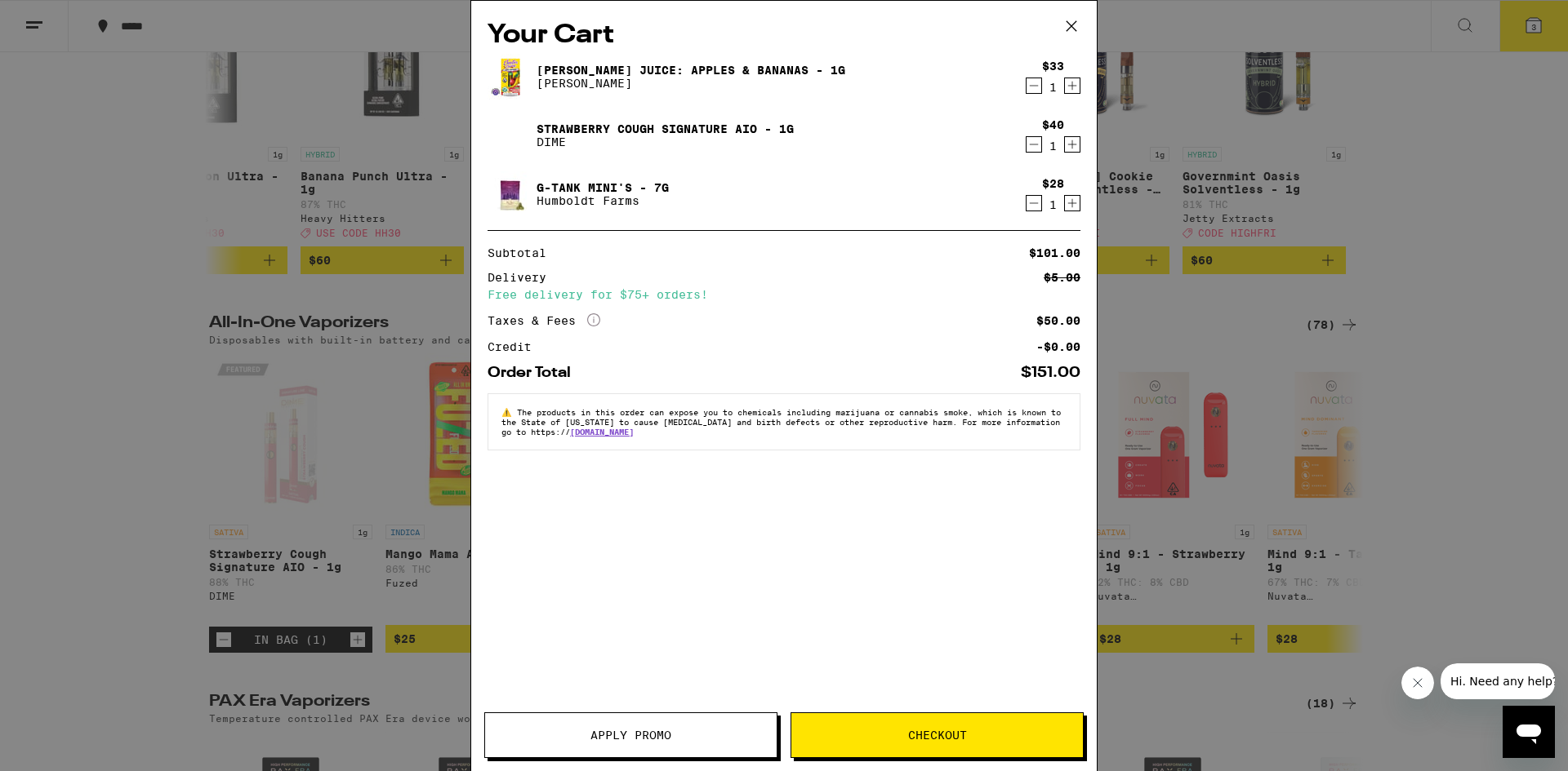
click at [1034, 203] on icon "Decrement" at bounding box center [1033, 204] width 15 height 19
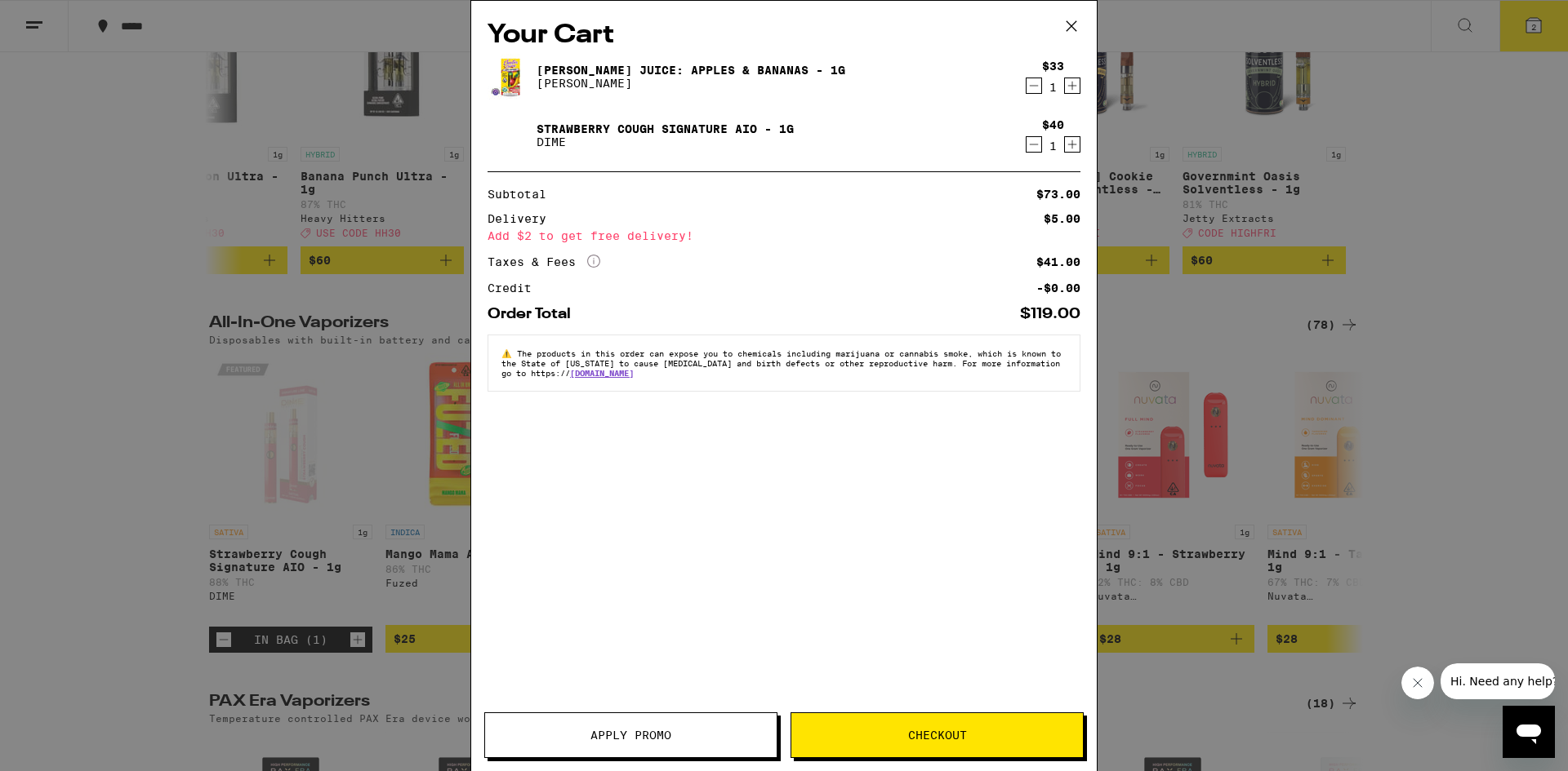
click at [1048, 109] on div "[PERSON_NAME] Juice: Apples & Bananas - 1g [PERSON_NAME] $33 1 Strawberry Cough…" at bounding box center [784, 112] width 593 height 117
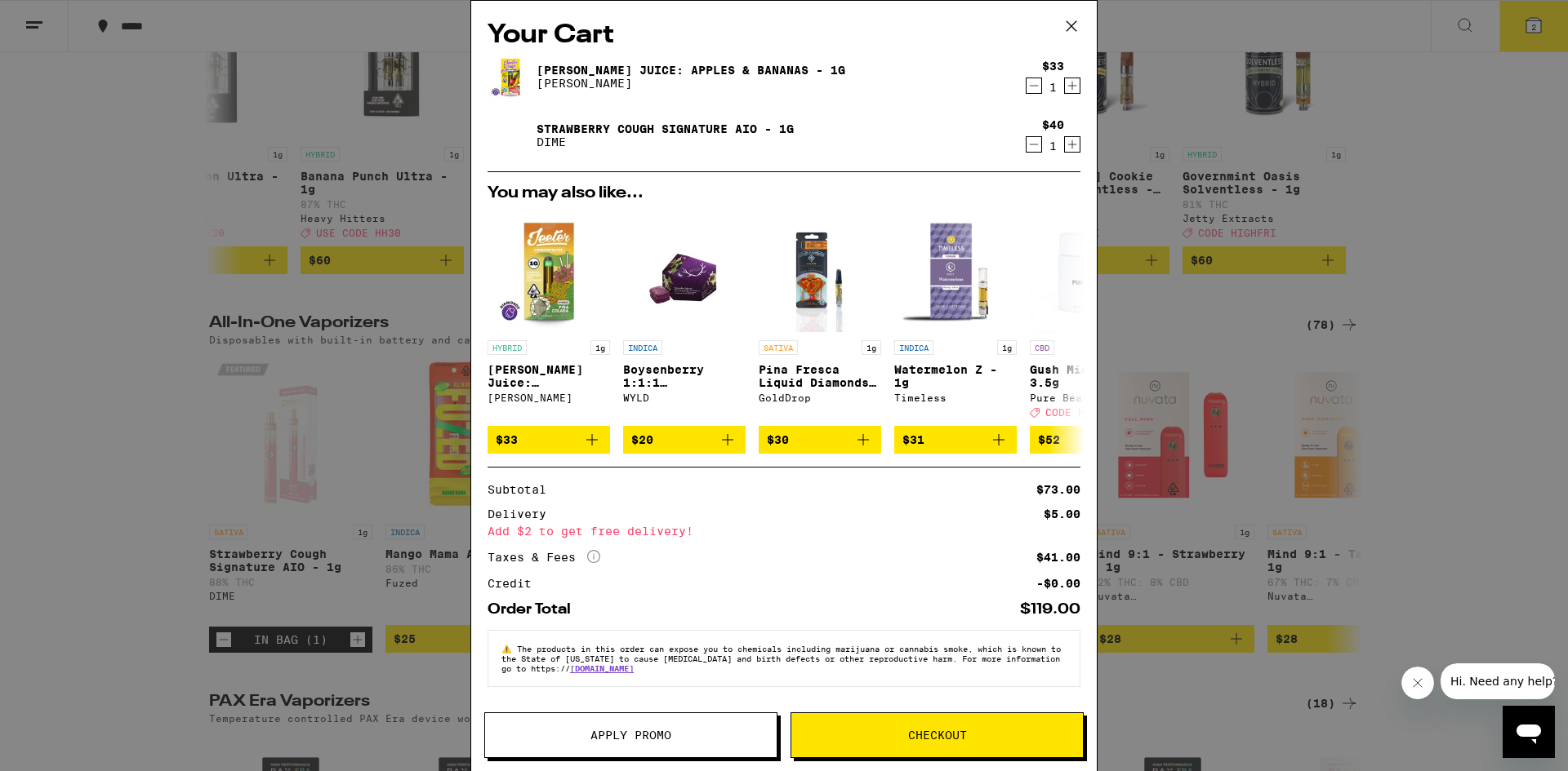
click at [1027, 95] on icon "Decrement" at bounding box center [1033, 85] width 15 height 19
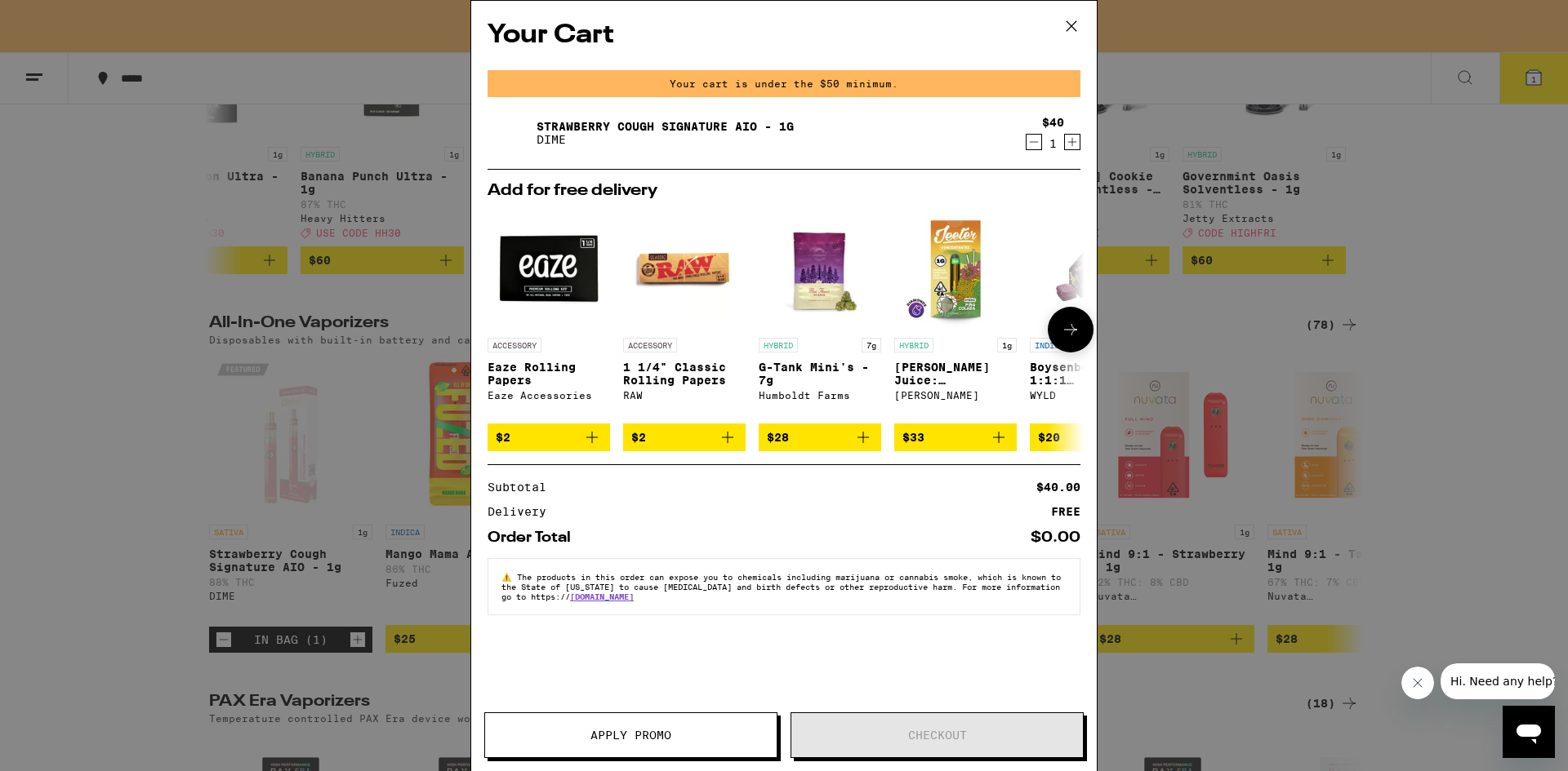
click at [1074, 339] on icon at bounding box center [1070, 330] width 19 height 19
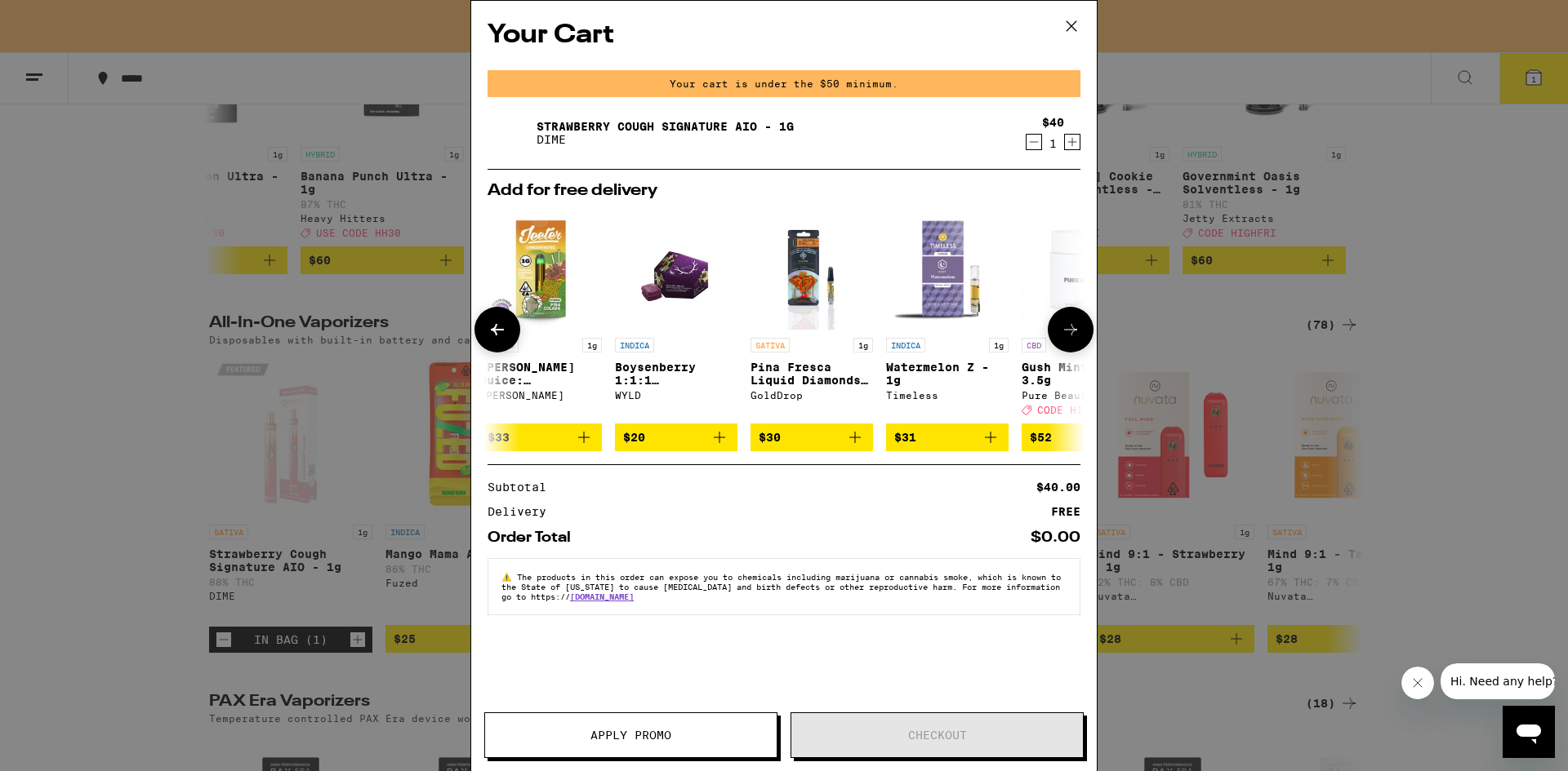
click at [1072, 336] on icon at bounding box center [1070, 330] width 13 height 11
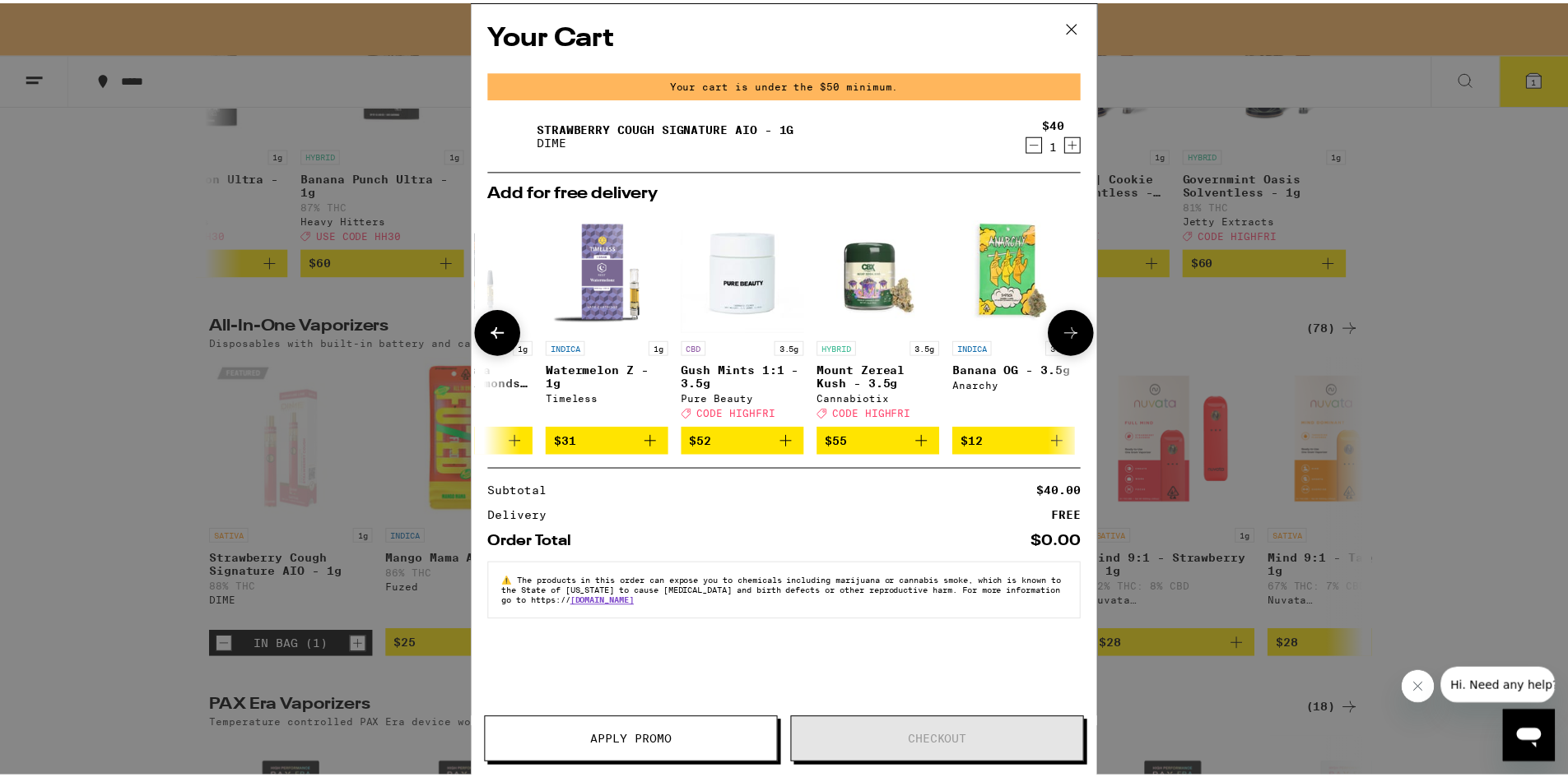
scroll to position [0, 768]
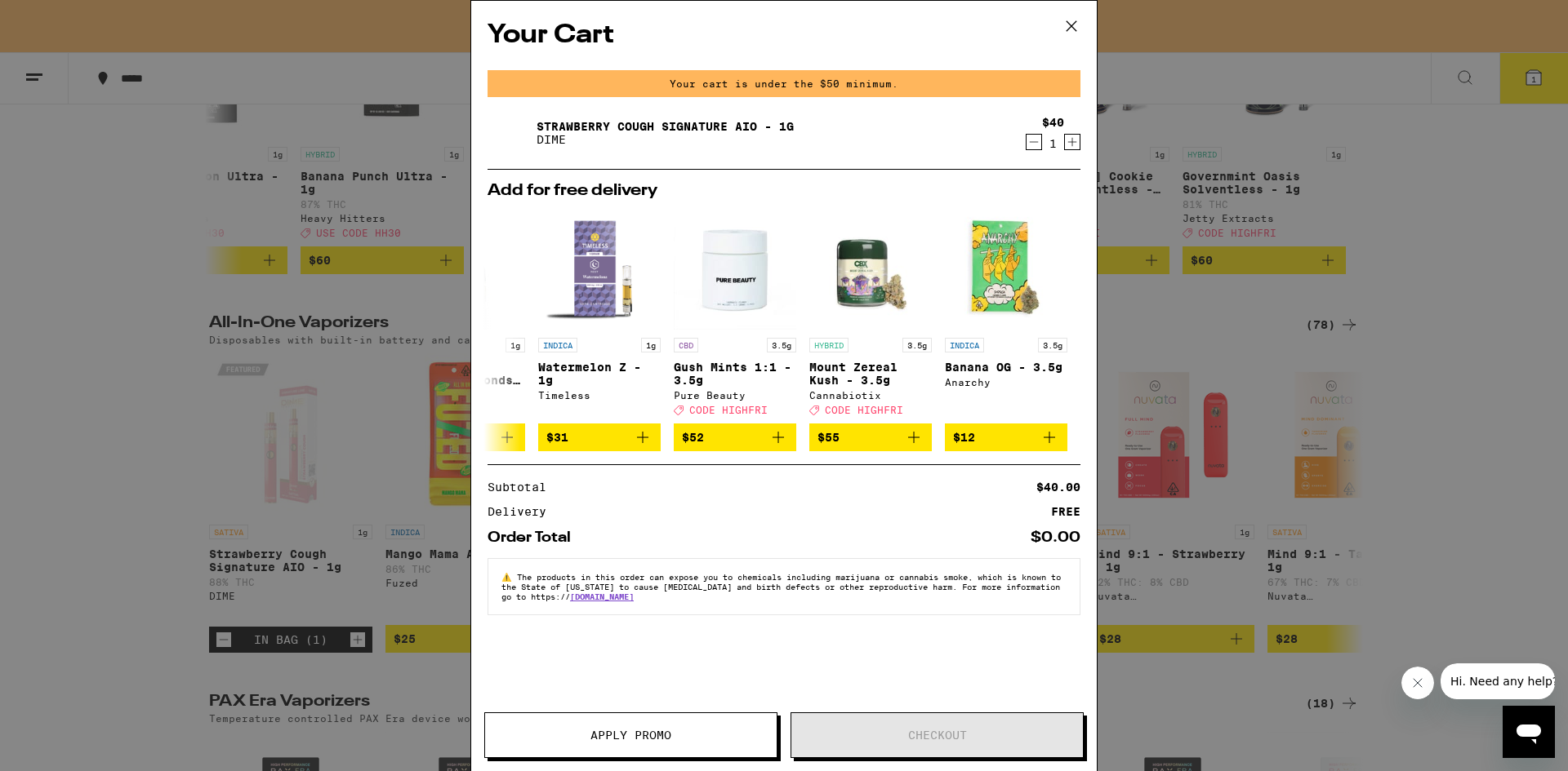
click at [1071, 22] on icon at bounding box center [1071, 26] width 25 height 25
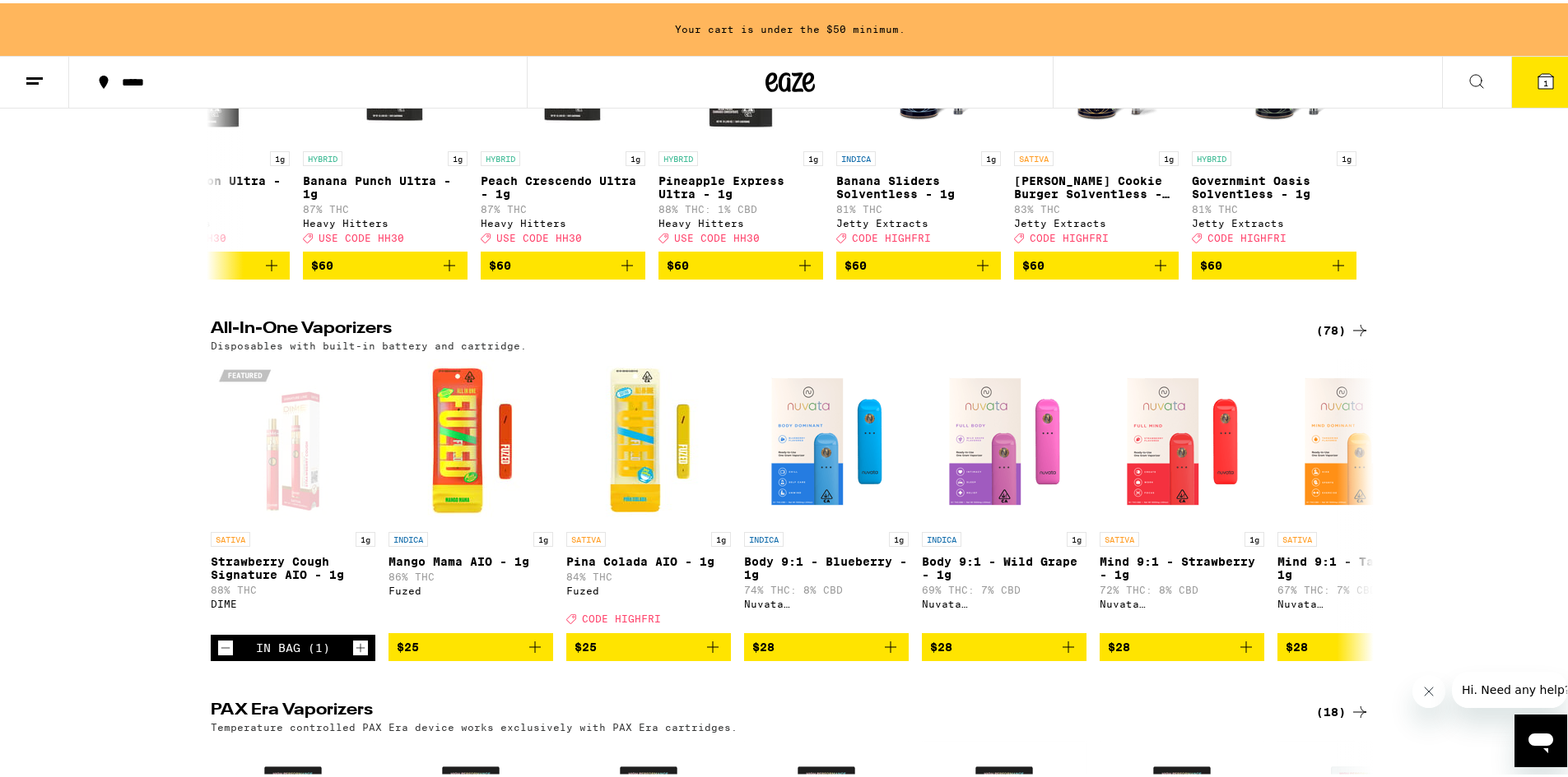
click at [19, 91] on button at bounding box center [35, 79] width 69 height 52
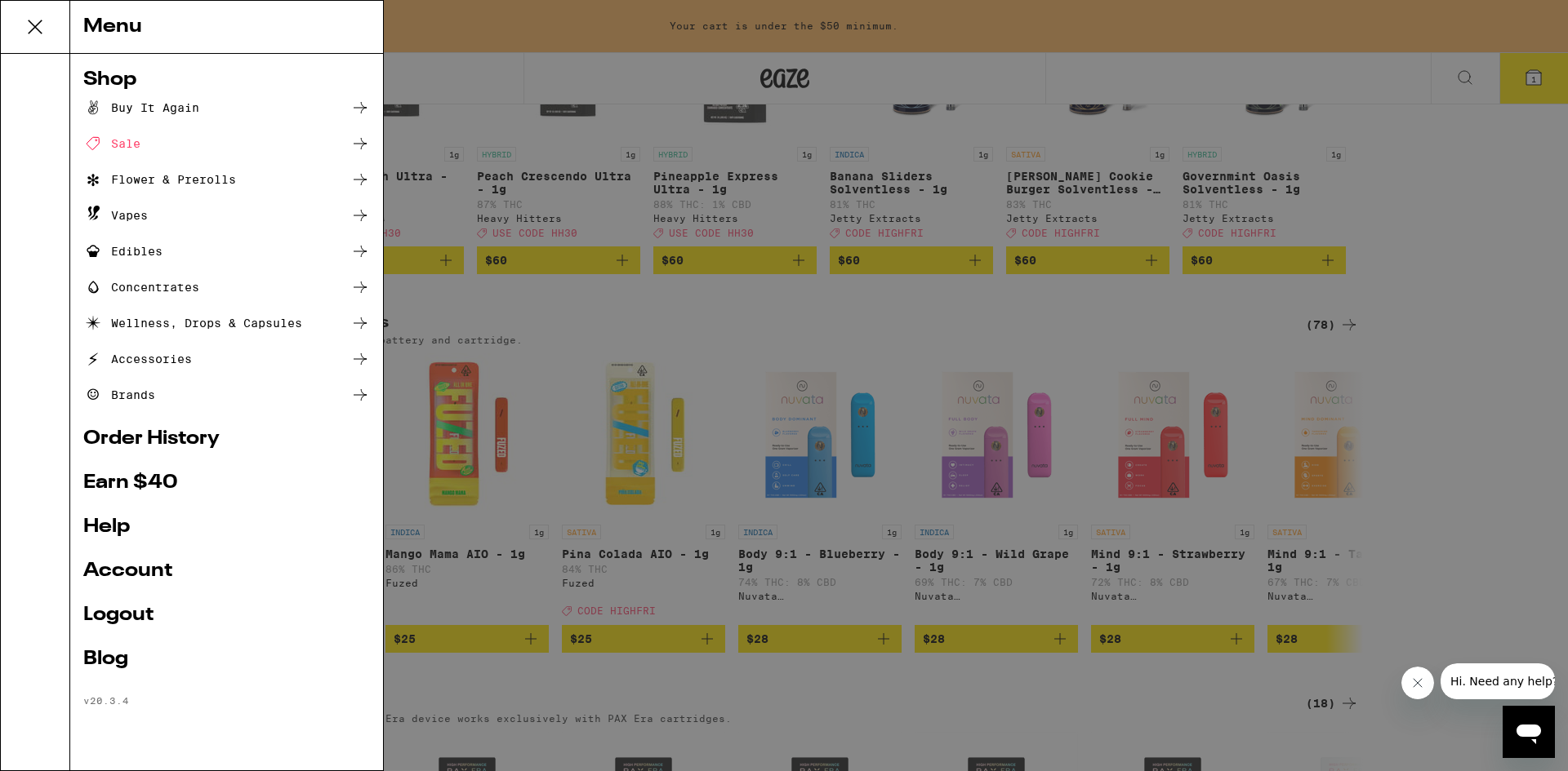
click at [165, 434] on link "Order History" at bounding box center [226, 439] width 286 height 19
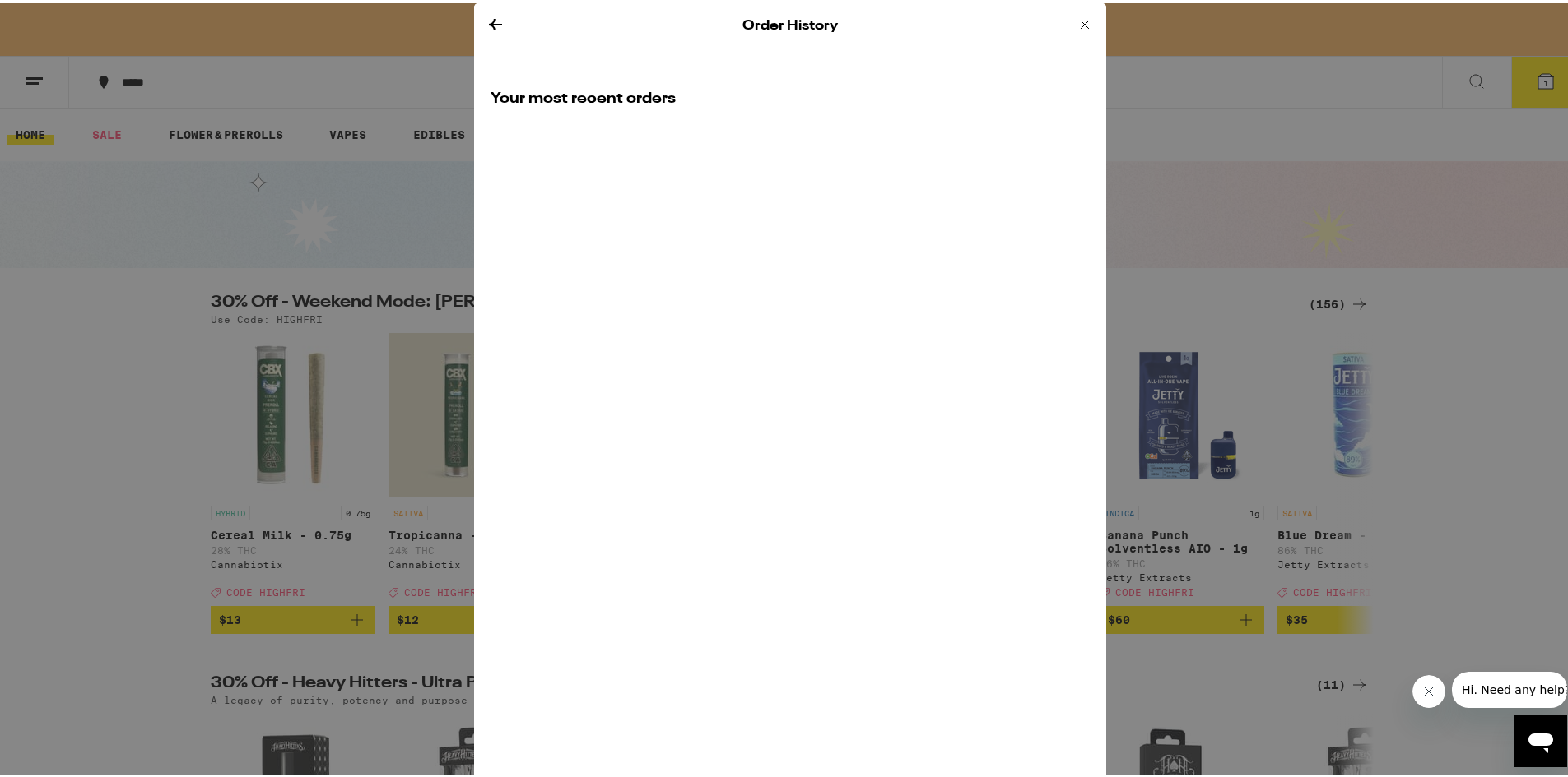
click at [544, 100] on h2 "Your most recent orders" at bounding box center [790, 95] width 599 height 20
click at [487, 35] on div "Order History" at bounding box center [790, 23] width 632 height 46
click at [491, 20] on icon at bounding box center [496, 21] width 20 height 20
click at [1075, 17] on icon at bounding box center [1085, 21] width 20 height 20
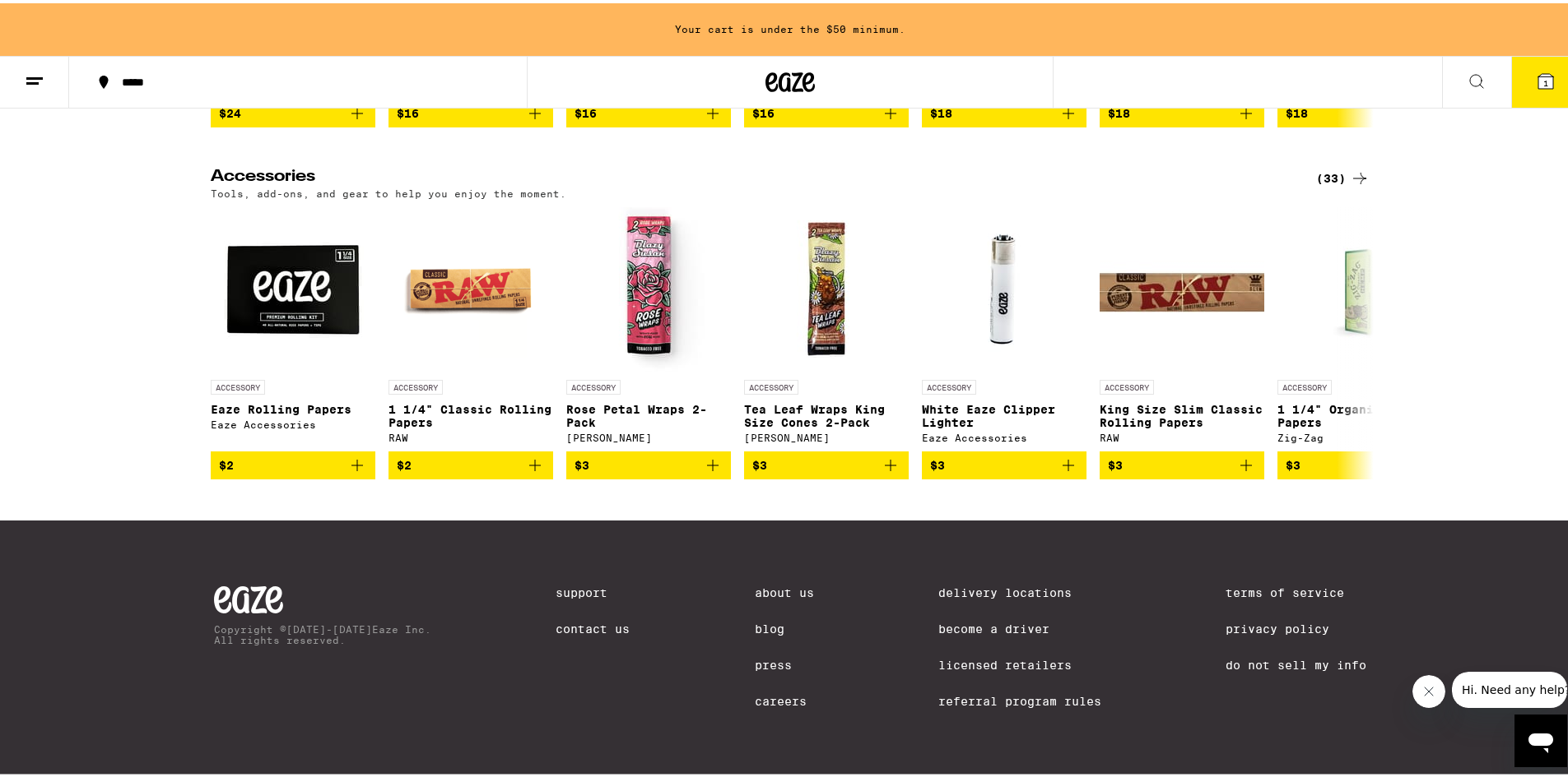
scroll to position [7639, 0]
drag, startPoint x: 1368, startPoint y: 320, endPoint x: 1356, endPoint y: 325, distance: 13.0
click at [1367, 321] on button at bounding box center [1359, 340] width 46 height 46
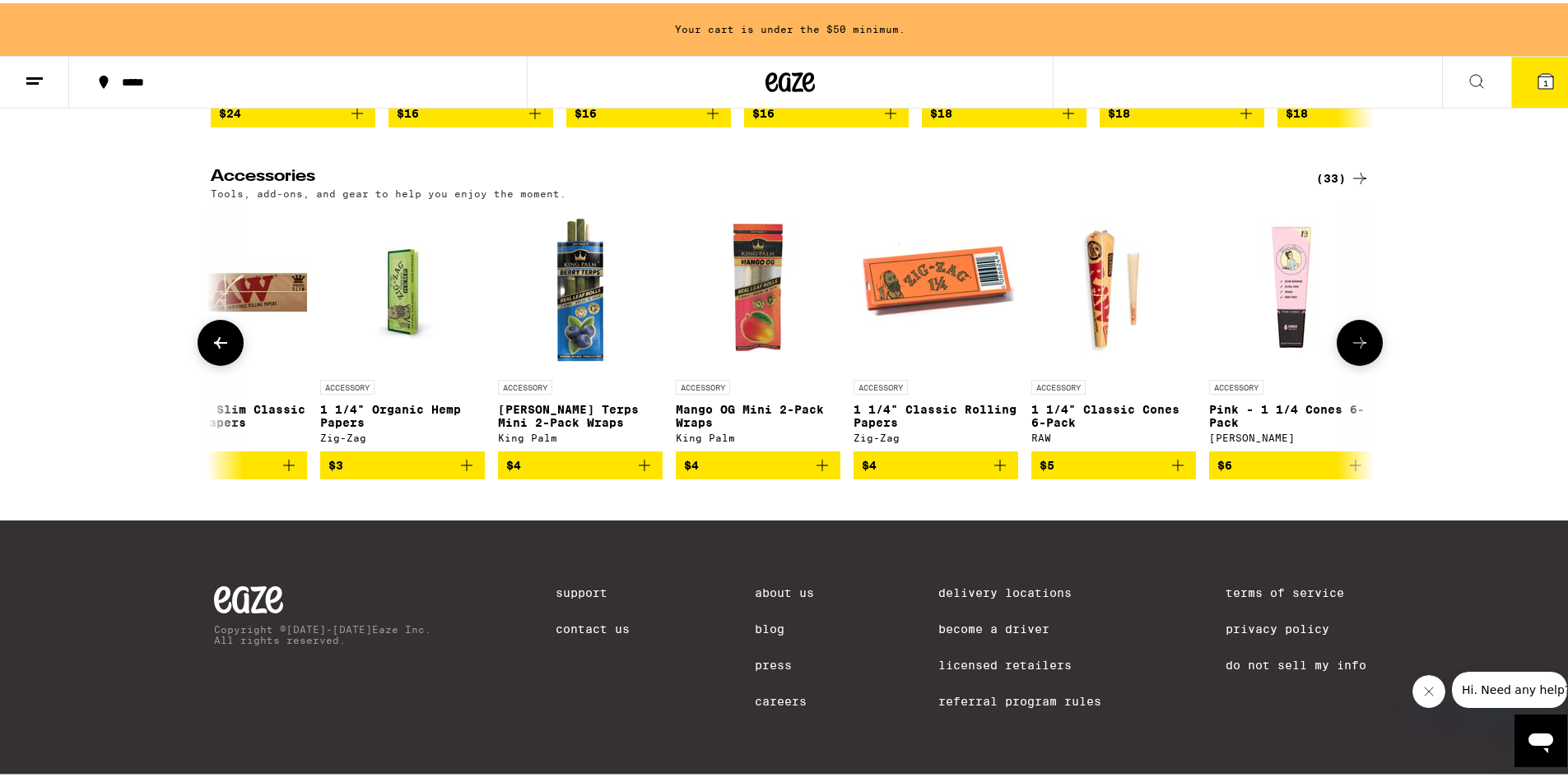
scroll to position [0, 979]
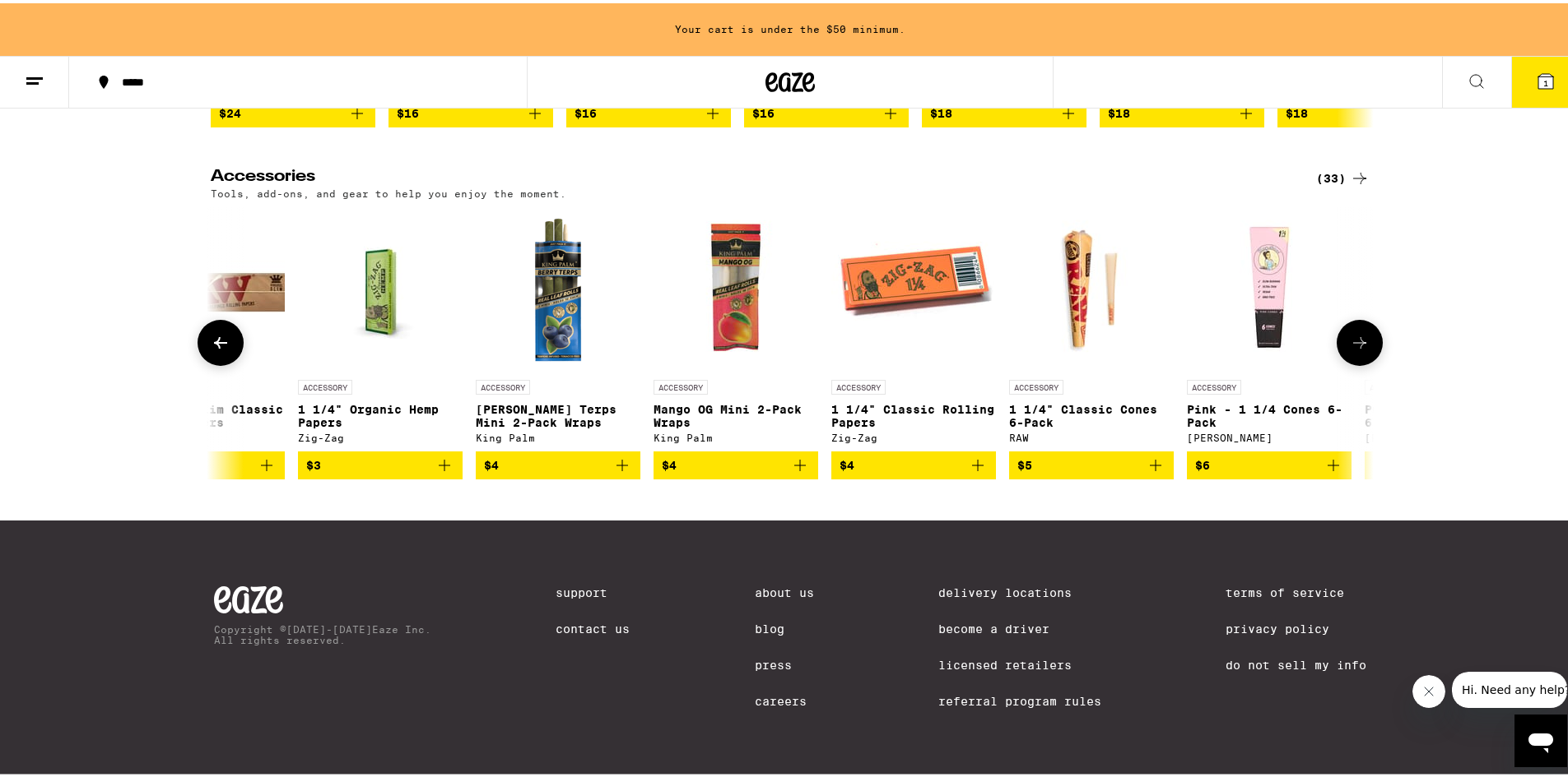
click at [1349, 329] on icon at bounding box center [1359, 339] width 20 height 20
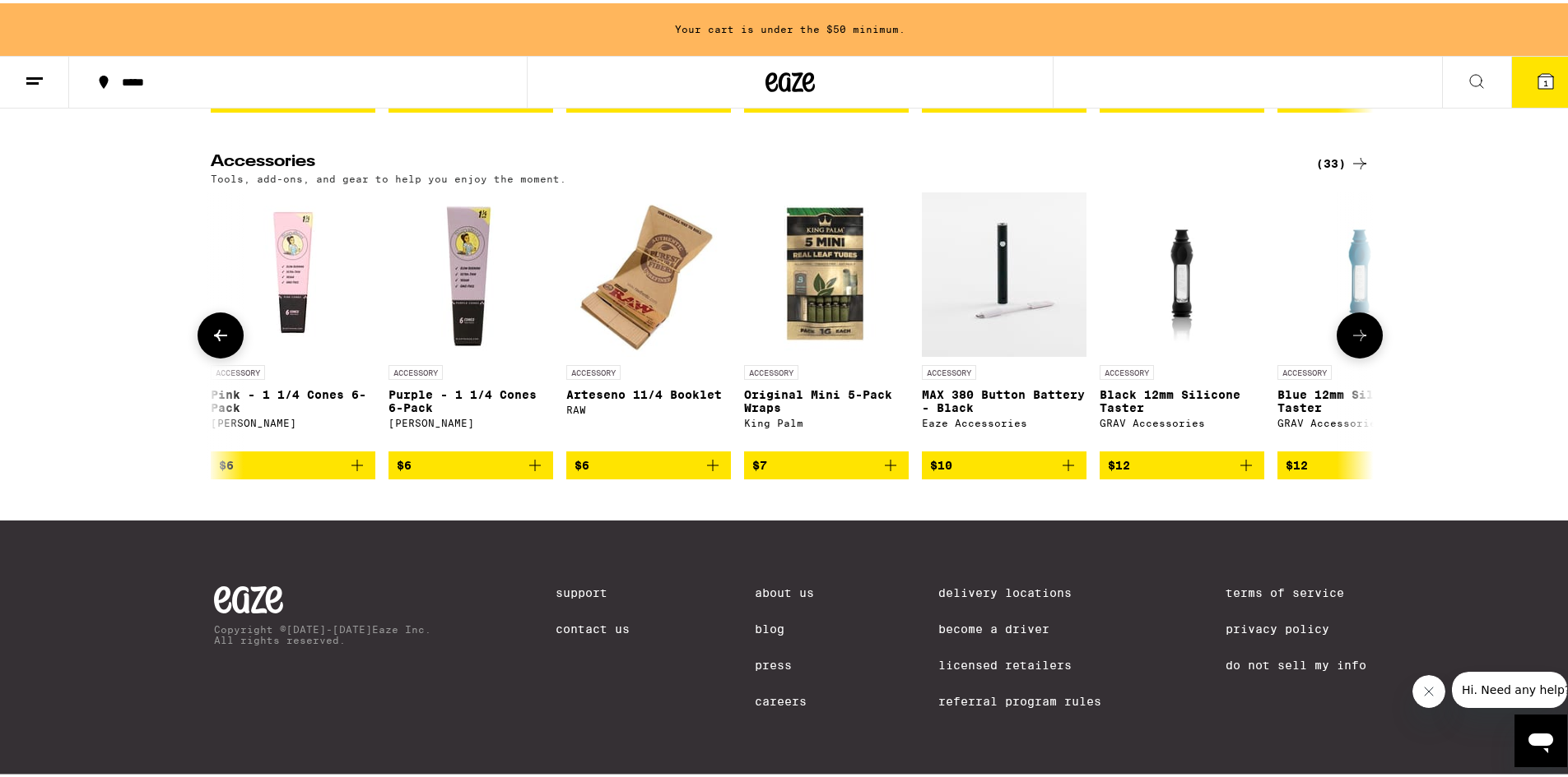
scroll to position [0, 1959]
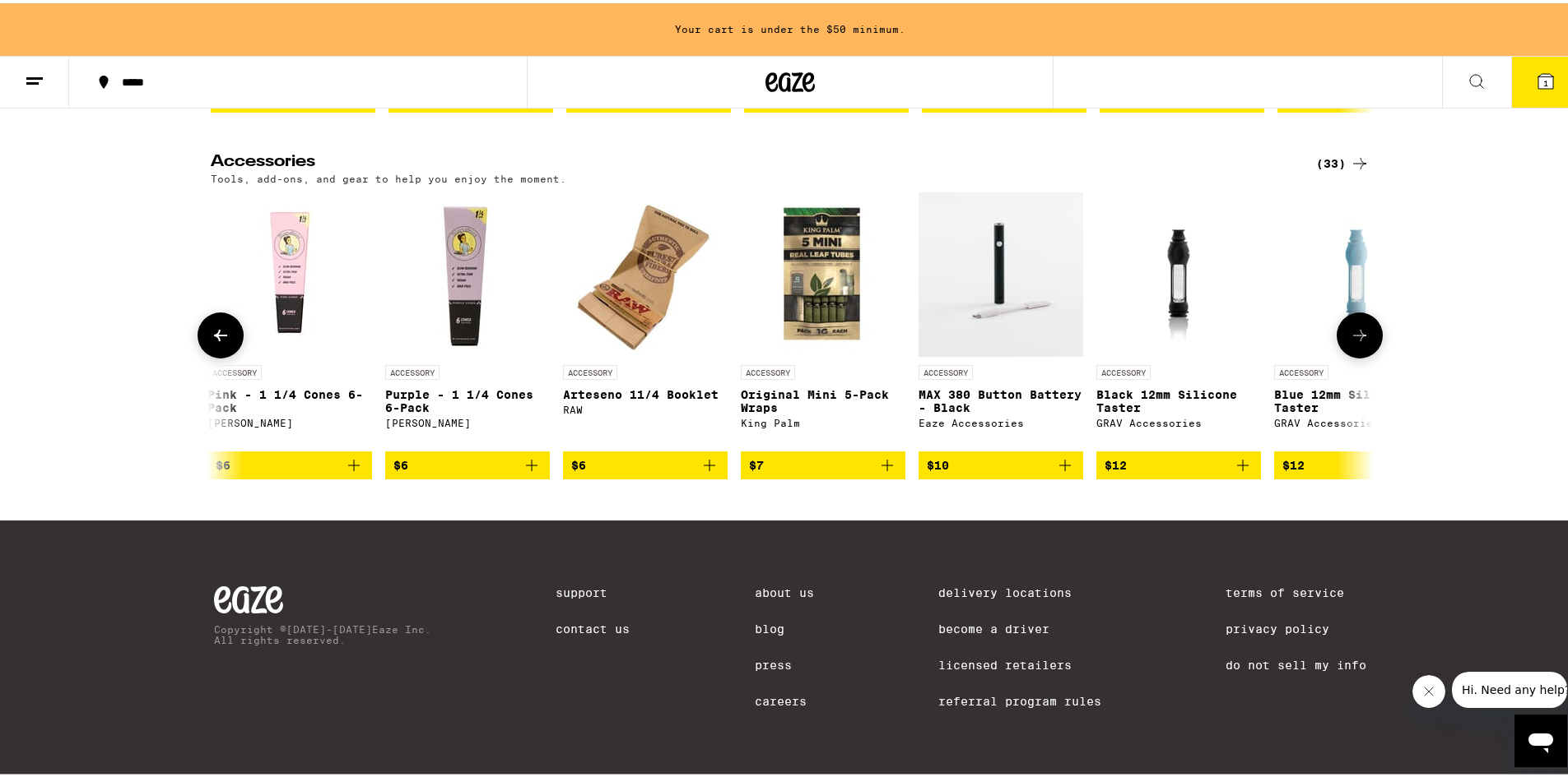
click at [1356, 338] on icon at bounding box center [1359, 332] width 13 height 12
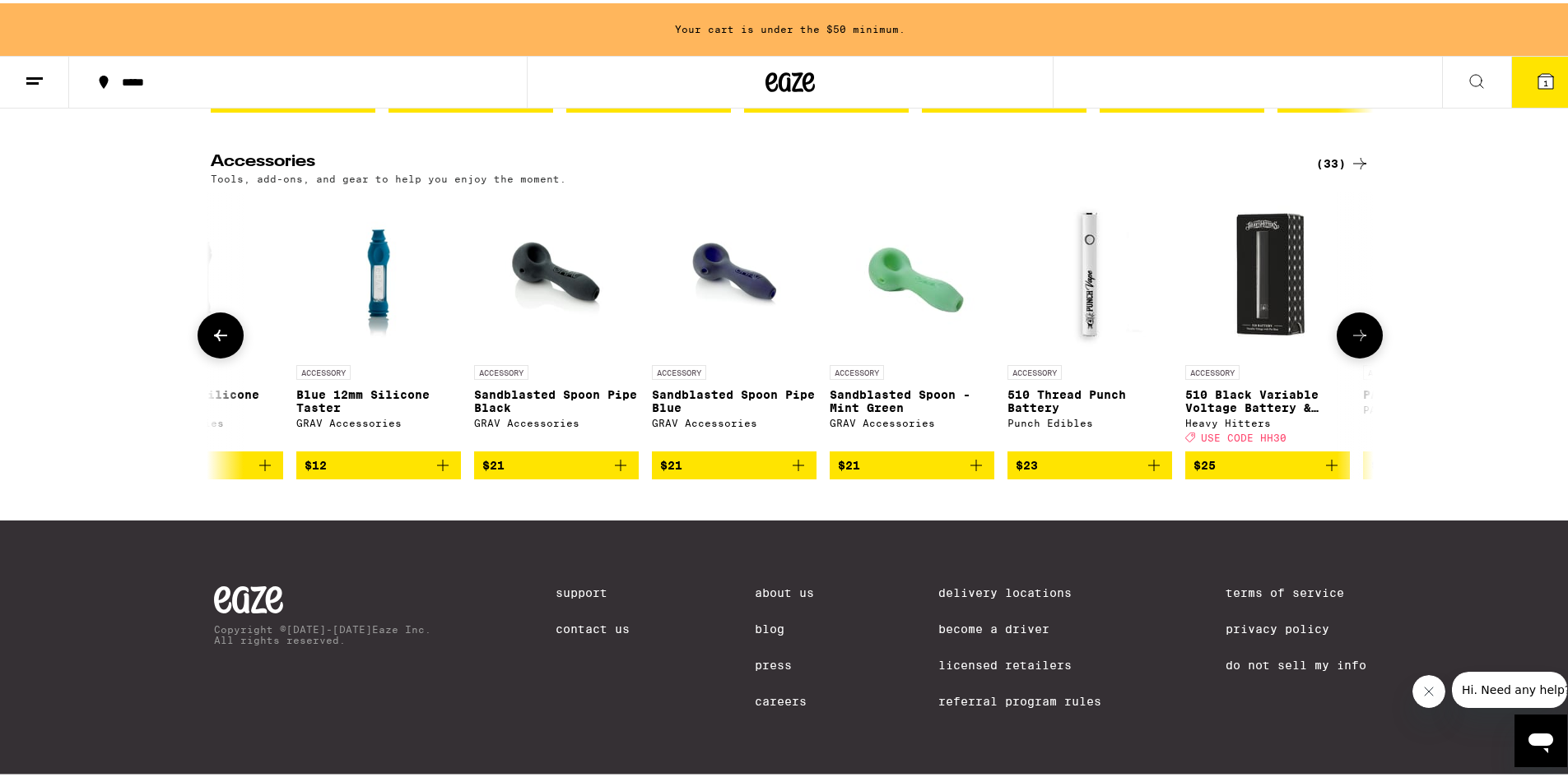
scroll to position [0, 2938]
click at [1356, 338] on icon at bounding box center [1359, 332] width 13 height 12
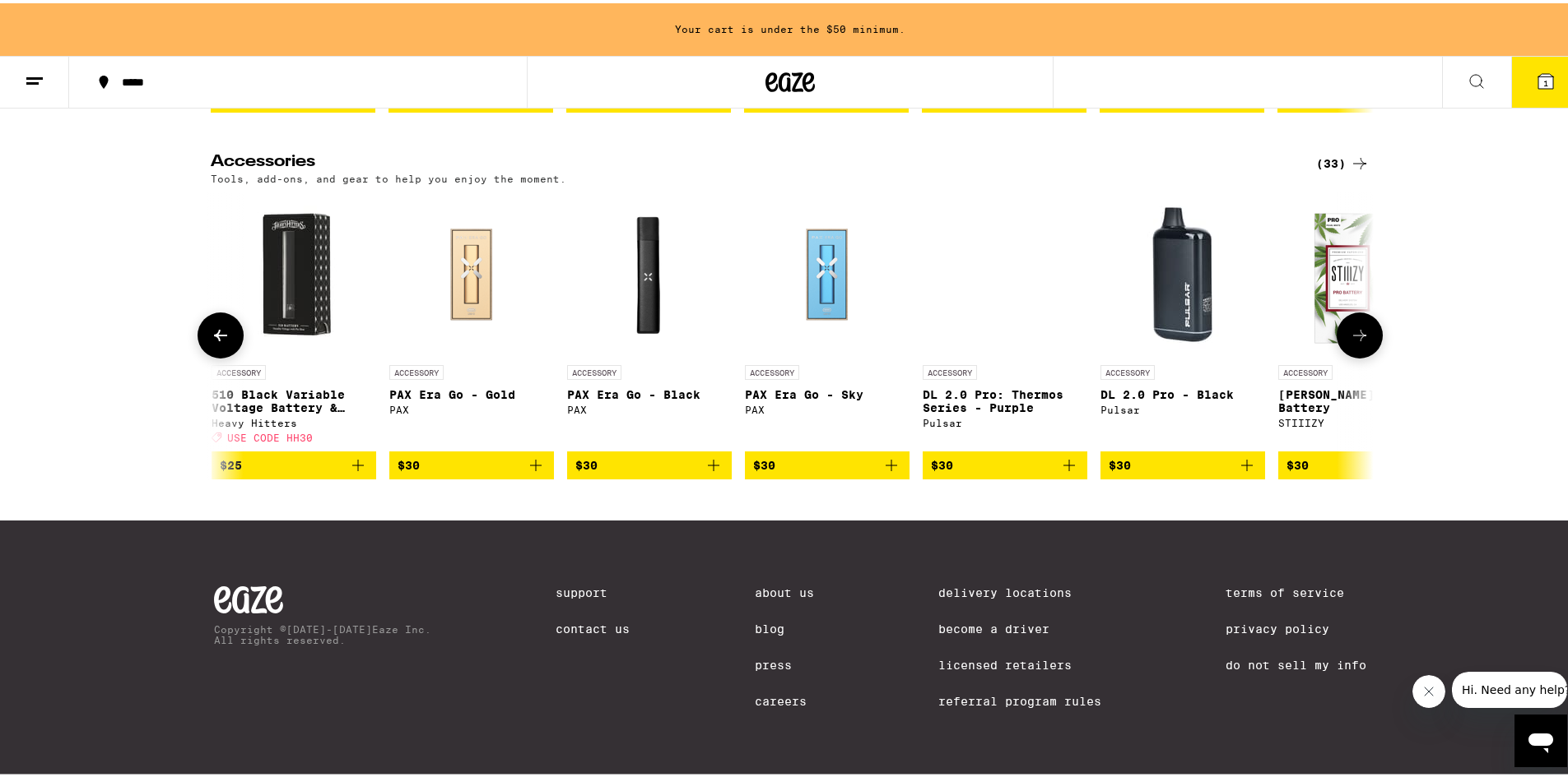
scroll to position [0, 3917]
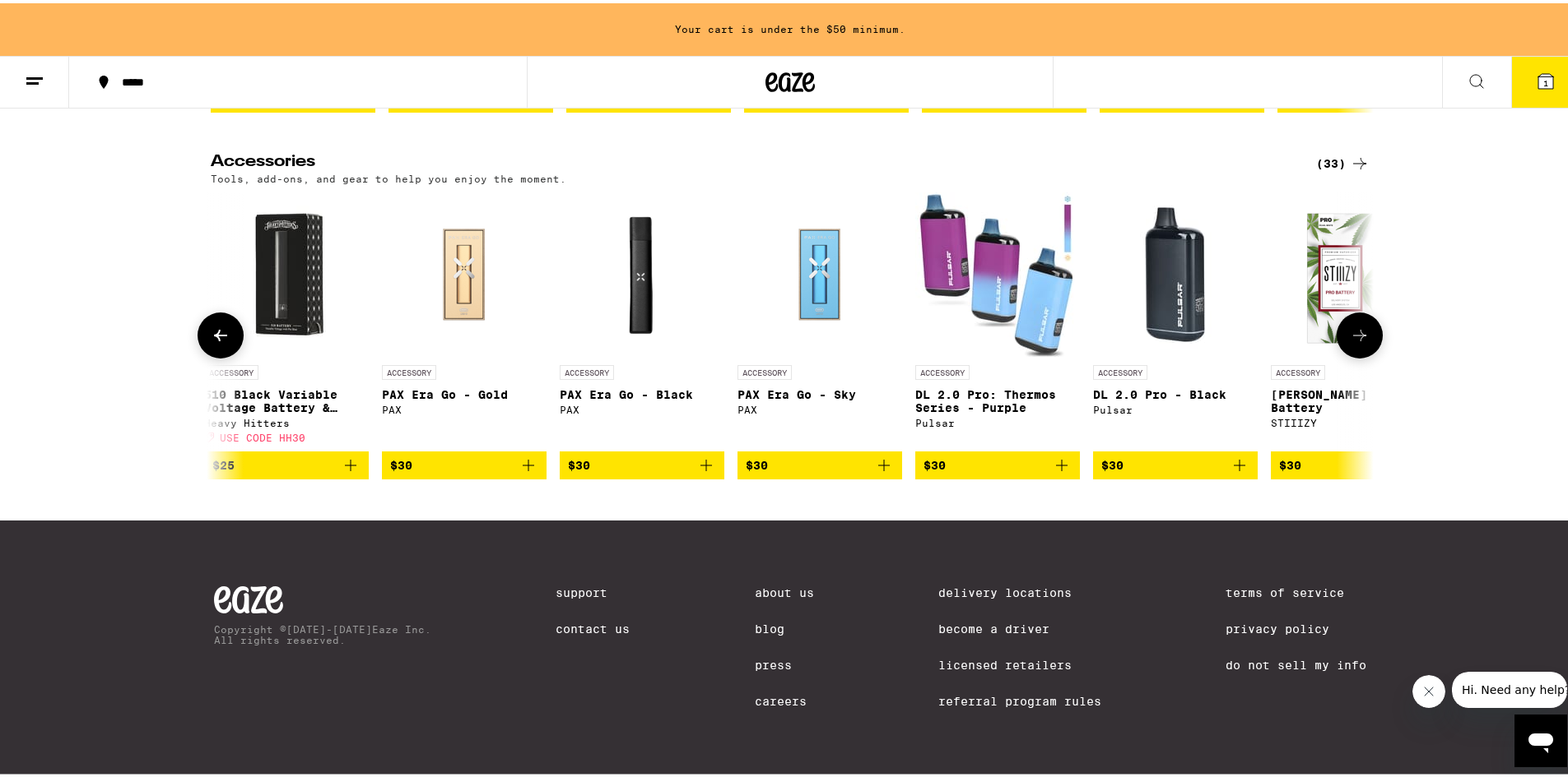
click at [1354, 341] on icon at bounding box center [1359, 332] width 20 height 20
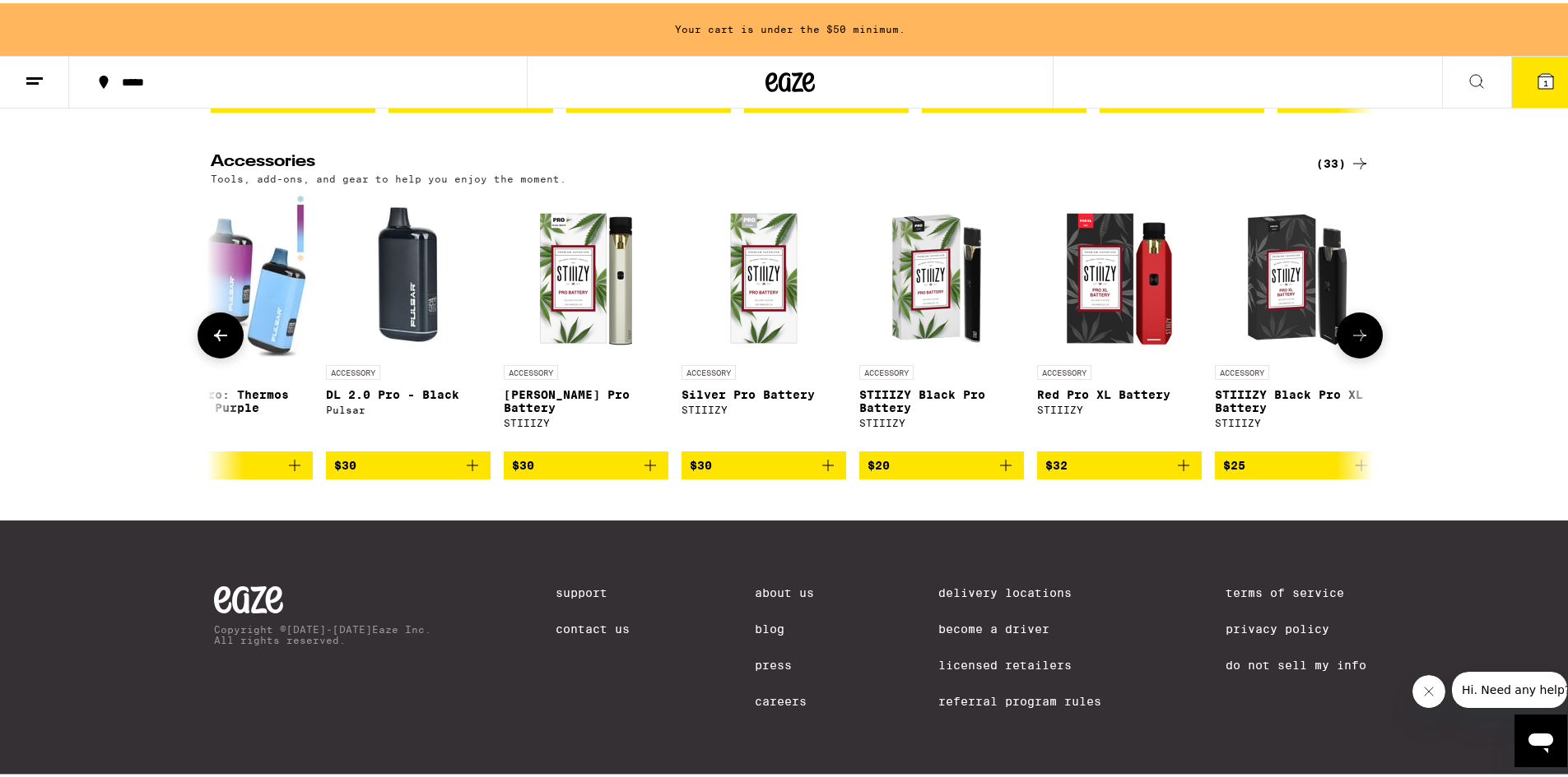
scroll to position [0, 4708]
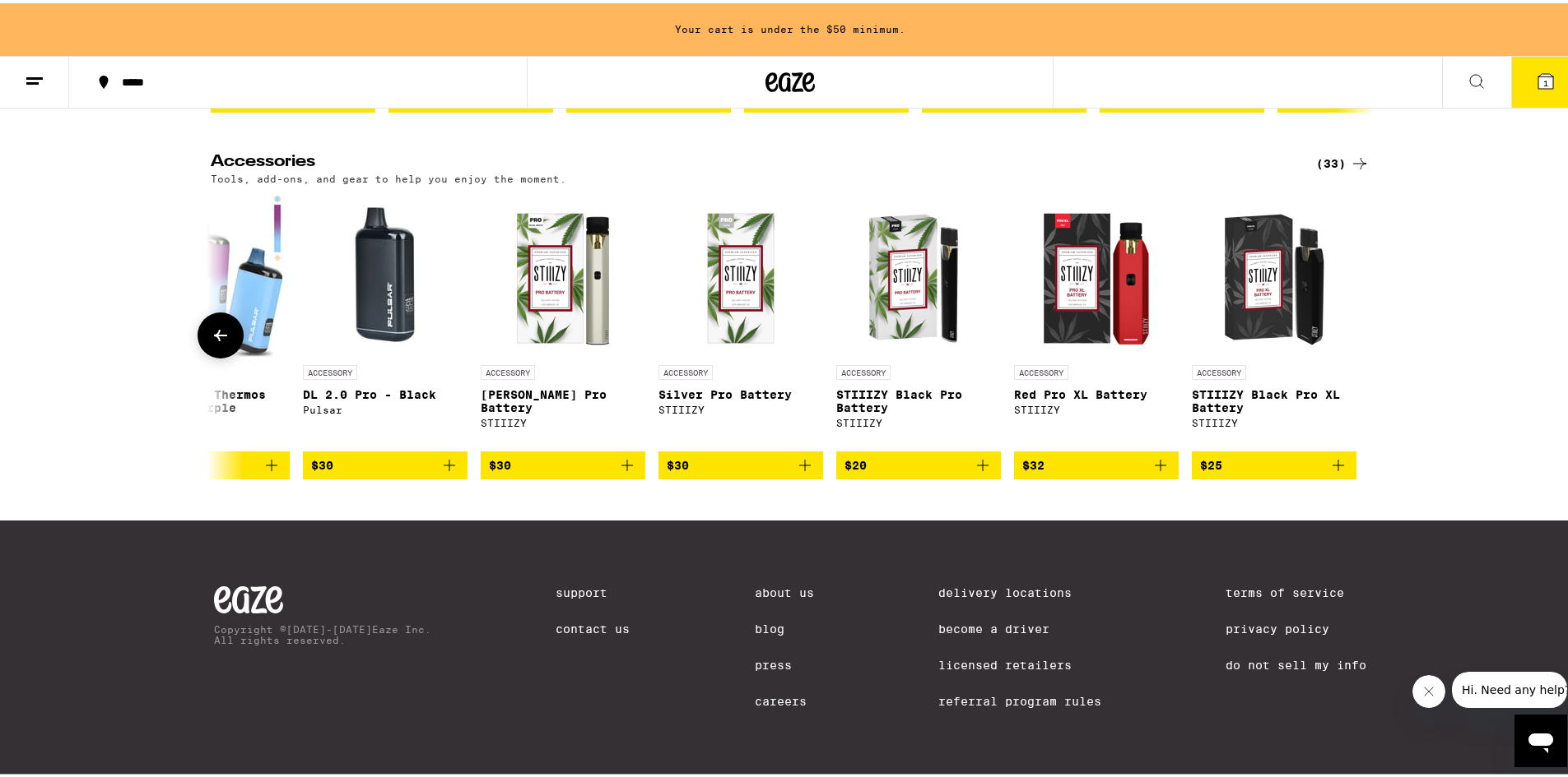
click at [1354, 341] on div at bounding box center [1359, 332] width 46 height 46
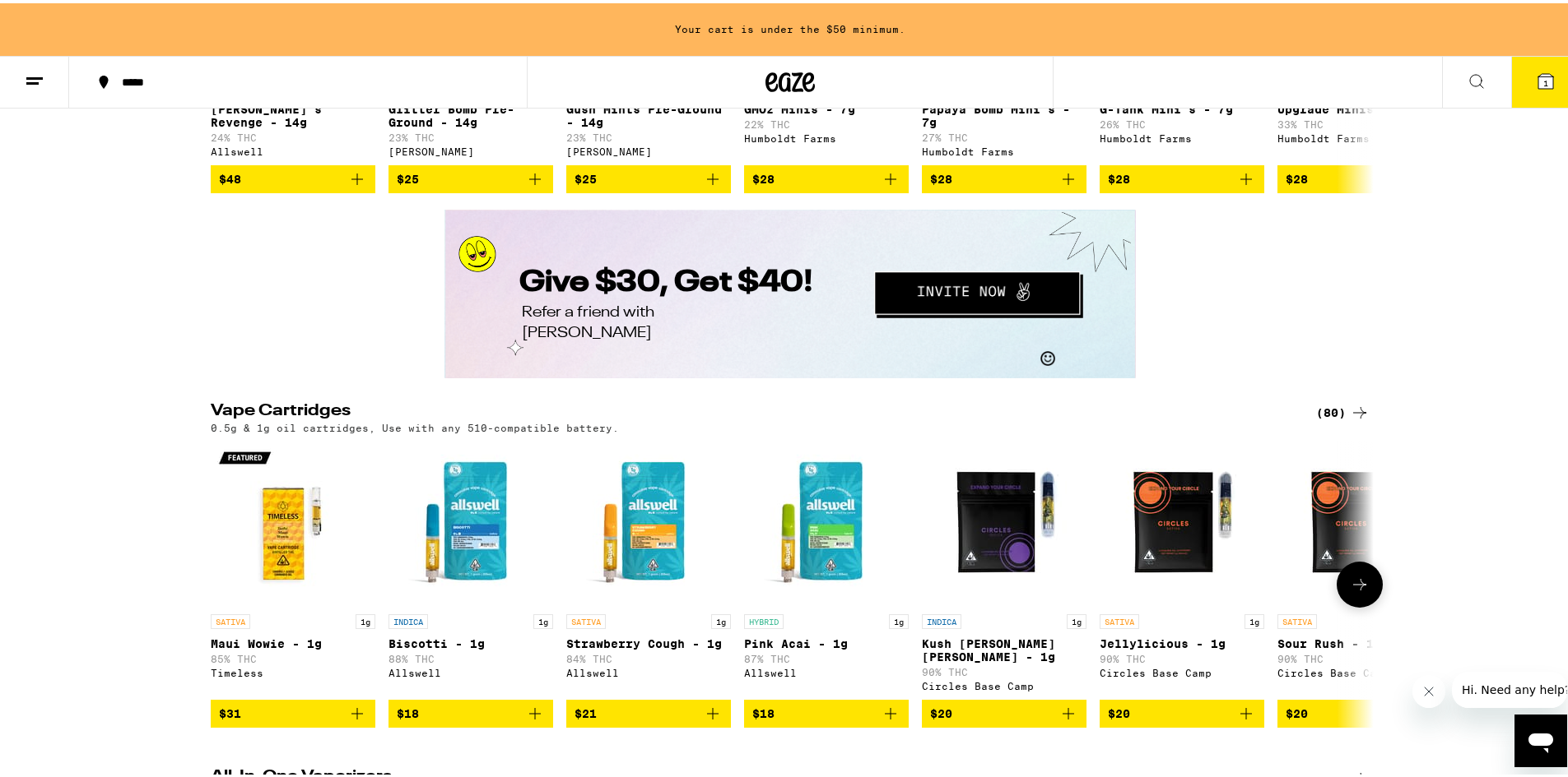
scroll to position [2144, 0]
